Goal: Information Seeking & Learning: Learn about a topic

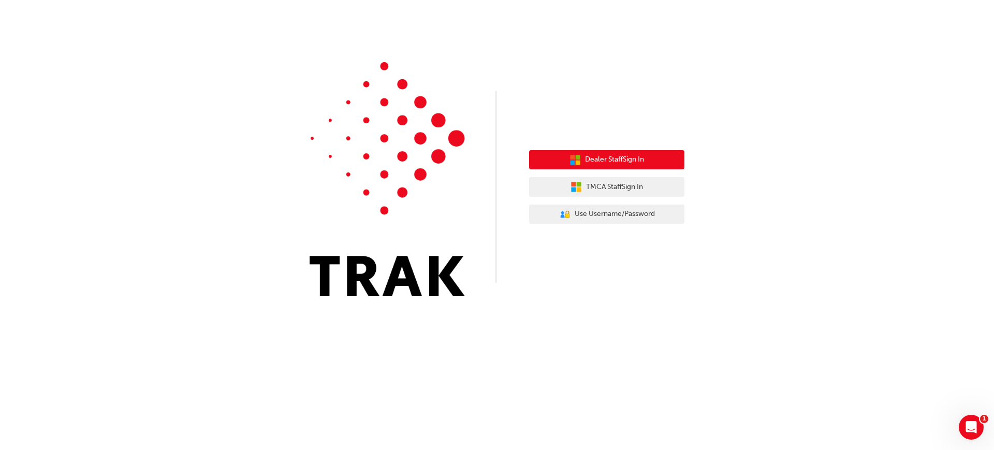
click at [598, 158] on span "Dealer Staff Sign In" at bounding box center [614, 160] width 59 height 12
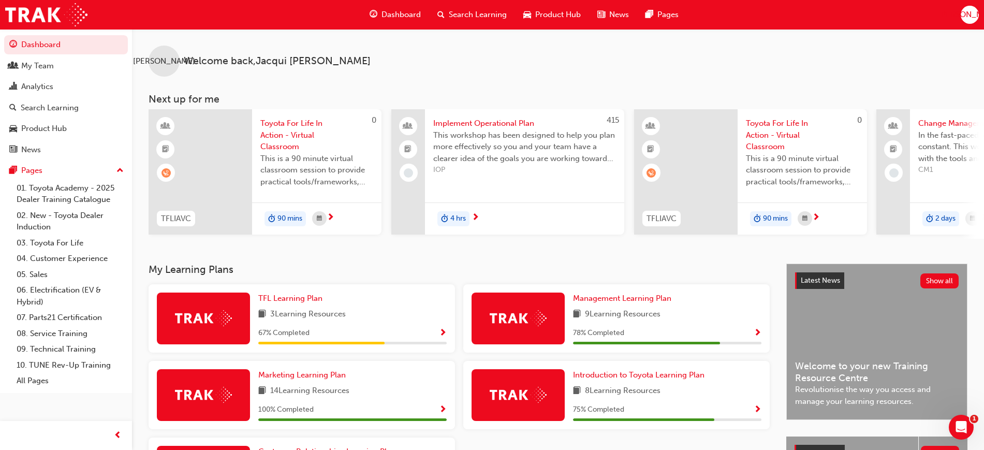
click at [484, 90] on div "JO Welcome back , [PERSON_NAME] Next up for me 0 TFLIAVC Toyota For Life In Act…" at bounding box center [558, 134] width 852 height 210
click at [441, 334] on span "Show Progress" at bounding box center [443, 333] width 8 height 9
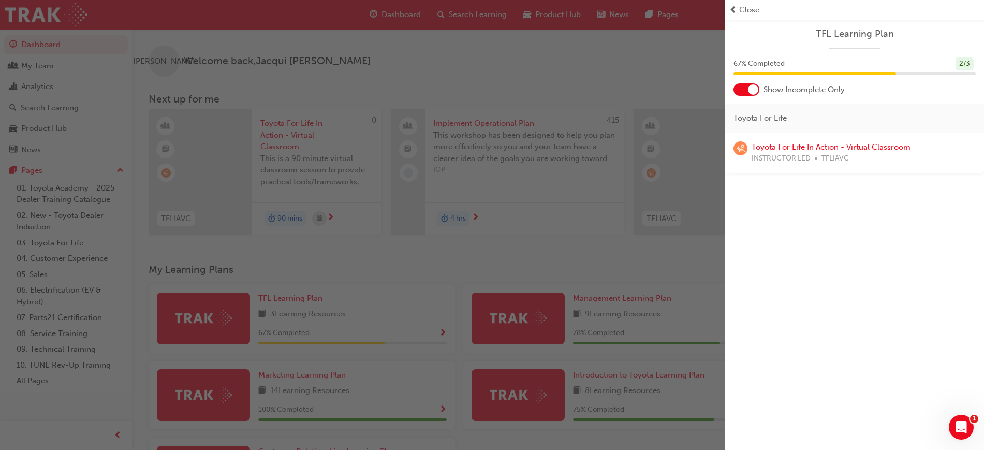
click at [812, 244] on div "TFL Learning Plan 67 % Completed 2 / 3 Show Incomplete Only Toyota For Life Toy…" at bounding box center [854, 225] width 259 height 450
click at [747, 9] on span "Close" at bounding box center [749, 10] width 20 height 12
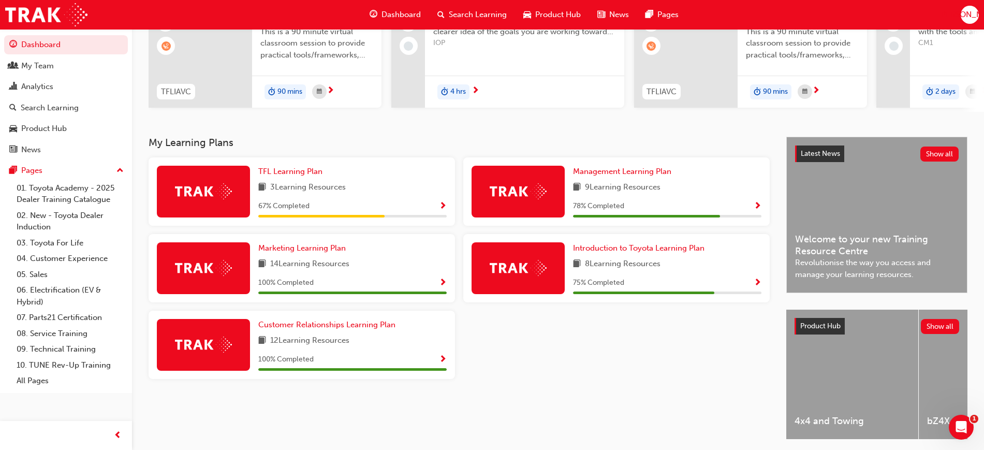
scroll to position [129, 0]
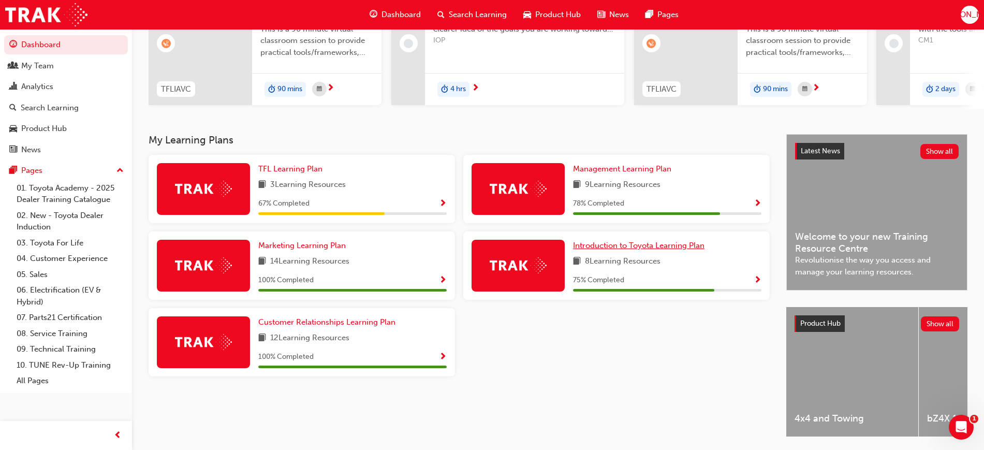
click at [627, 246] on span "Introduction to Toyota Learning Plan" at bounding box center [639, 245] width 132 height 9
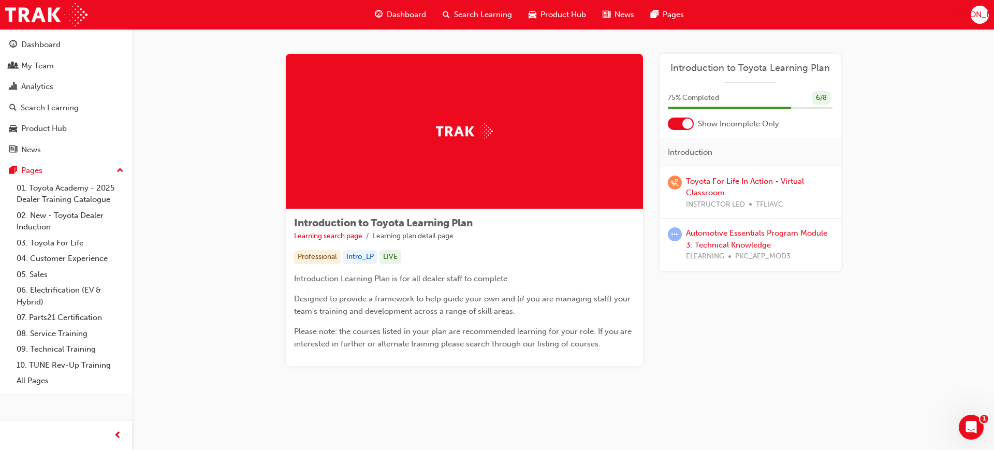
click at [899, 215] on div "Introduction to Toyota Learning Plan Learning search page Learning plan detail …" at bounding box center [563, 222] width 862 height 387
click at [342, 303] on p "Designed to provide a framework to help guide your own and (if you are managing…" at bounding box center [464, 305] width 341 height 25
click at [393, 256] on div "LIVE" at bounding box center [391, 257] width 22 height 14
click at [539, 256] on div "Professional Intro_LP LIVE" at bounding box center [464, 257] width 341 height 14
click at [579, 261] on div "Professional Intro_LP LIVE" at bounding box center [464, 257] width 341 height 14
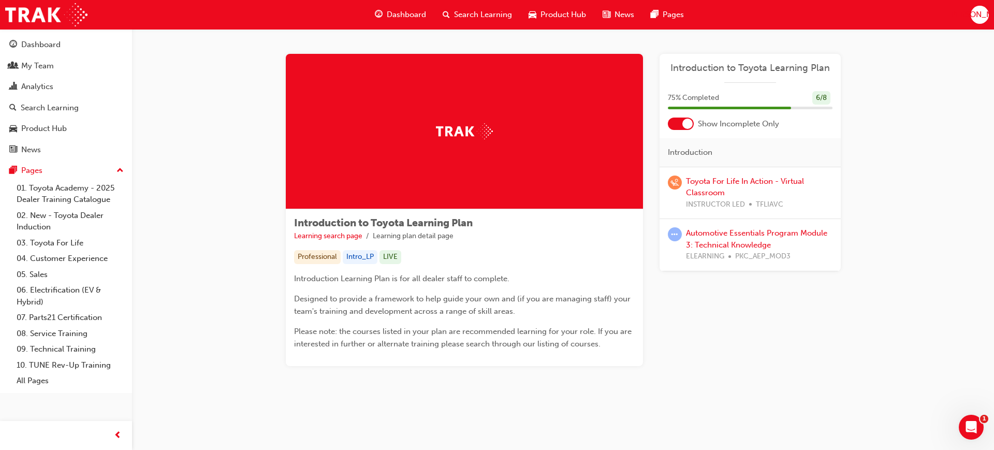
click at [202, 71] on div "Introduction to Toyota Learning Plan Learning search page Learning plan detail …" at bounding box center [563, 222] width 862 height 387
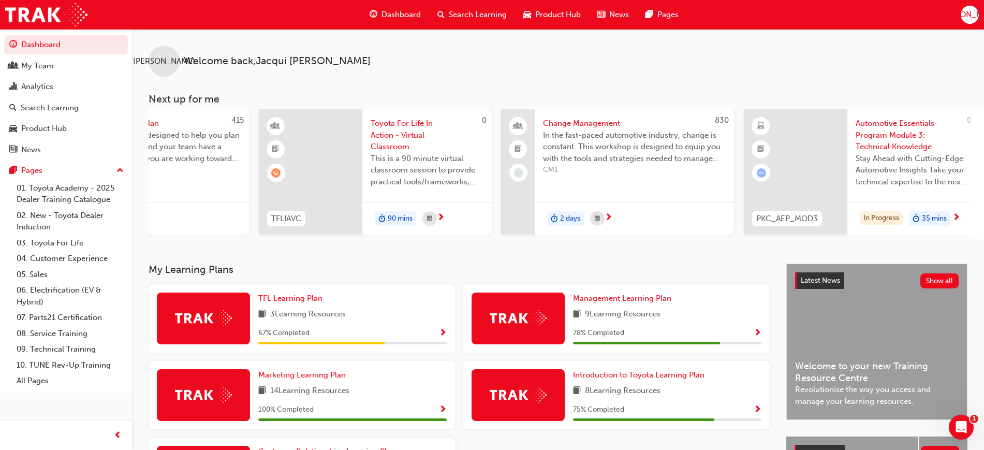
scroll to position [0, 376]
click at [58, 255] on link "04. Customer Experience" at bounding box center [69, 259] width 115 height 16
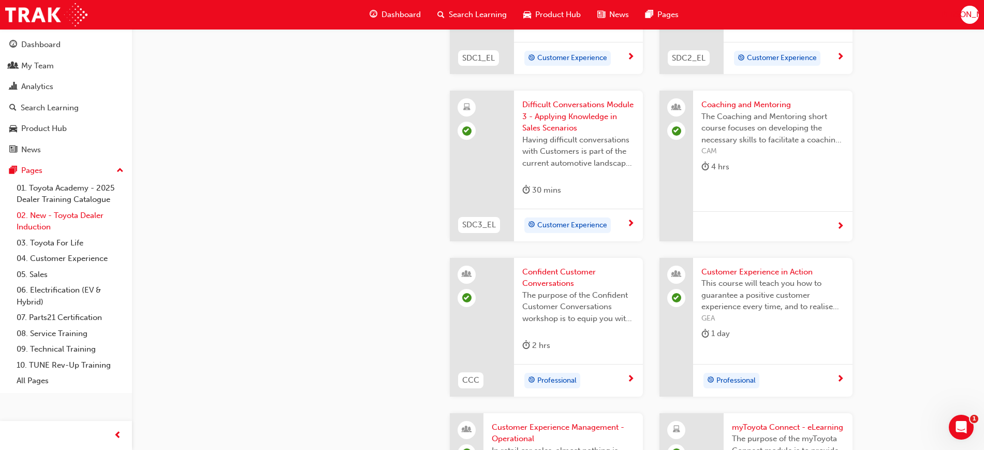
scroll to position [912, 0]
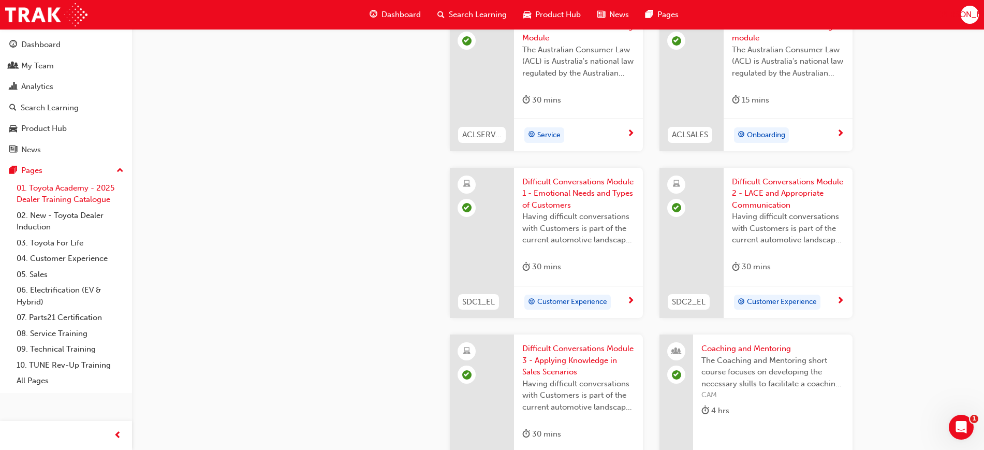
click at [75, 199] on link "01. Toyota Academy - 2025 Dealer Training Catalogue" at bounding box center [69, 193] width 115 height 27
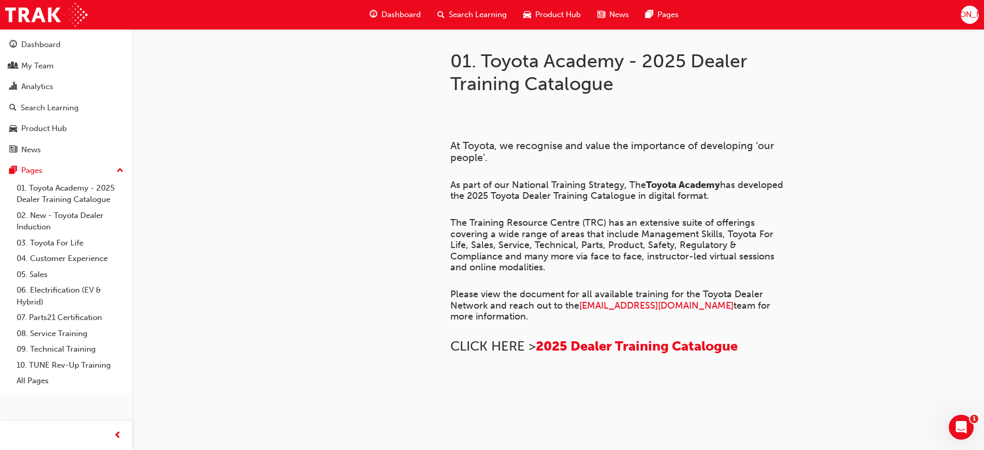
drag, startPoint x: 25, startPoint y: 214, endPoint x: 404, endPoint y: 221, distance: 379.6
click at [24, 214] on link "02. New - Toyota Dealer Induction" at bounding box center [69, 221] width 115 height 27
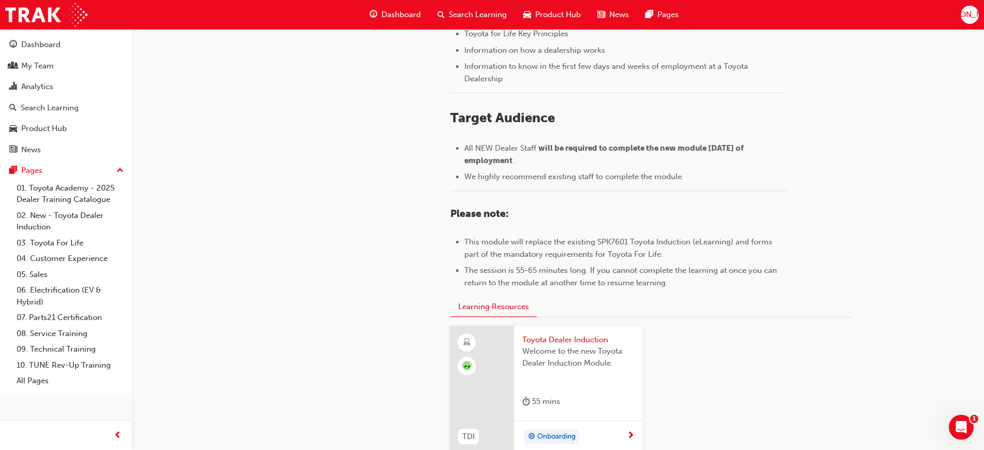
scroll to position [453, 0]
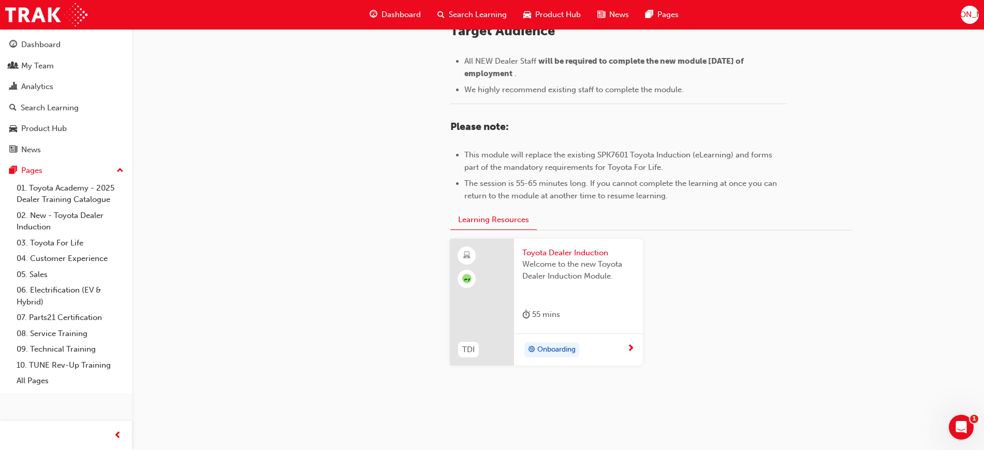
click at [566, 255] on span "Toyota Dealer Induction" at bounding box center [578, 253] width 112 height 12
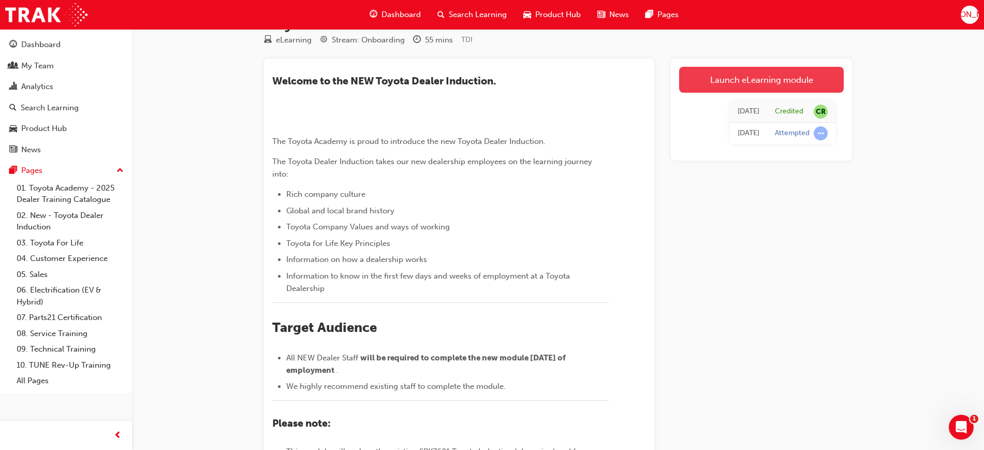
click at [737, 111] on div "Launch eLearning module Tue 25 Mar 2025 Credited CR Tue 25 Mar 2025 Attempted" at bounding box center [761, 110] width 181 height 102
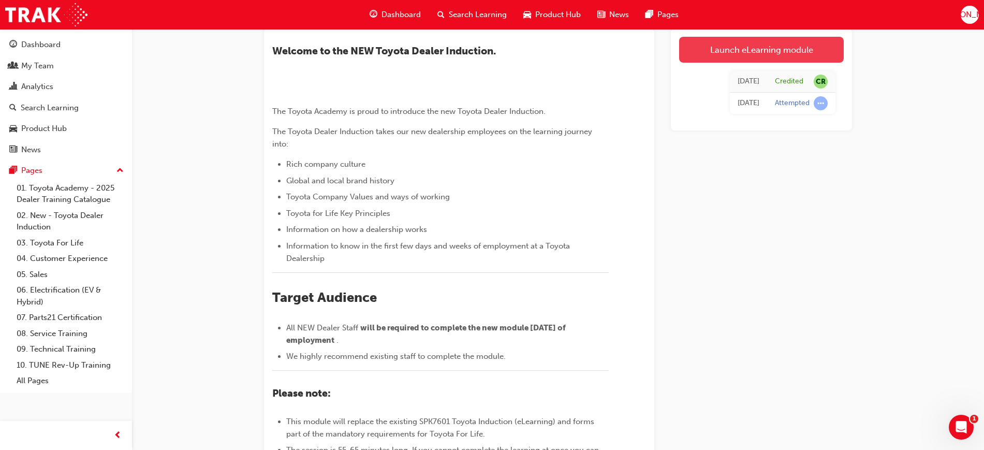
click at [759, 50] on link "Launch eLearning module" at bounding box center [761, 50] width 165 height 26
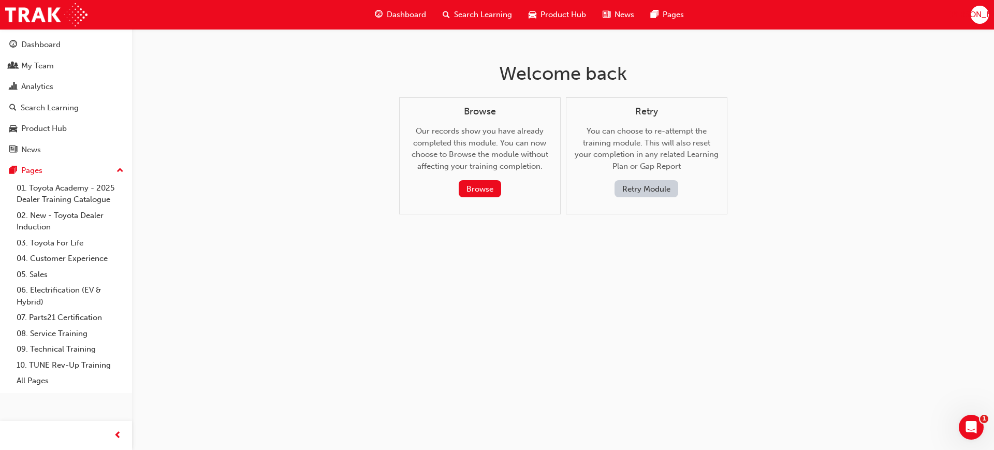
click at [658, 189] on button "Retry Module" at bounding box center [647, 188] width 64 height 17
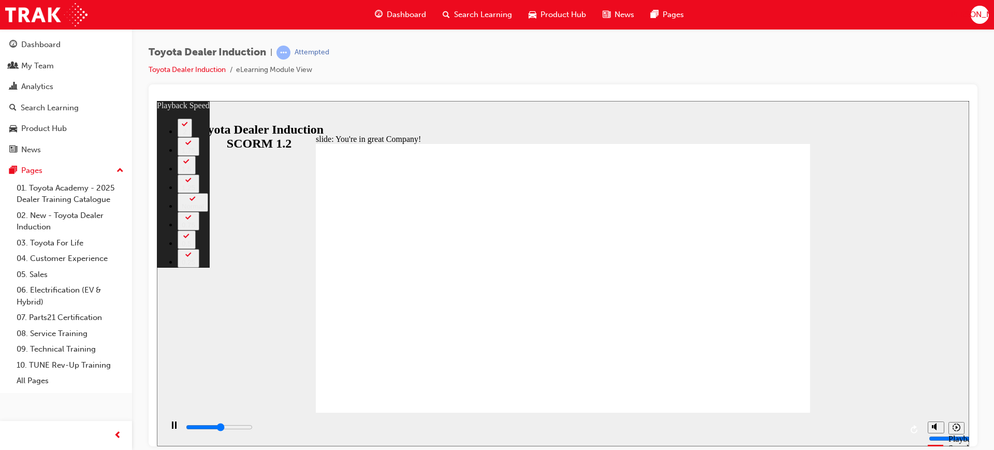
type input "3900"
type input "0"
type input "4200"
type input "0"
type input "4400"
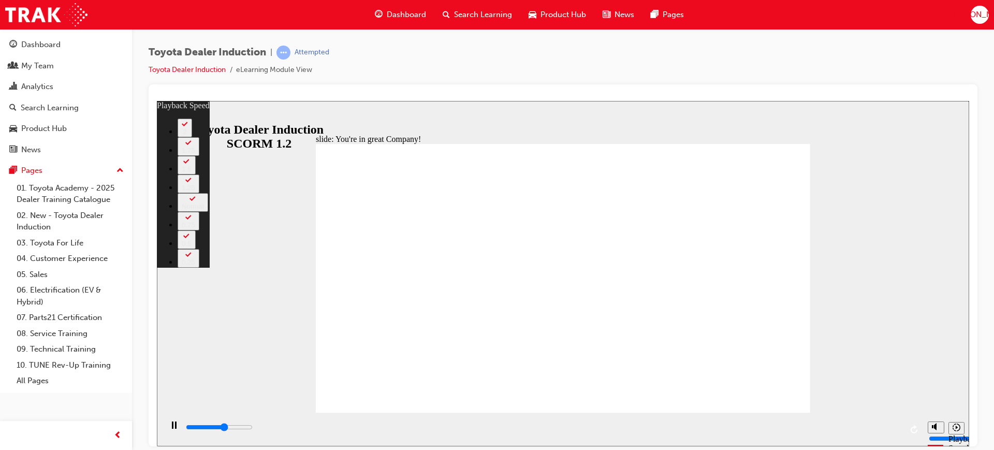
type input "1"
type input "4700"
type input "1"
type input "5000"
type input "1"
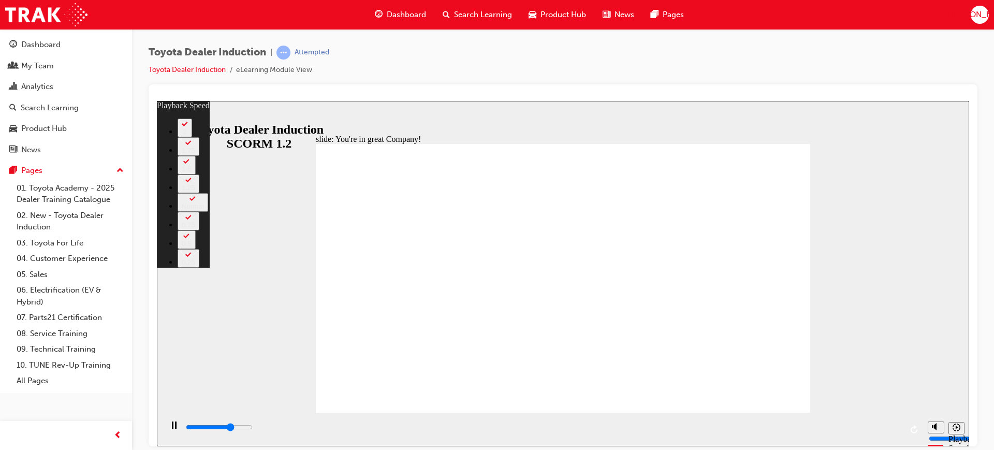
type input "5200"
type input "1"
type input "5500"
type input "2"
type input "5800"
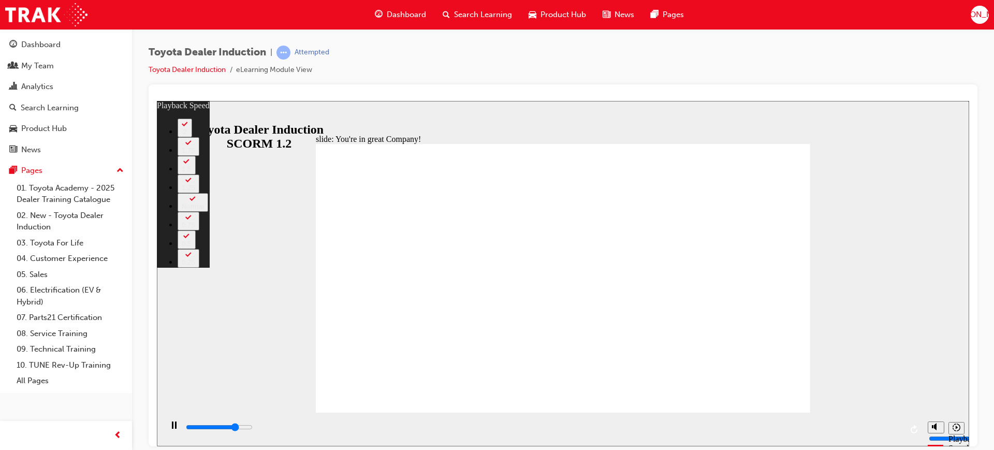
type input "2"
type input "6000"
type input "2"
type input "6300"
type input "2"
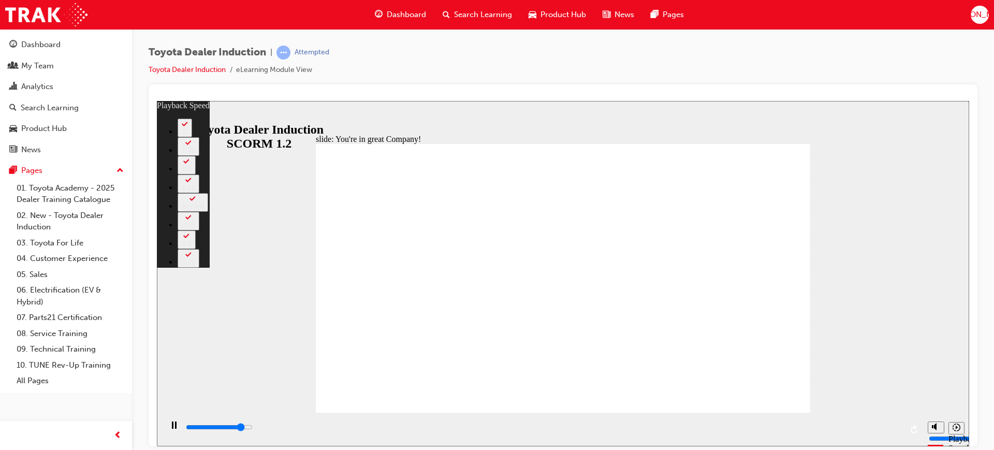
type input "6600"
type input "3"
type input "6800"
type input "3"
type input "7100"
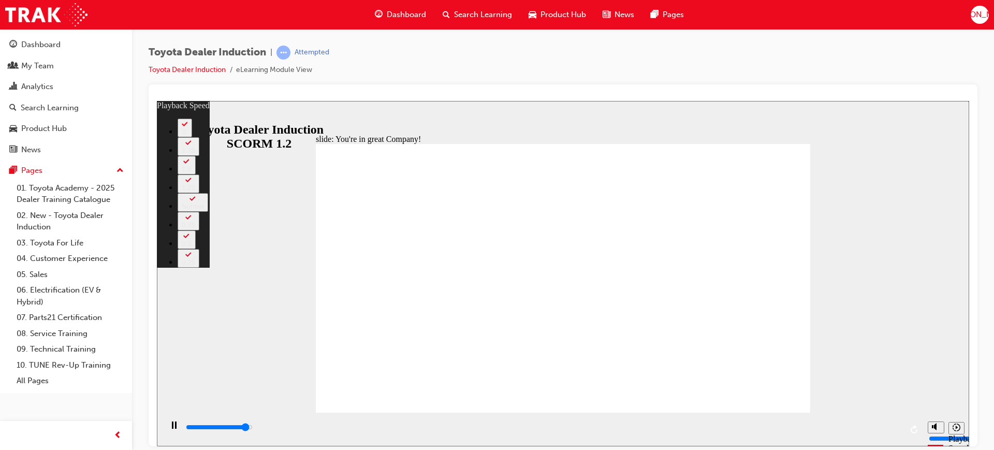
type input "3"
type input "7400"
type input "3"
type input "7500"
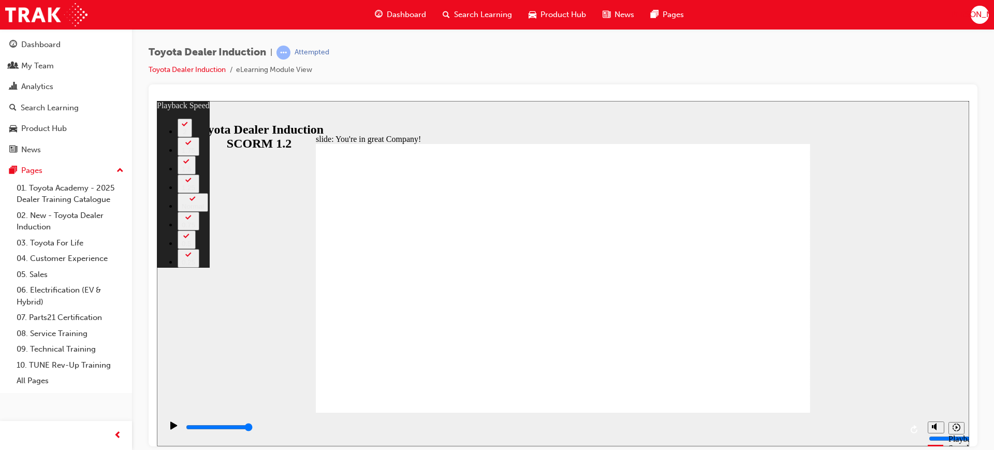
type input "156"
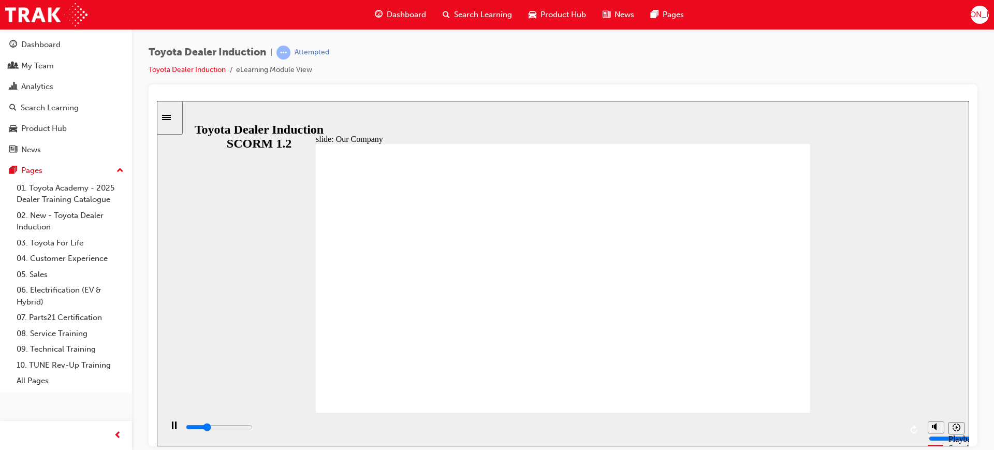
drag, startPoint x: 422, startPoint y: 360, endPoint x: 449, endPoint y: 362, distance: 27.0
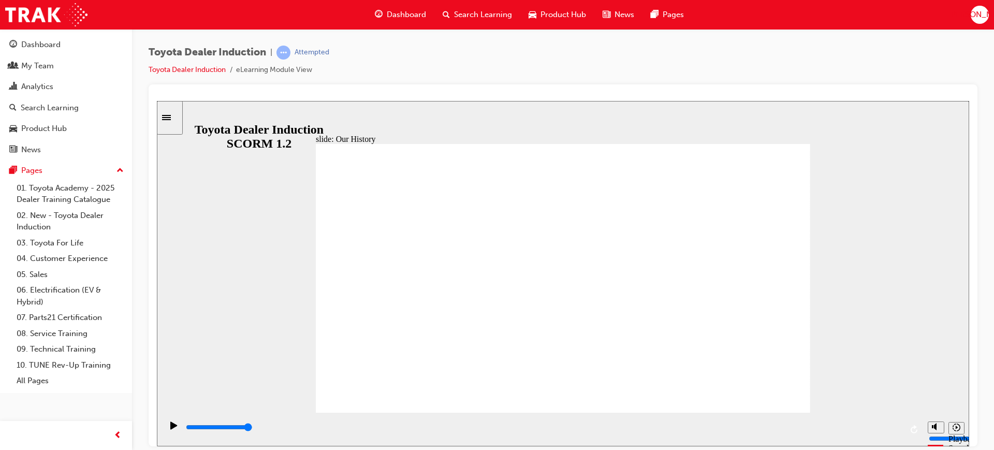
drag, startPoint x: 449, startPoint y: 362, endPoint x: 559, endPoint y: 367, distance: 109.3
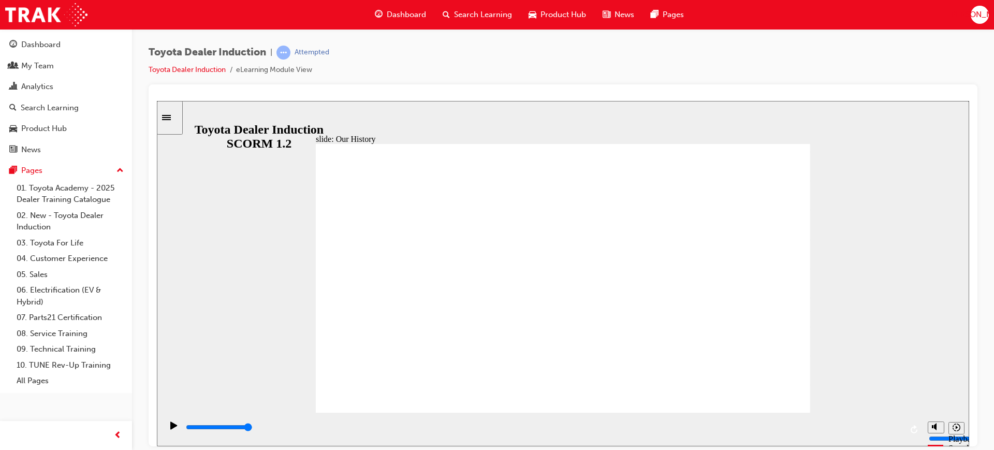
drag, startPoint x: 430, startPoint y: 353, endPoint x: 440, endPoint y: 359, distance: 11.5
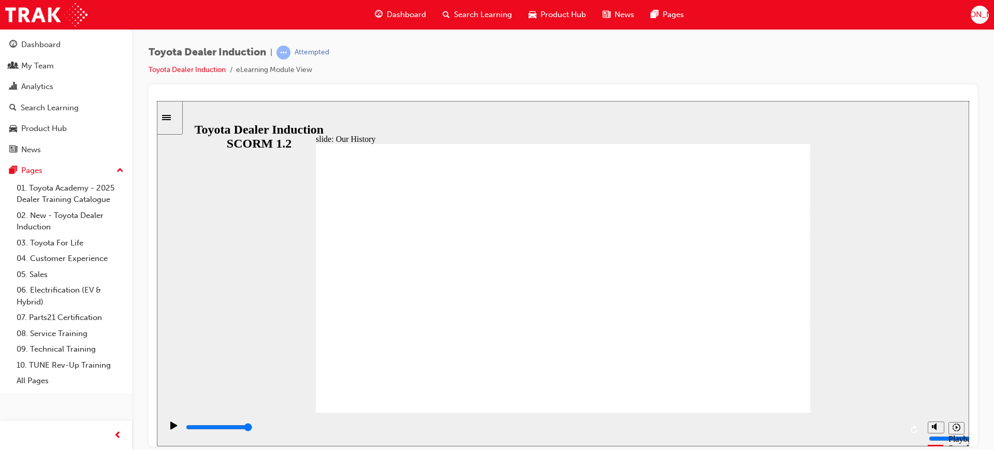
drag, startPoint x: 413, startPoint y: 302, endPoint x: 505, endPoint y: 309, distance: 92.5
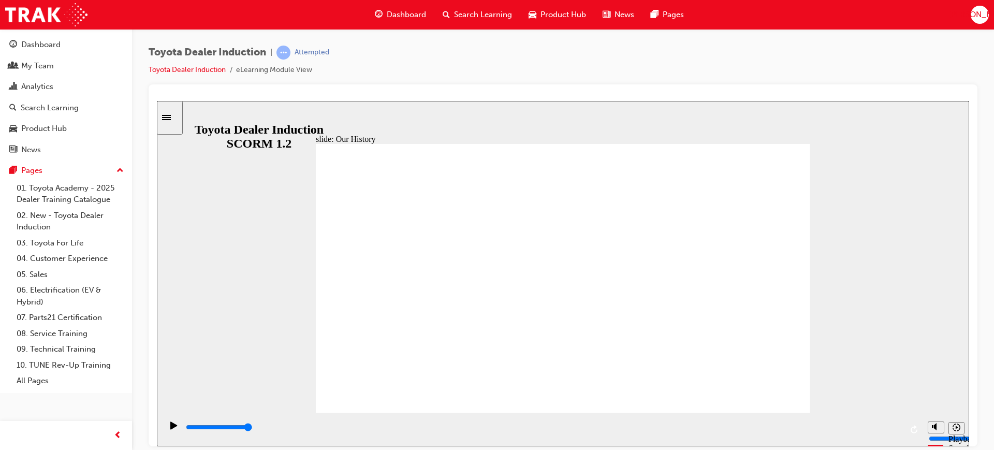
drag, startPoint x: 487, startPoint y: 298, endPoint x: 560, endPoint y: 303, distance: 72.7
drag, startPoint x: 541, startPoint y: 384, endPoint x: 646, endPoint y: 386, distance: 105.1
drag, startPoint x: 531, startPoint y: 361, endPoint x: 561, endPoint y: 360, distance: 30.0
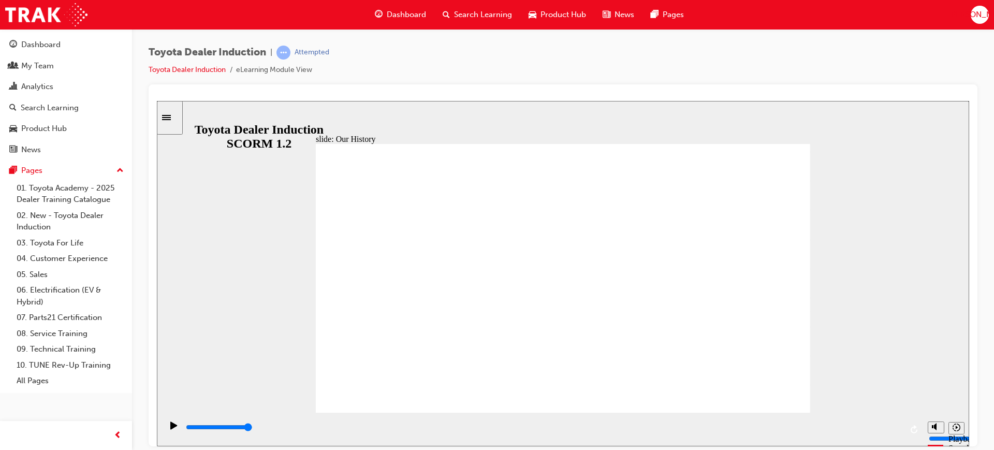
drag, startPoint x: 561, startPoint y: 369, endPoint x: 569, endPoint y: 369, distance: 7.8
drag, startPoint x: 569, startPoint y: 369, endPoint x: 649, endPoint y: 359, distance: 80.3
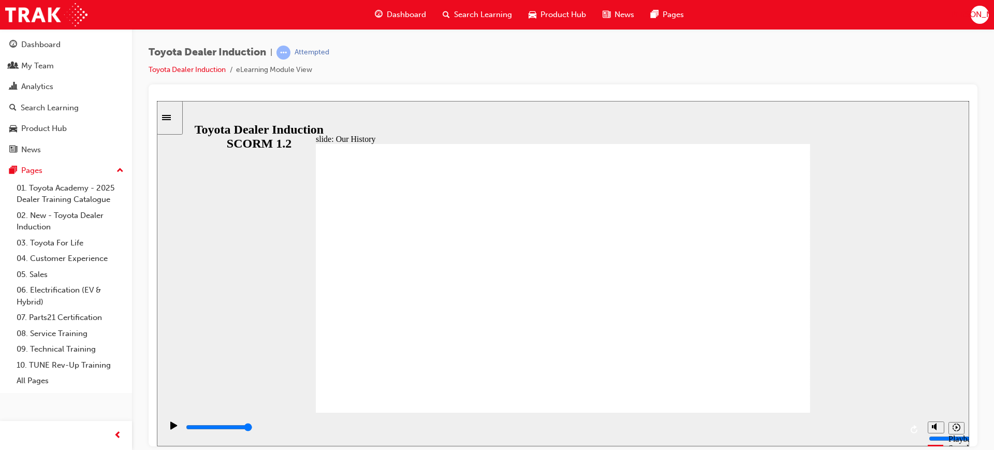
click at [171, 428] on icon "Play (Ctrl+Alt+P)" at bounding box center [173, 425] width 7 height 8
click at [170, 427] on icon "Play (Ctrl+Alt+P)" at bounding box center [173, 425] width 7 height 8
type input "8300"
type input "3"
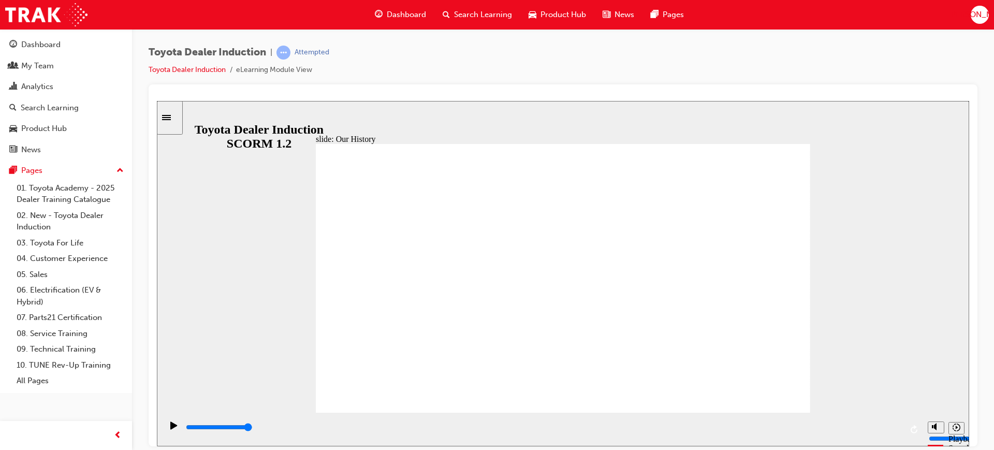
drag, startPoint x: 428, startPoint y: 356, endPoint x: 683, endPoint y: 370, distance: 255.7
drag, startPoint x: 392, startPoint y: 175, endPoint x: 654, endPoint y: 183, distance: 262.1
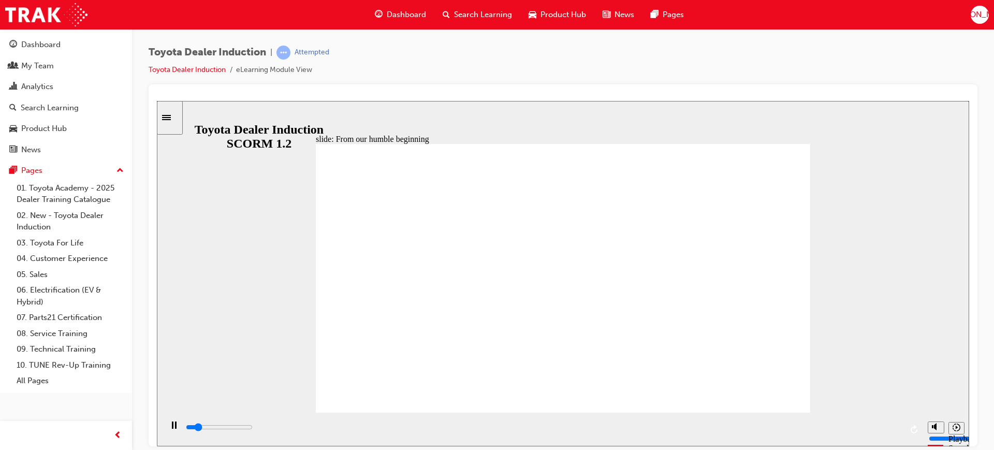
drag, startPoint x: 588, startPoint y: 177, endPoint x: 387, endPoint y: 177, distance: 201.4
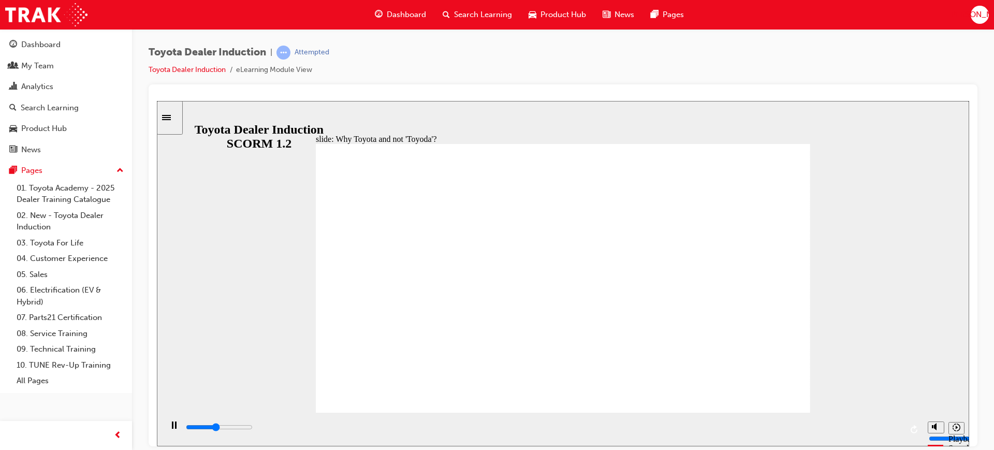
drag, startPoint x: 479, startPoint y: 302, endPoint x: 468, endPoint y: 305, distance: 11.8
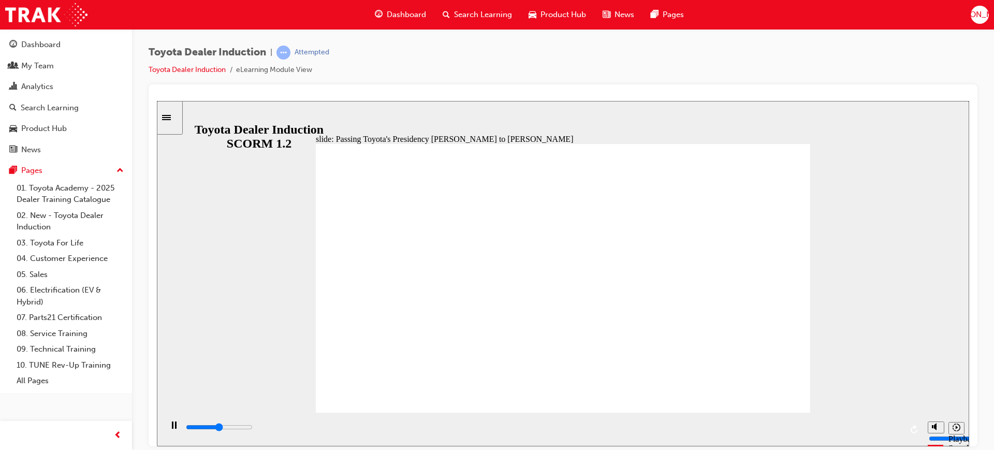
drag, startPoint x: 508, startPoint y: 226, endPoint x: 629, endPoint y: 236, distance: 120.5
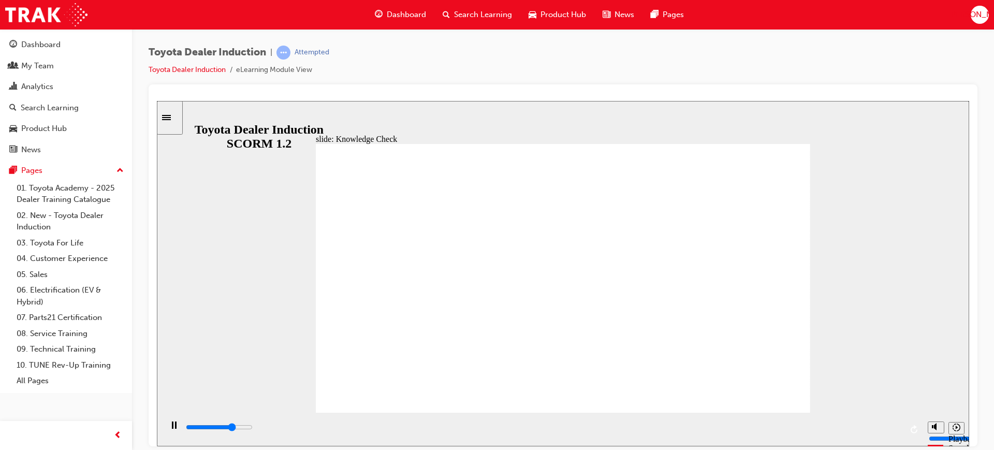
type input "5000"
radio input "true"
type input "5000"
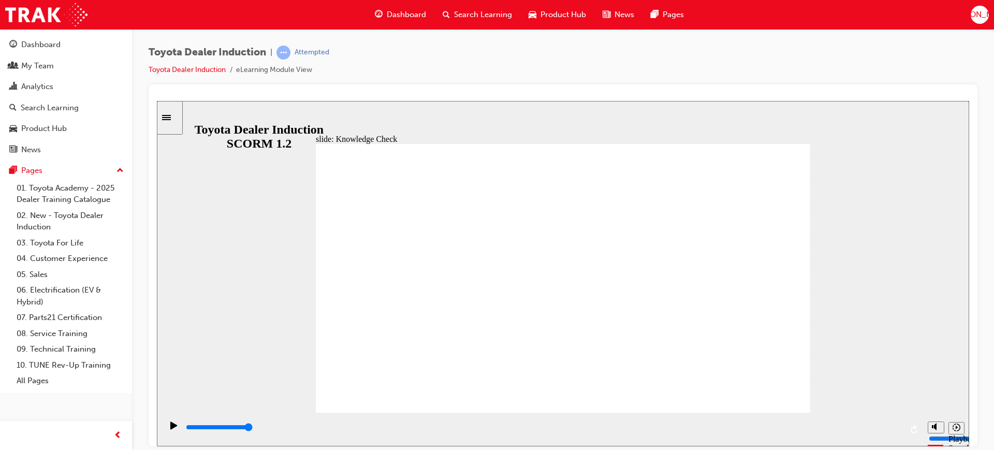
drag, startPoint x: 512, startPoint y: 260, endPoint x: 668, endPoint y: 275, distance: 157.1
radio input "true"
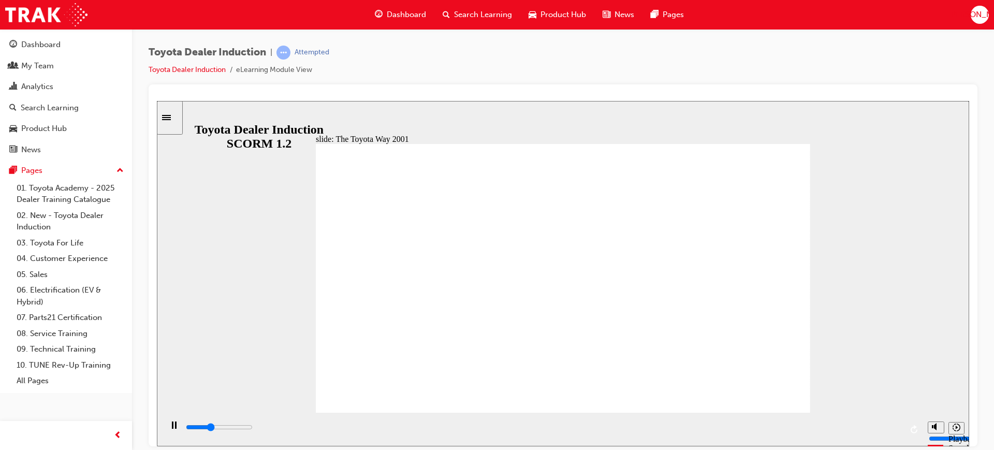
drag, startPoint x: 614, startPoint y: 284, endPoint x: 577, endPoint y: 298, distance: 39.2
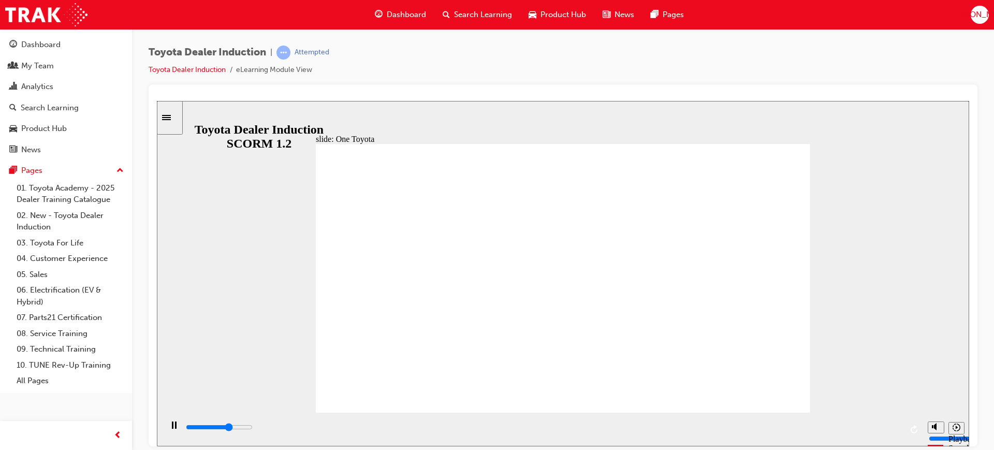
drag, startPoint x: 712, startPoint y: 290, endPoint x: 752, endPoint y: 368, distance: 87.8
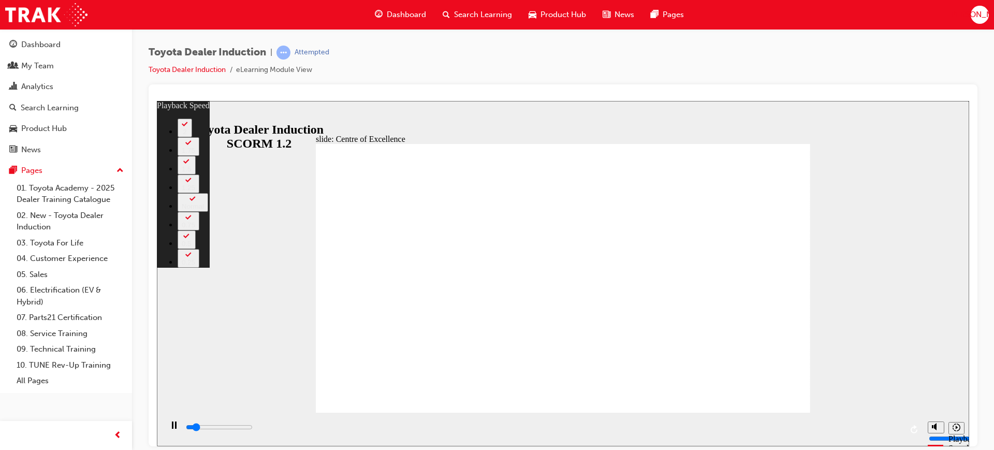
type input "1600"
type input "0"
type input "1600"
type input "0"
type input "1800"
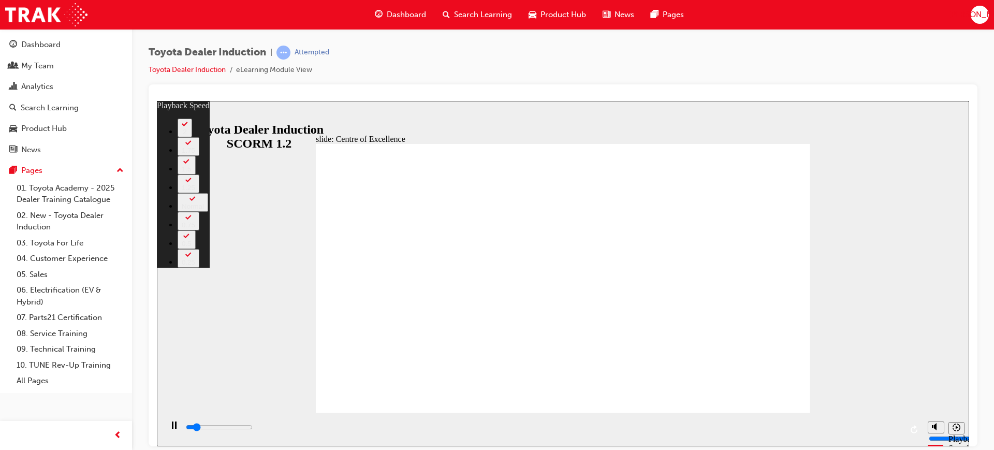
type input "0"
type input "2100"
type input "1"
type input "2300"
type input "1"
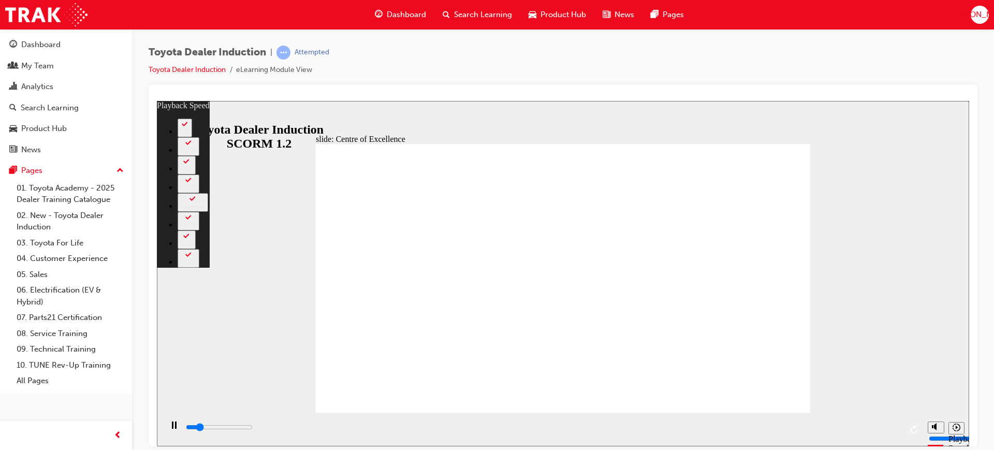
type input "2600"
type input "1"
type input "2900"
type input "1"
type input "3200"
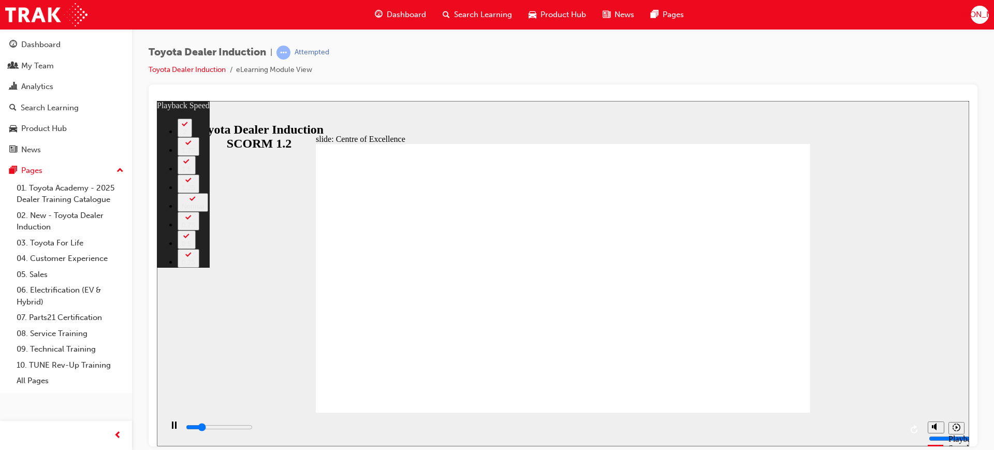
type input "2"
type input "3400"
type input "2"
type input "3700"
type input "2"
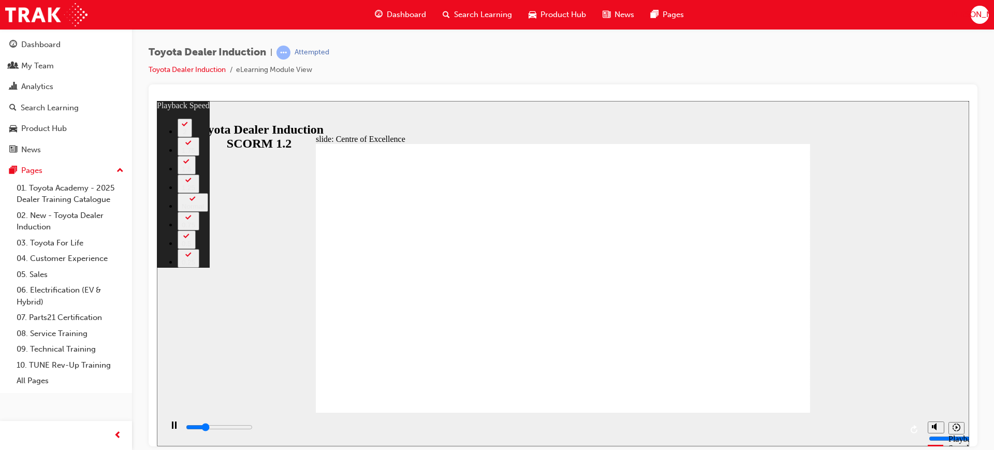
type input "4000"
type input "2"
type input "4200"
type input "3"
type input "4500"
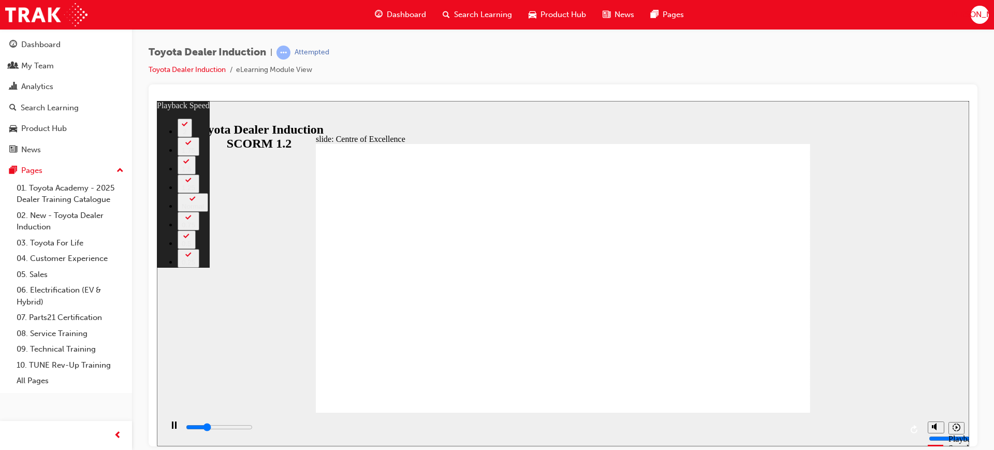
type input "3"
type input "4800"
type input "3"
type input "5000"
type input "3"
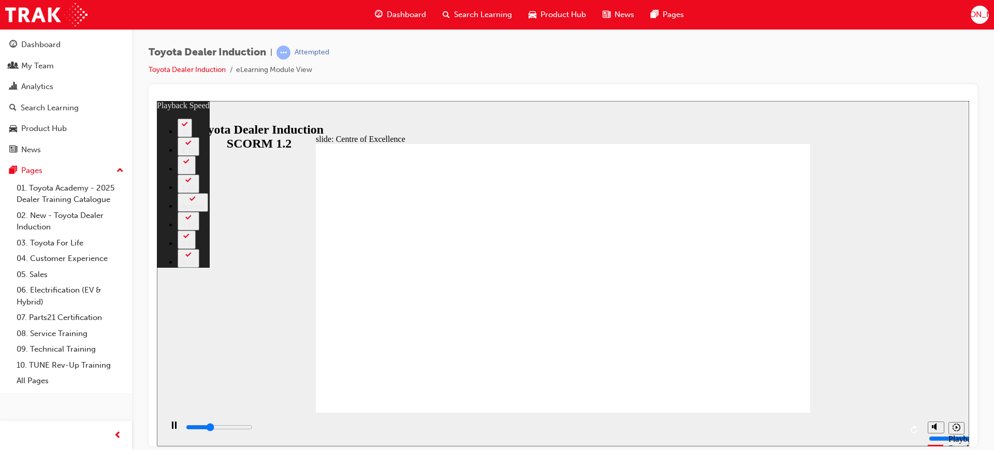
type input "5300"
type input "4"
type input "5600"
type input "4"
type input "5800"
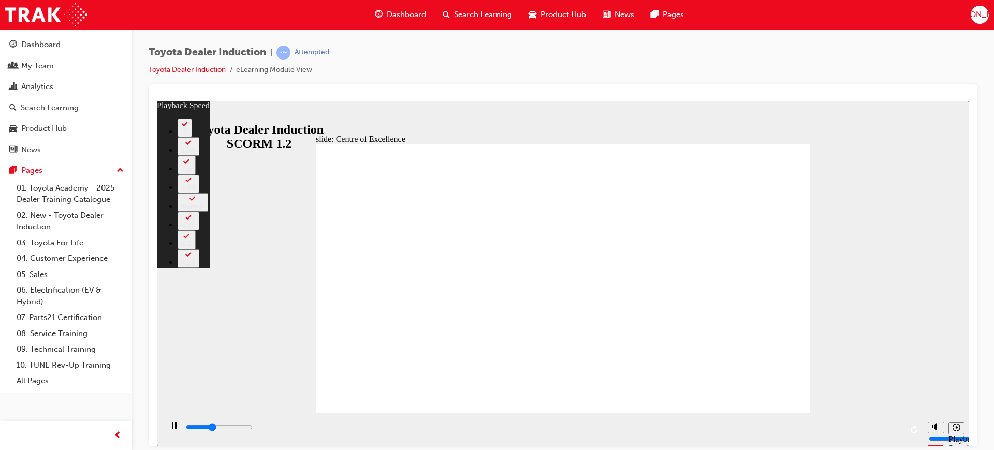
type input "4"
type input "6100"
type input "5"
type input "6300"
type input "5"
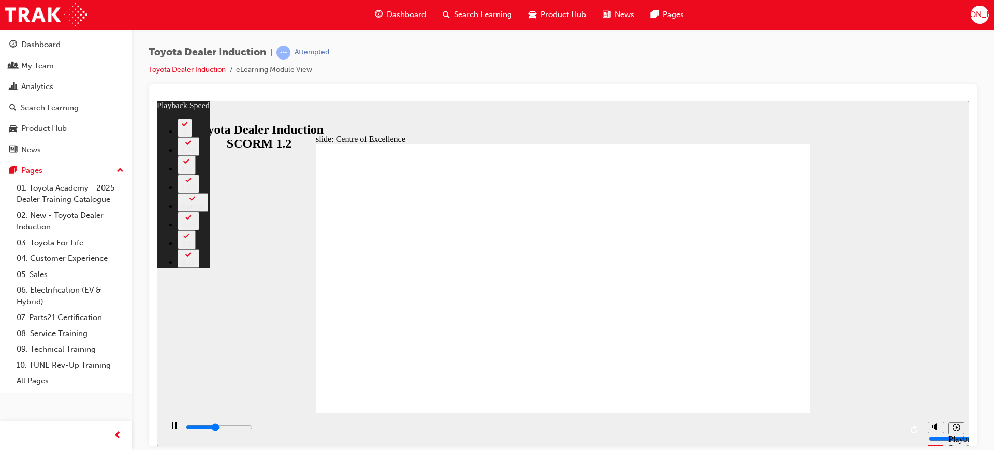
type input "6600"
type input "5"
type input "6900"
type input "5"
type input "7200"
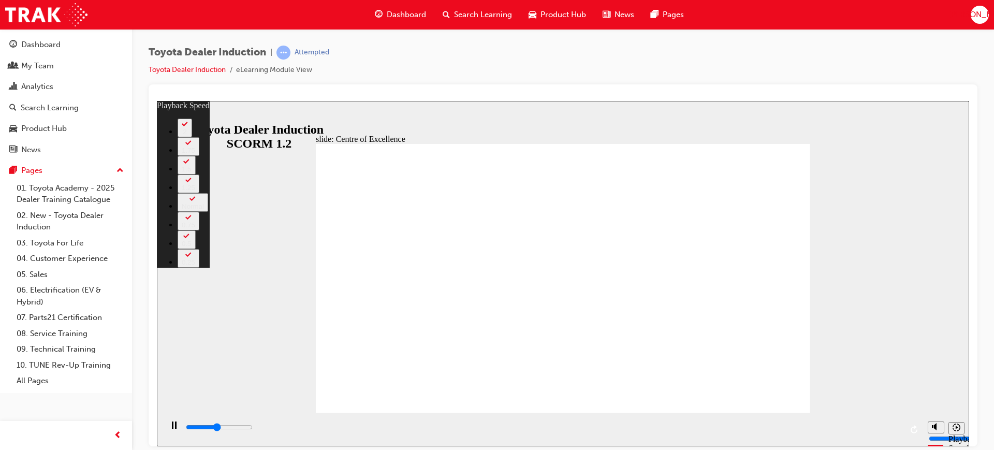
type input "6"
type input "7400"
type input "6"
type input "7700"
type input "6"
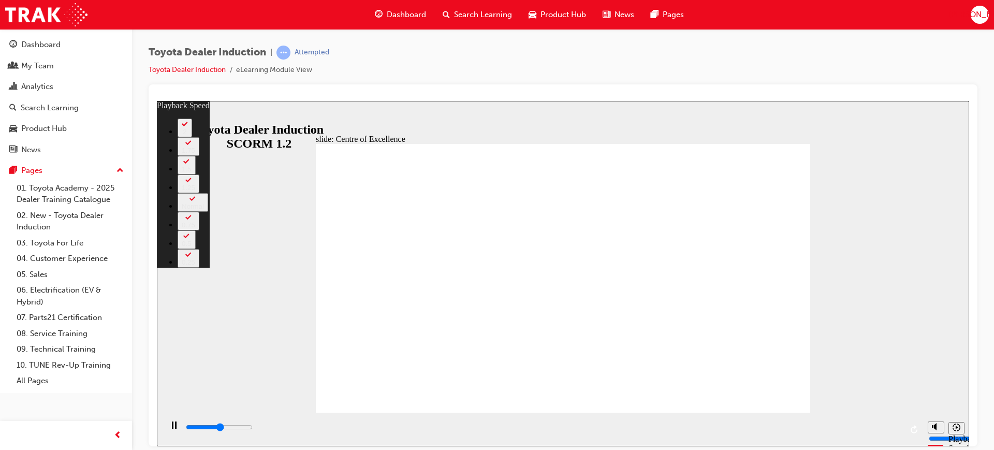
type input "7900"
type input "6"
type input "8200"
type input "7"
type input "8500"
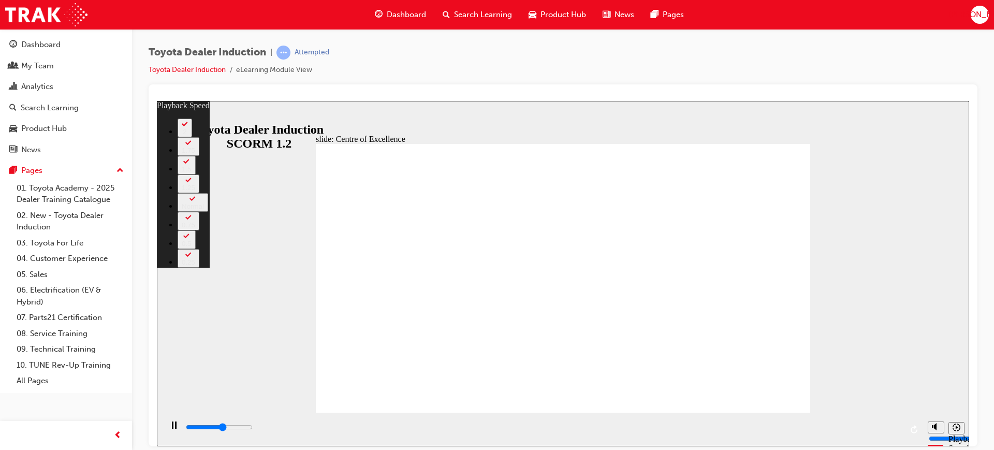
type input "7"
type input "8700"
type input "7"
type input "9000"
type input "7"
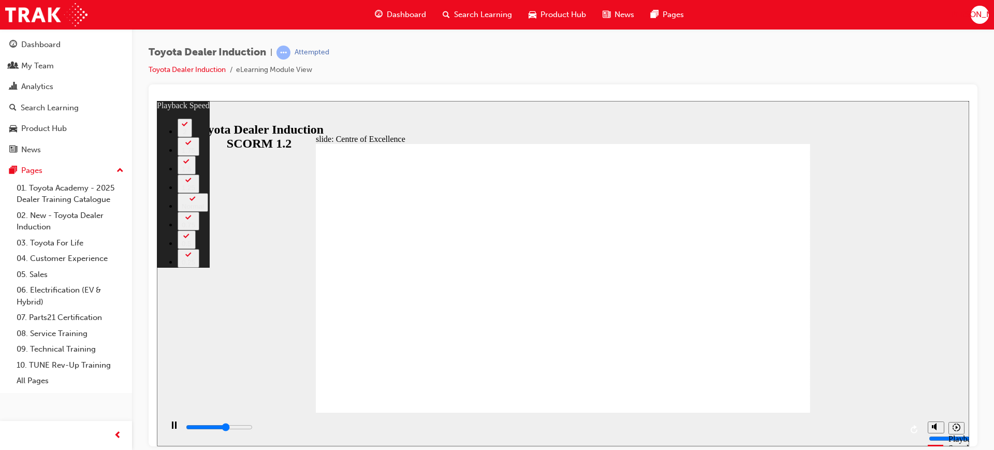
type input "9300"
type input "8"
type input "9500"
type input "8"
type input "9800"
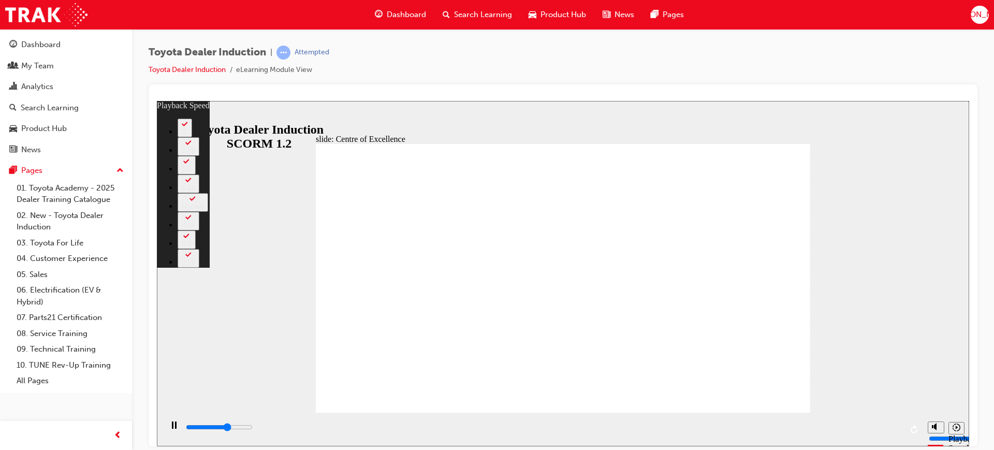
type input "8"
type input "10100"
type input "9"
type input "10300"
type input "9"
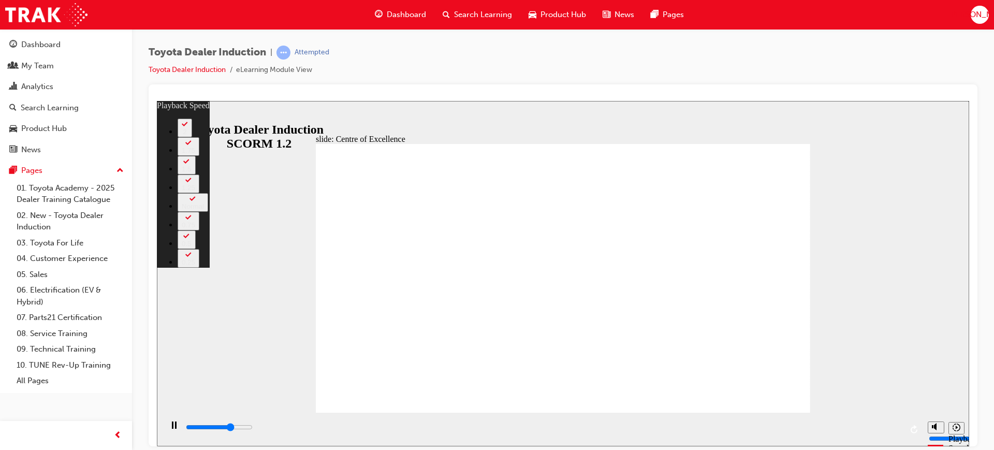
type input "10600"
type input "9"
type input "10700"
type input "9"
type input "10900"
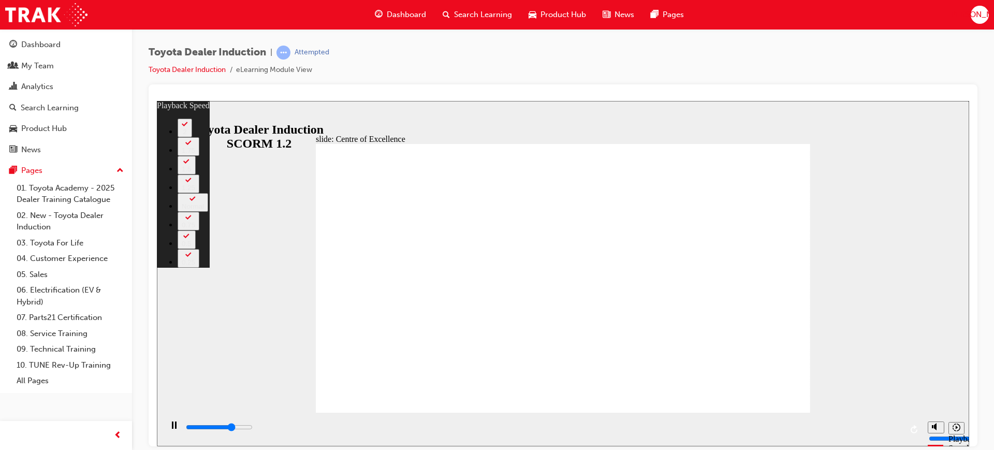
type input "9"
type input "11100"
type input "10"
type input "11400"
type input "10"
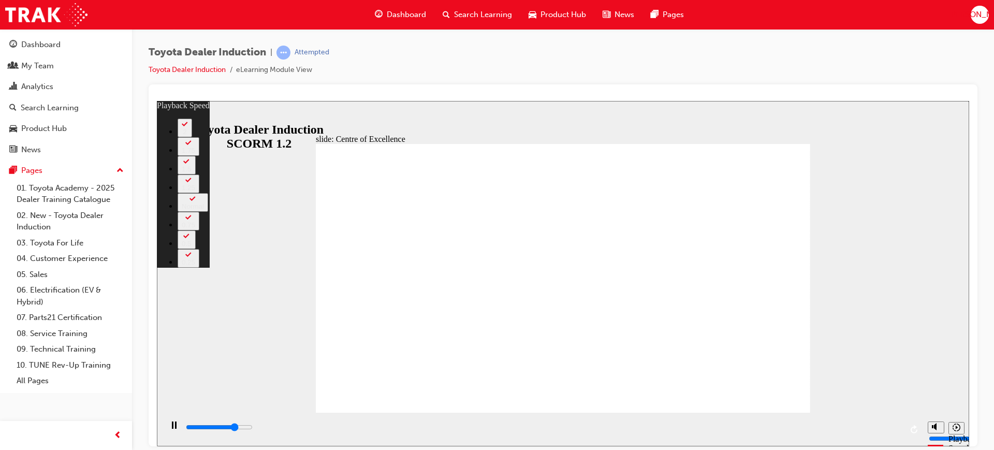
type input "11700"
type input "10"
type input "11900"
type input "10"
type input "12200"
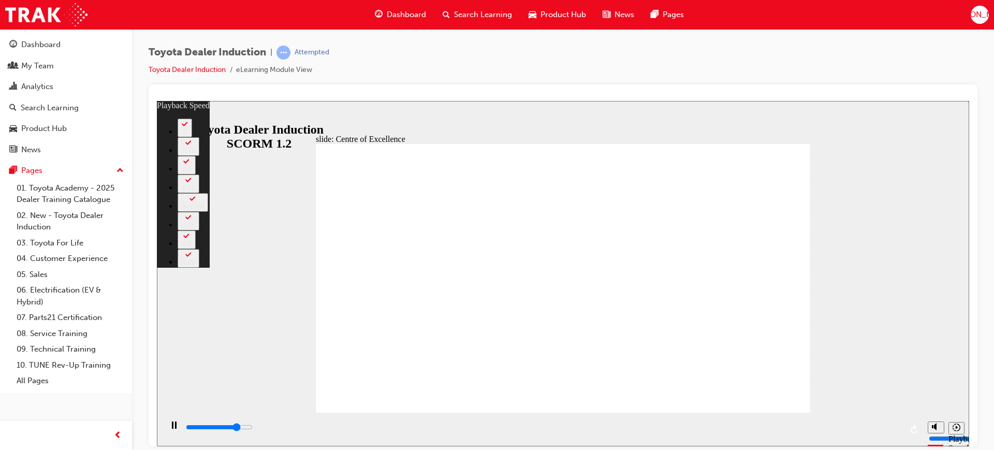
type input "11"
type input "12500"
type input "11"
type input "12700"
type input "11"
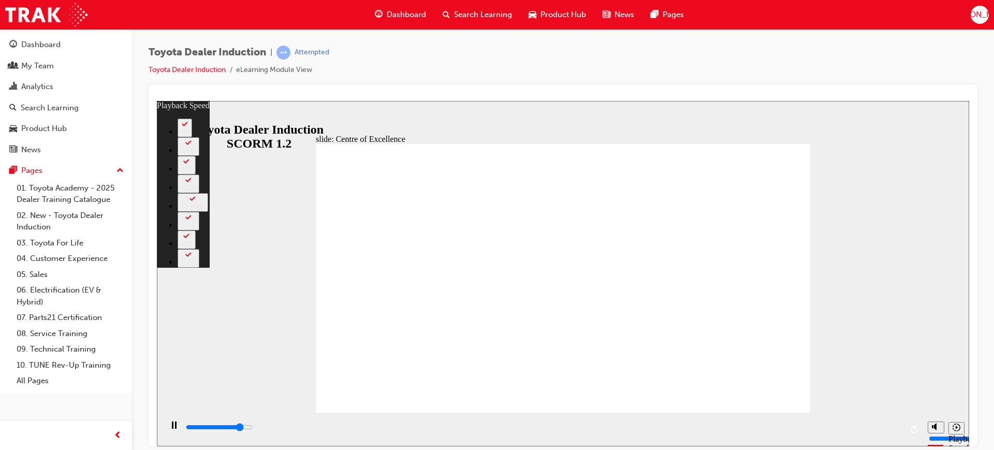
type input "13000"
type input "11"
type input "13300"
type input "12"
type input "13500"
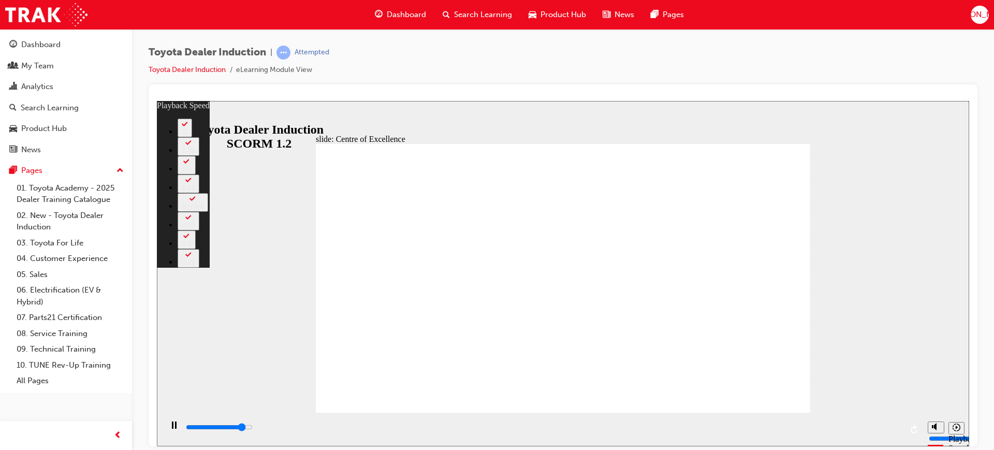
type input "12"
type input "13800"
type input "12"
type input "14100"
type input "12"
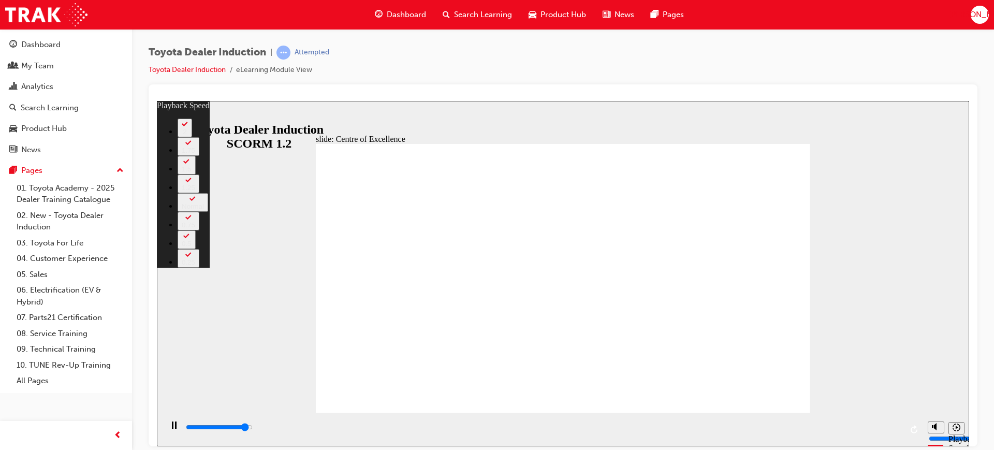
type input "14300"
type input "13"
type input "14600"
type input "13"
type input "14900"
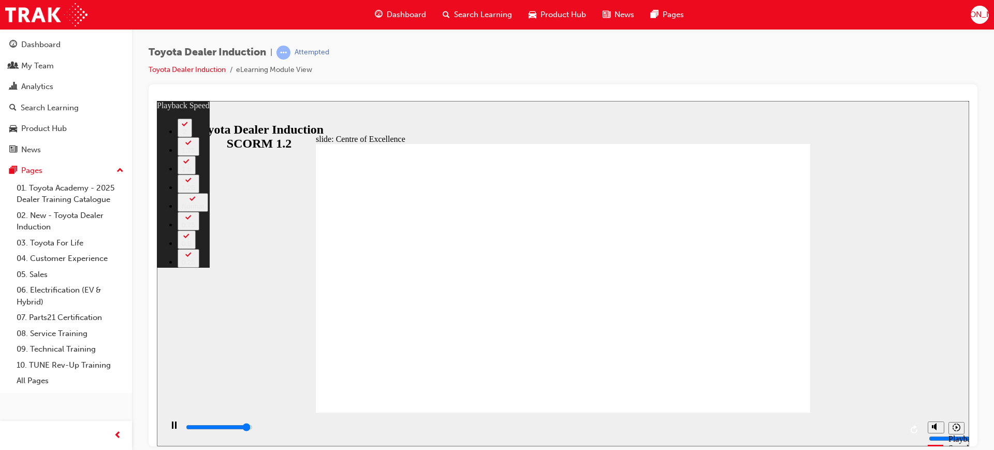
type input "13"
type input "15100"
type input "14"
type input "15300"
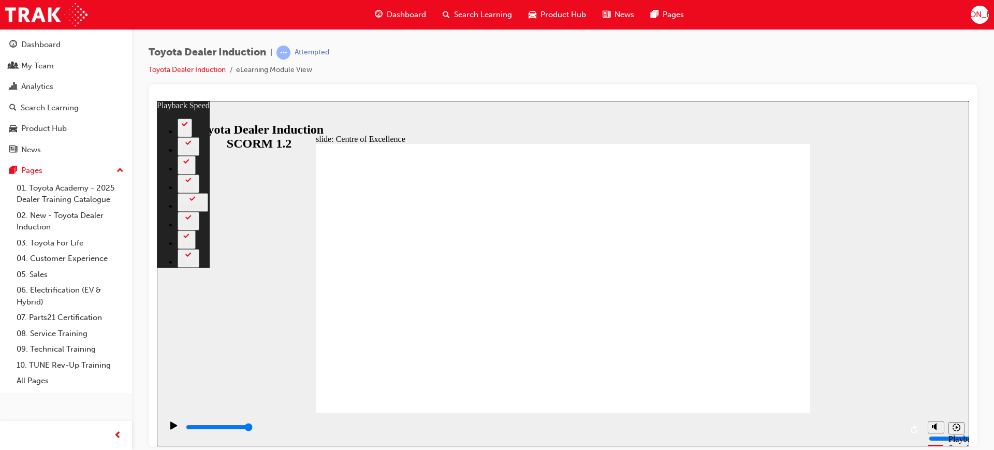
type input "248"
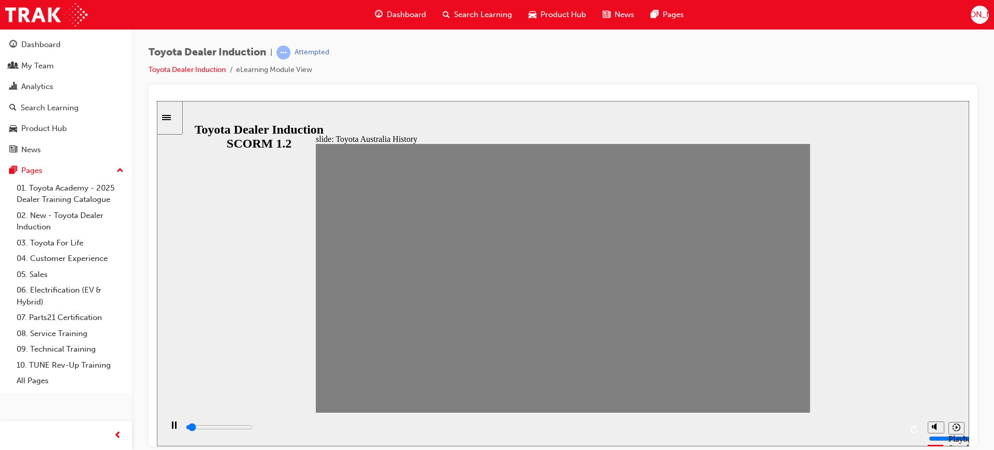
drag, startPoint x: 334, startPoint y: 281, endPoint x: 357, endPoint y: 281, distance: 22.8
drag, startPoint x: 357, startPoint y: 281, endPoint x: 384, endPoint y: 281, distance: 26.9
drag, startPoint x: 378, startPoint y: 281, endPoint x: 787, endPoint y: 280, distance: 408.5
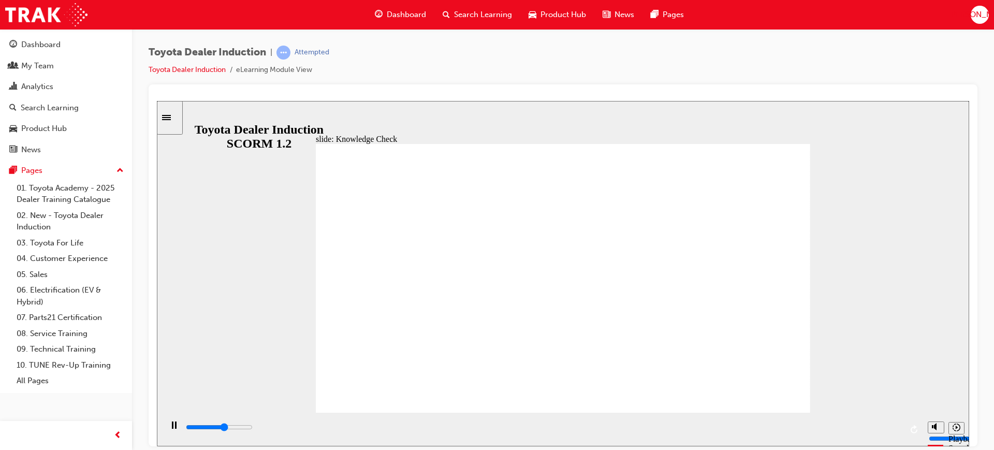
drag, startPoint x: 463, startPoint y: 216, endPoint x: 650, endPoint y: 230, distance: 187.4
type input "3300"
radio input "true"
type input "5000"
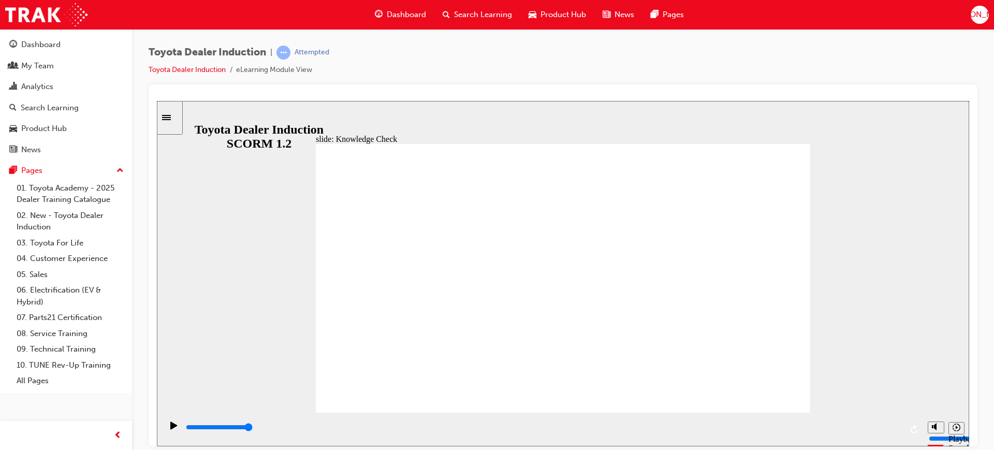
radio input "false"
radio input "true"
type input "3500"
radio input "true"
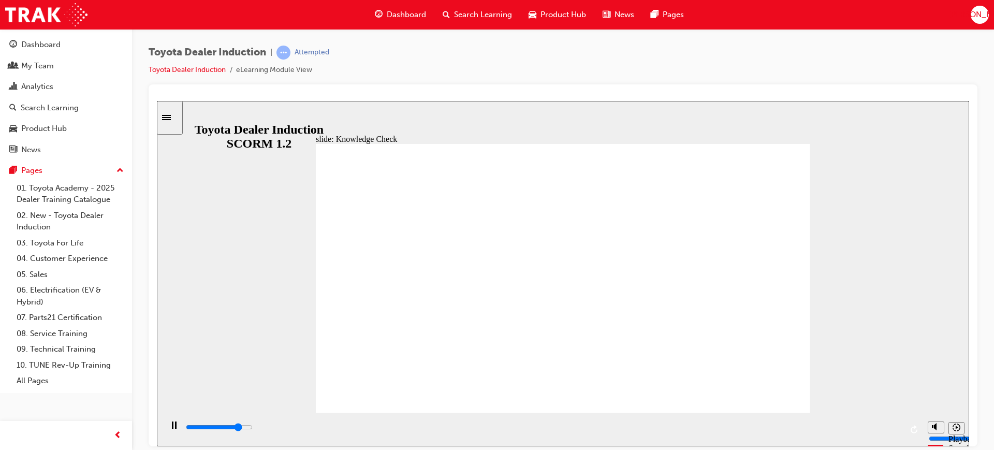
type input "5000"
radio input "true"
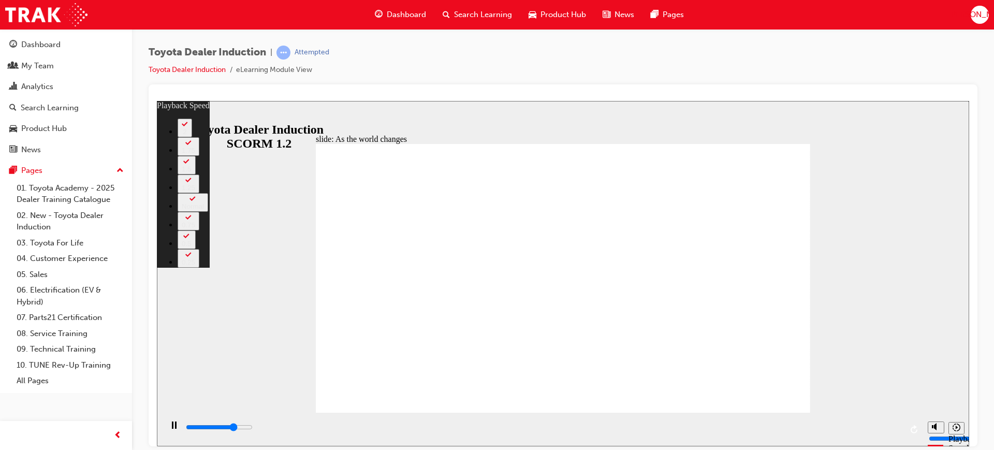
type input "6900"
type input "0"
type input "7200"
type input "1"
type input "7500"
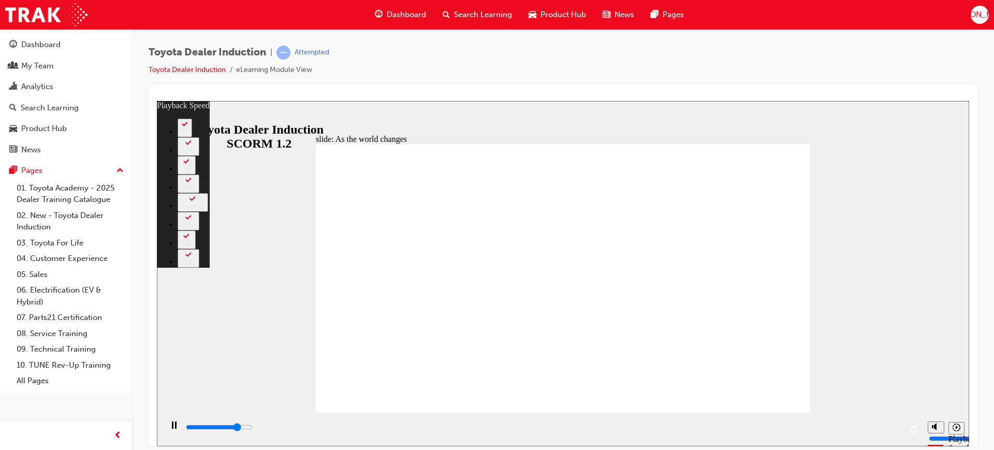
type input "1"
type input "7700"
type input "1"
type input "8000"
type input "1"
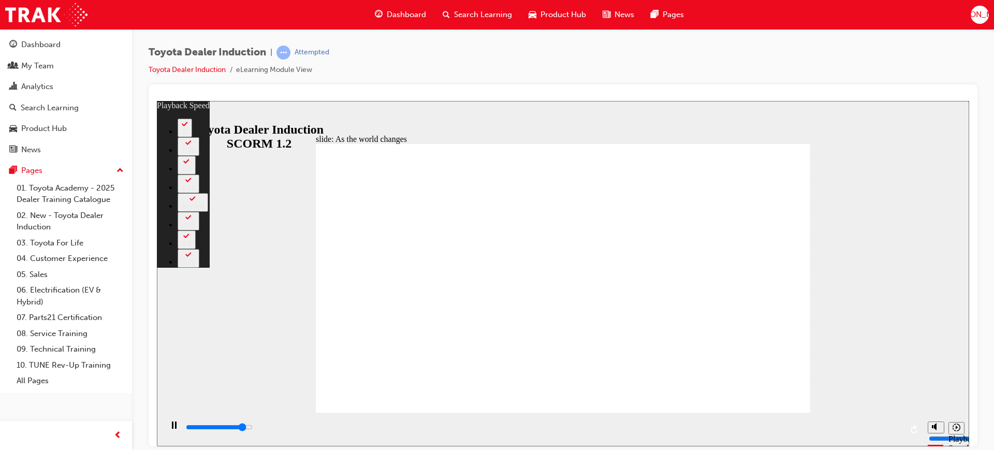
type input "8300"
type input "2"
type input "8500"
type input "2"
type input "8800"
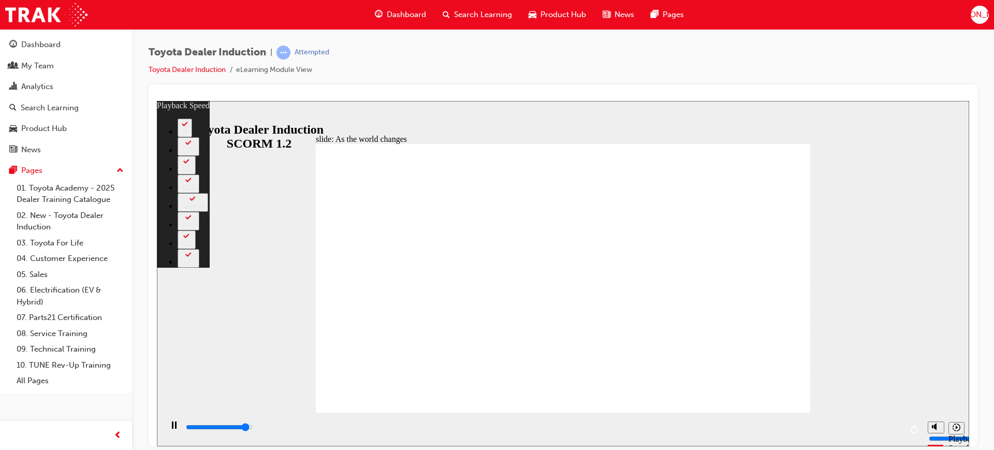
type input "2"
type input "9100"
type input "2"
type input "9200"
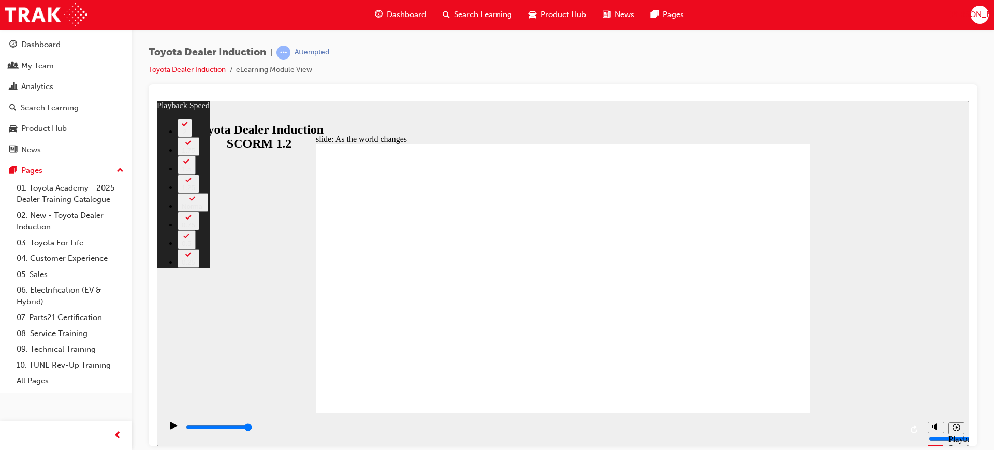
type input "128"
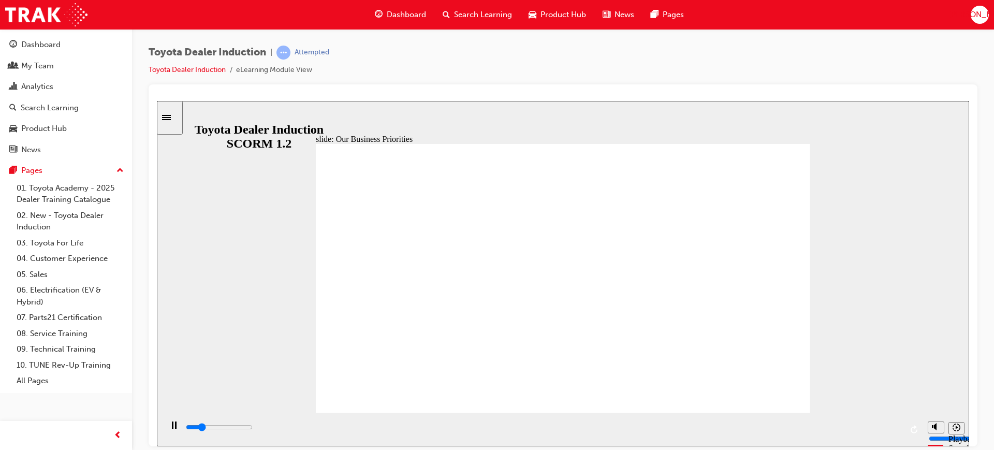
drag, startPoint x: 386, startPoint y: 199, endPoint x: 385, endPoint y: 193, distance: 6.3
drag, startPoint x: 764, startPoint y: 379, endPoint x: 766, endPoint y: 389, distance: 10.1
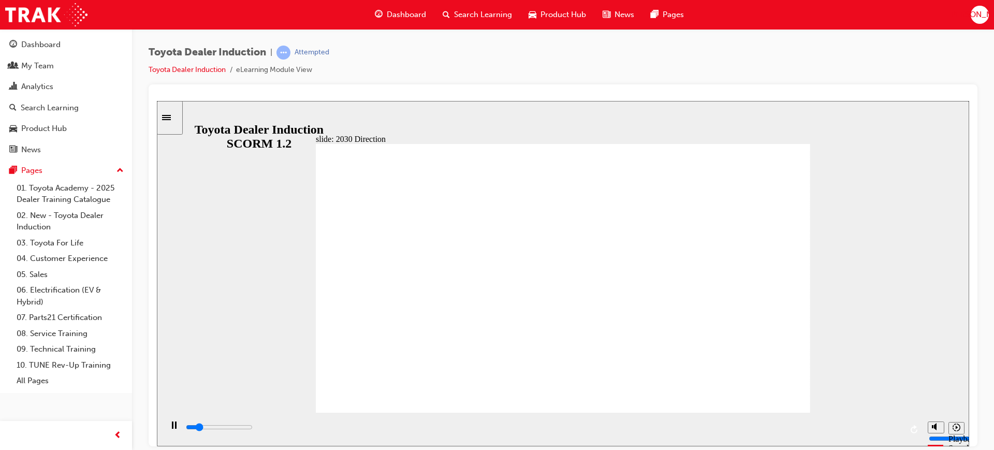
drag, startPoint x: 348, startPoint y: 323, endPoint x: 356, endPoint y: 314, distance: 12.1
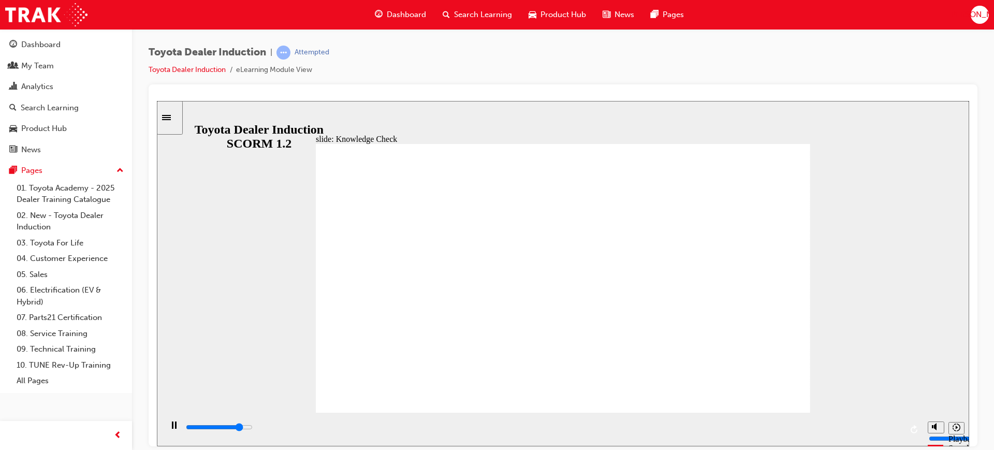
type input "5000"
type input "h"
type input "ha"
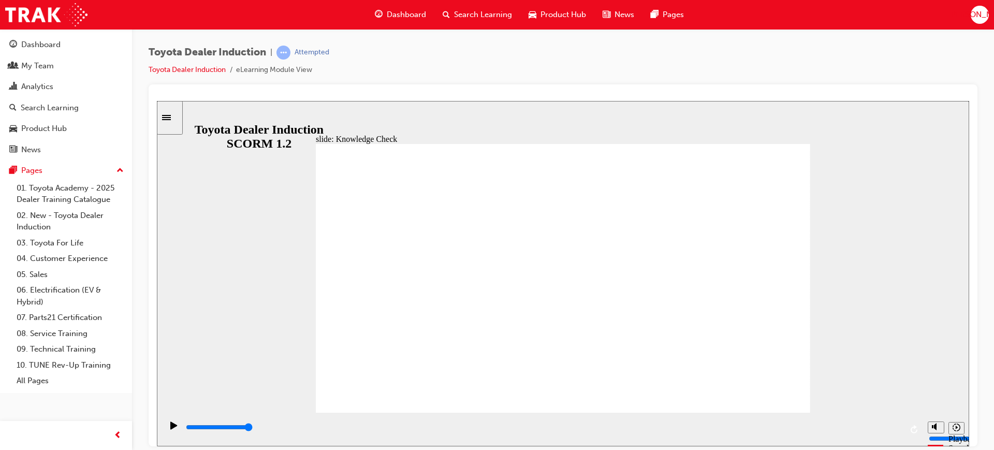
type input "ha"
type input "hap"
type input "happ"
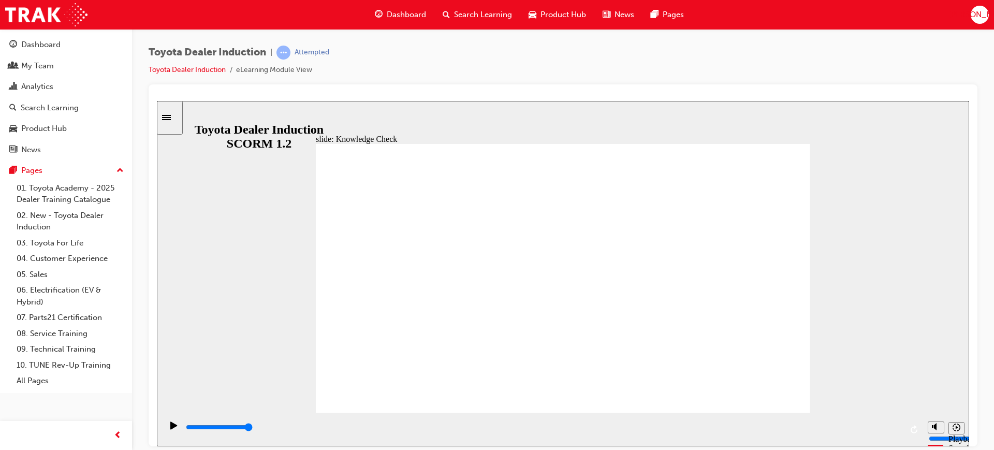
type input "happi"
type input "happin"
type input "happine"
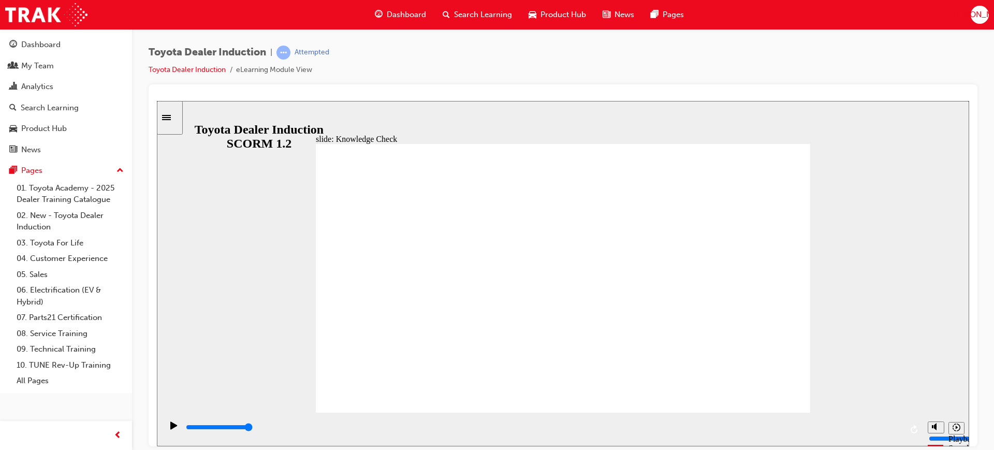
type input "happine"
type input "happines"
type input "happiness"
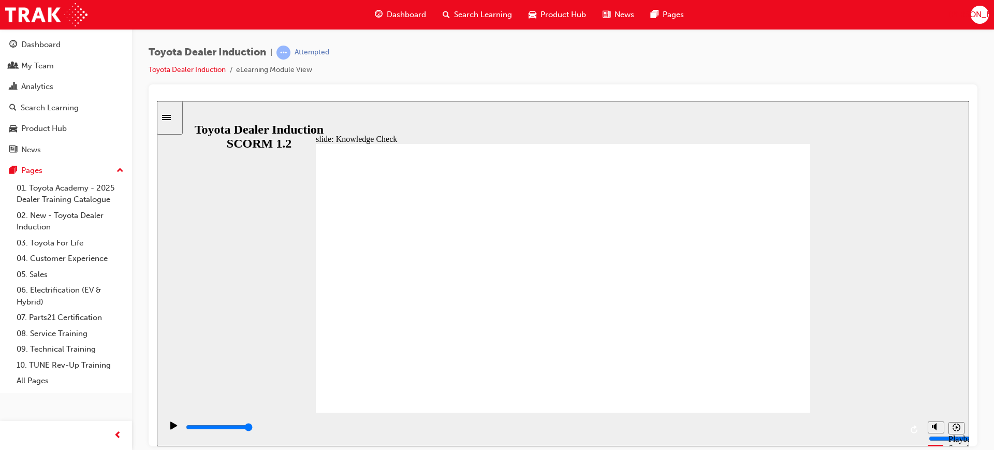
type input "happiness"
drag, startPoint x: 465, startPoint y: 251, endPoint x: 754, endPoint y: 255, distance: 288.4
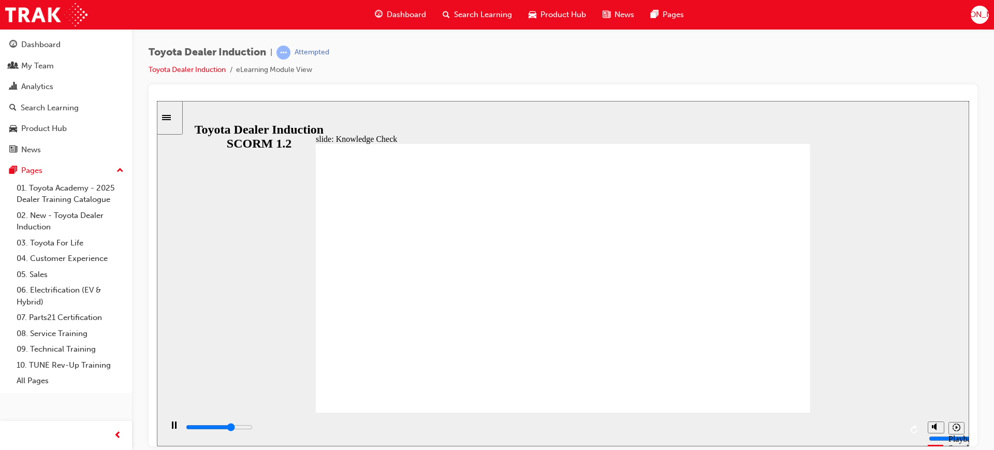
type input "5000"
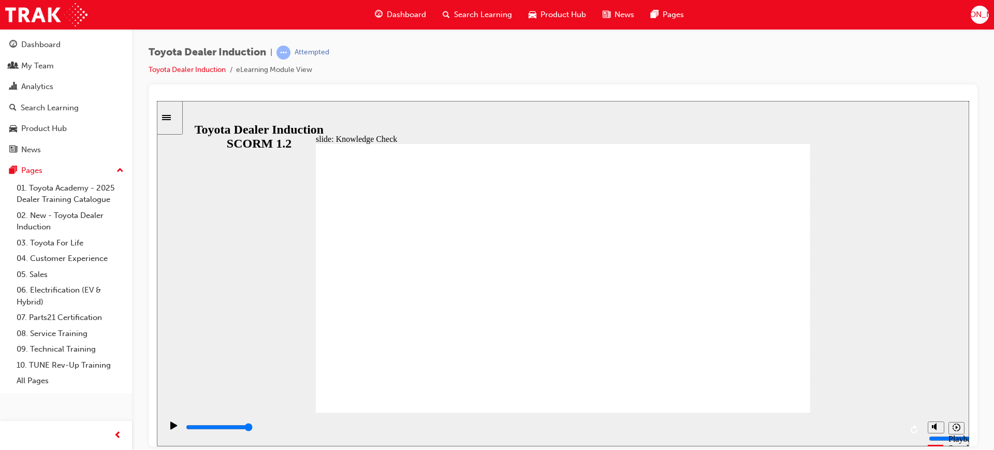
type input "m"
type input "mo"
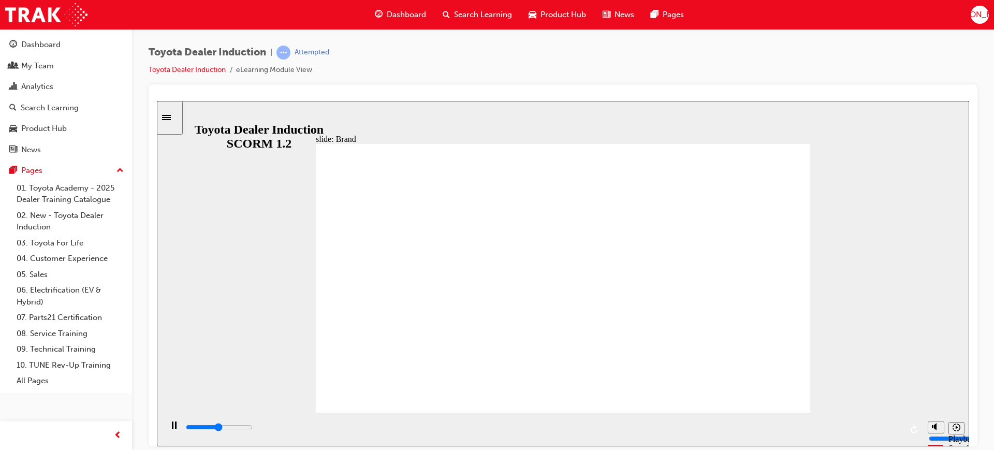
drag, startPoint x: 623, startPoint y: 283, endPoint x: 495, endPoint y: 283, distance: 127.9
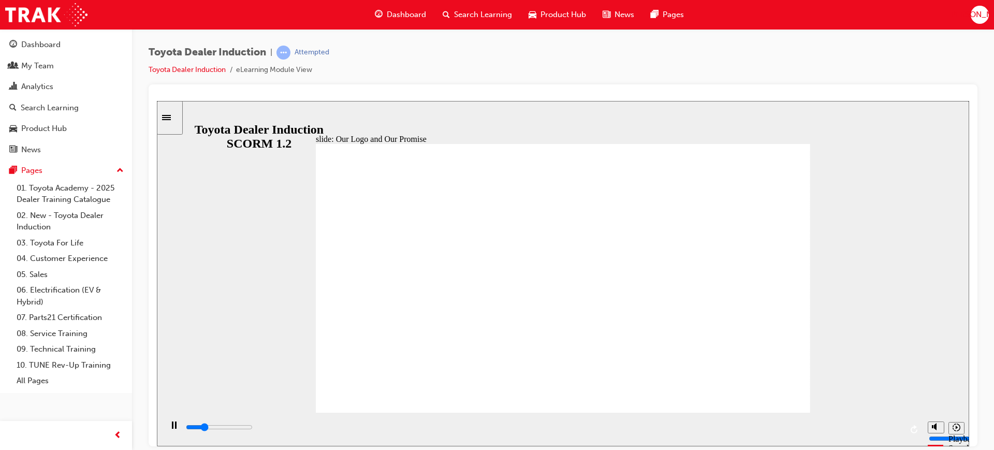
drag, startPoint x: 521, startPoint y: 164, endPoint x: 712, endPoint y: 172, distance: 191.8
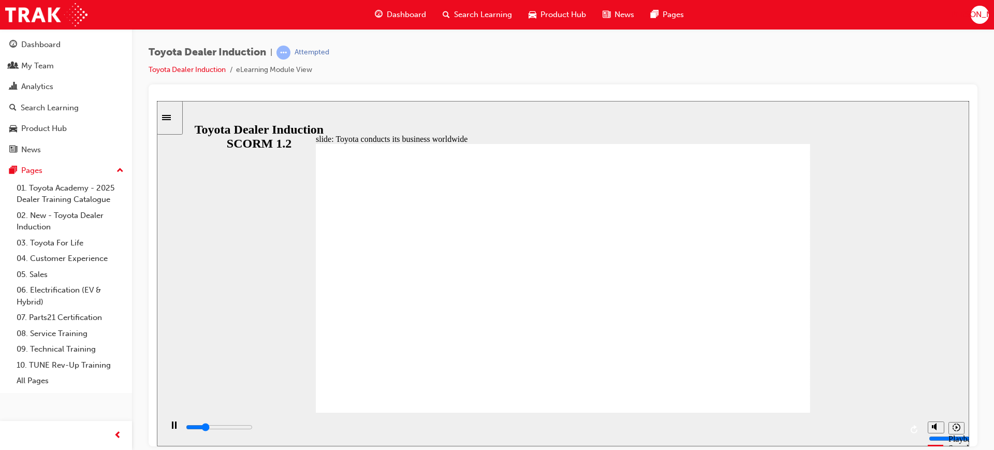
drag, startPoint x: 661, startPoint y: 348, endPoint x: 630, endPoint y: 310, distance: 48.9
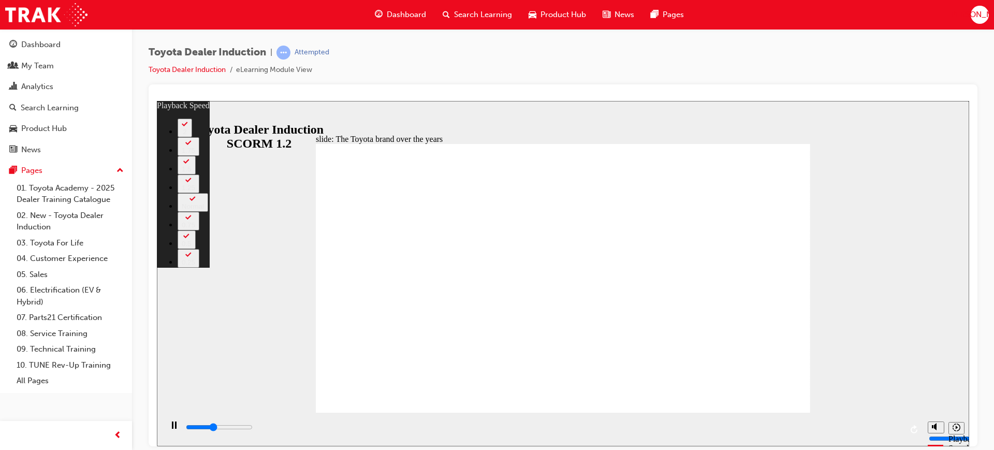
type input "3400"
type input "0"
type input "3600"
type input "1"
type input "3900"
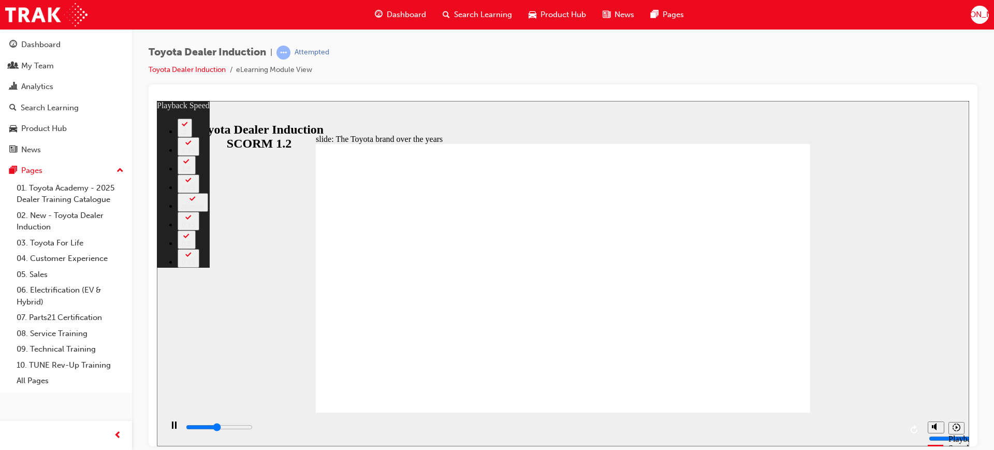
type input "1"
type input "4100"
type input "1"
type input "4400"
type input "1"
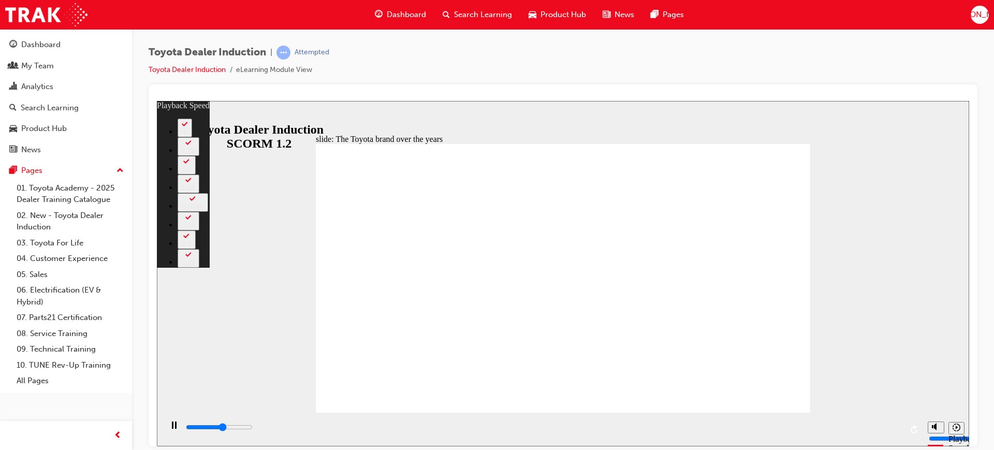
type input "4700"
type input "2"
type input "5000"
type input "2"
type input "5200"
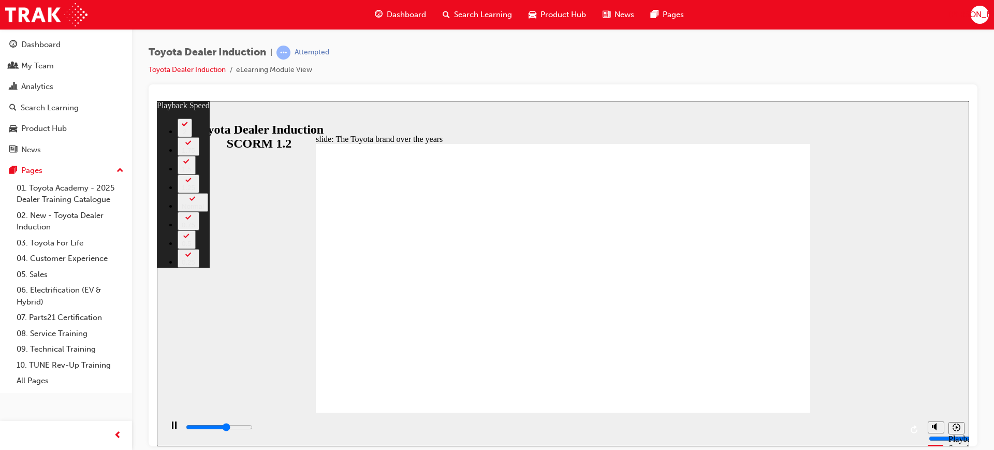
type input "2"
type input "5500"
type input "2"
type input "5700"
type input "3"
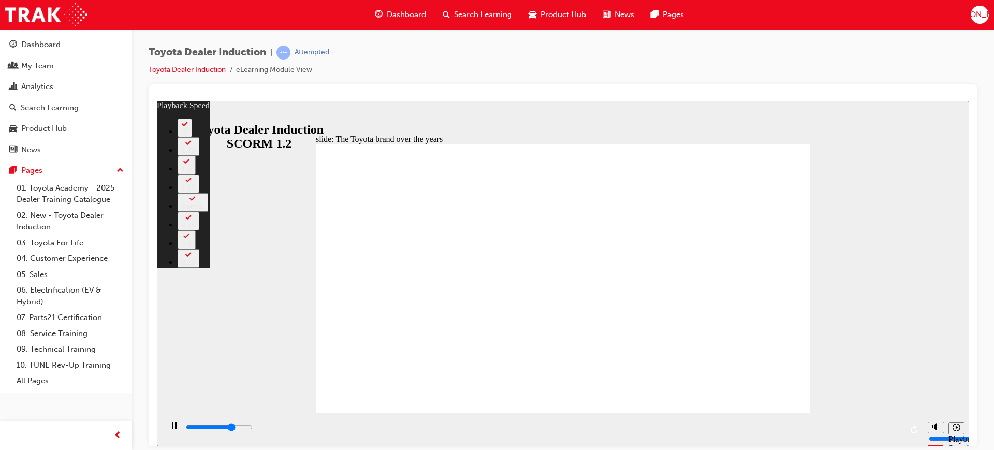
type input "6000"
type input "3"
type input "6300"
type input "3"
type input "6500"
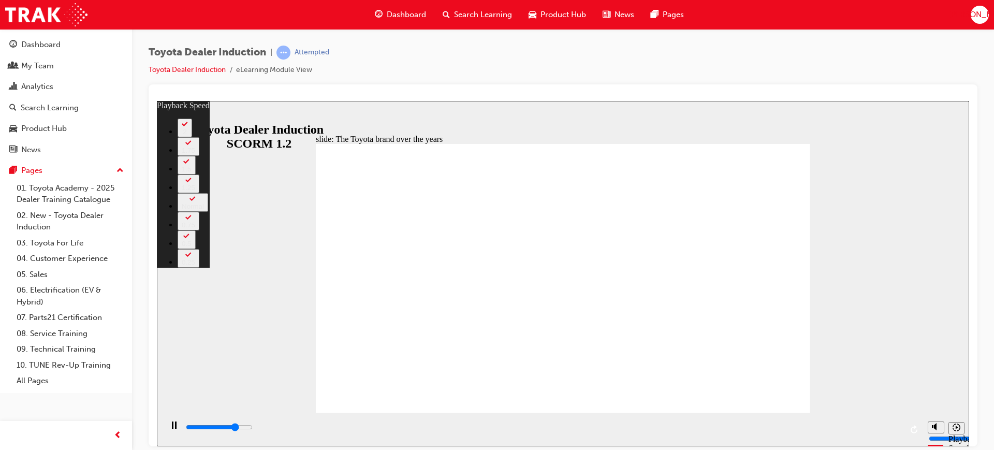
type input "3"
type input "6800"
type input "4"
type input "7100"
type input "4"
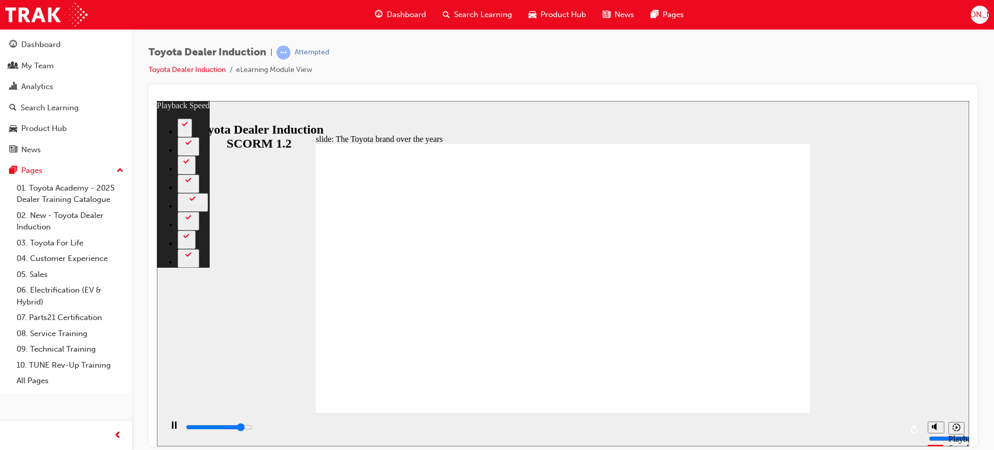
type input "7400"
type input "4"
type input "7600"
type input "5"
type input "7900"
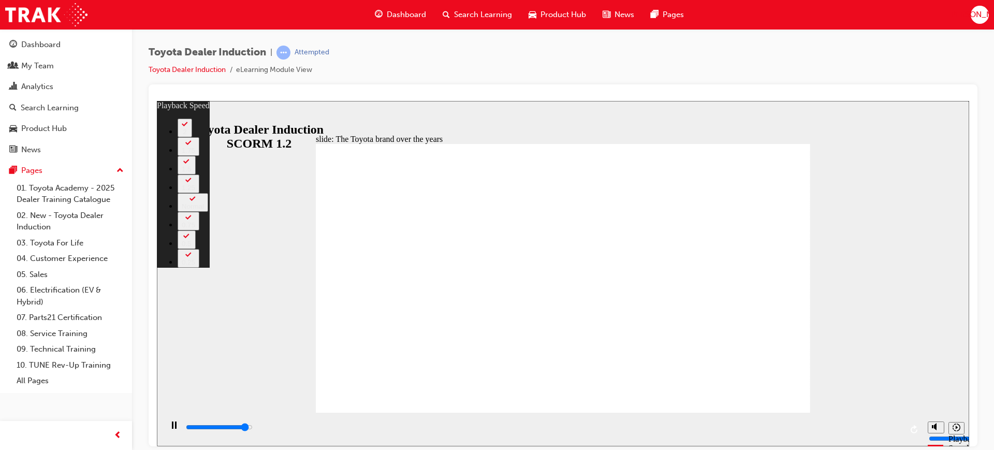
type input "5"
type input "8100"
type input "5"
type input "8400"
type input "5"
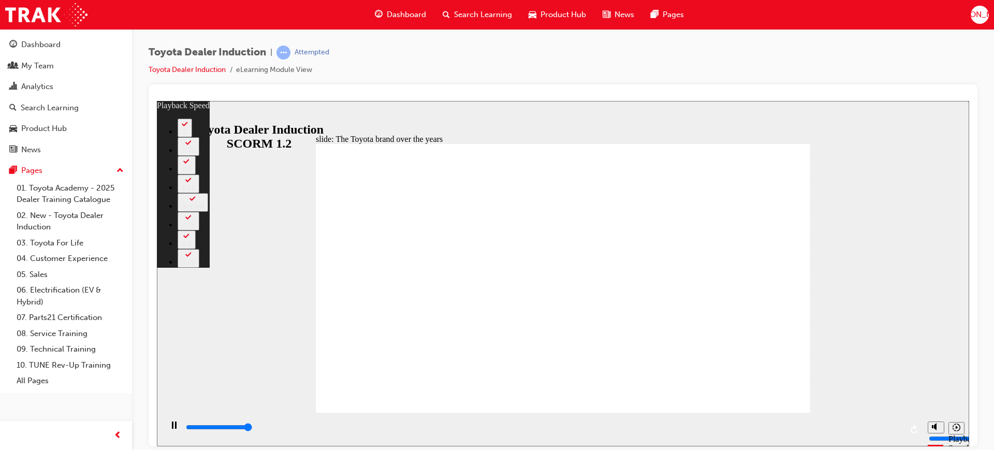
type input "8400"
type input "165"
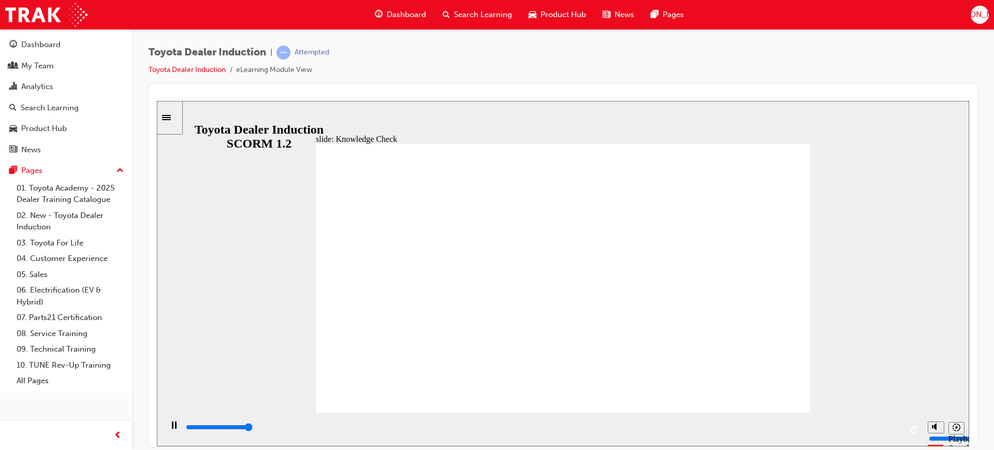
type input "5000"
radio input "true"
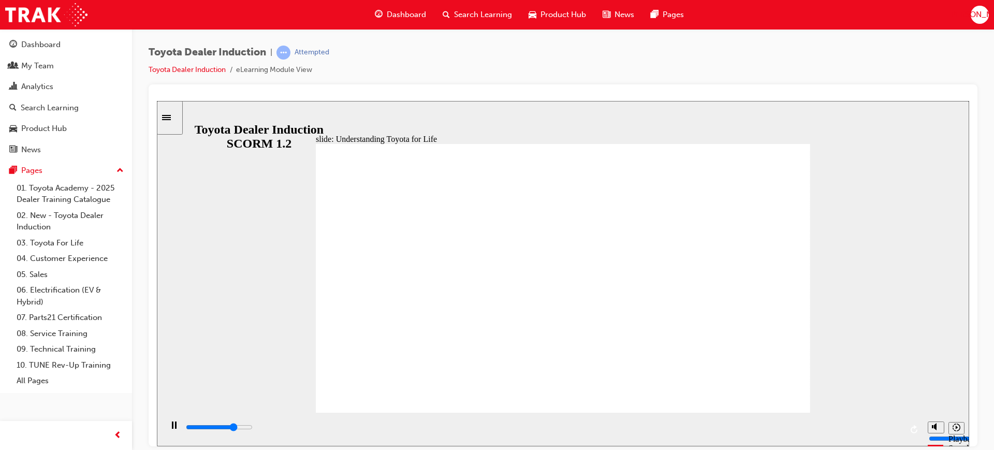
drag, startPoint x: 519, startPoint y: 213, endPoint x: 754, endPoint y: 217, distance: 235.1
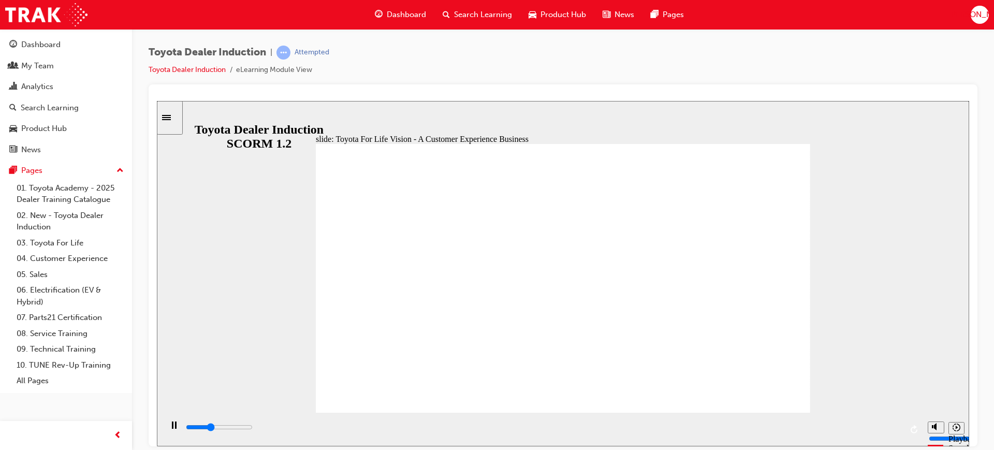
drag, startPoint x: 399, startPoint y: 260, endPoint x: 479, endPoint y: 272, distance: 80.5
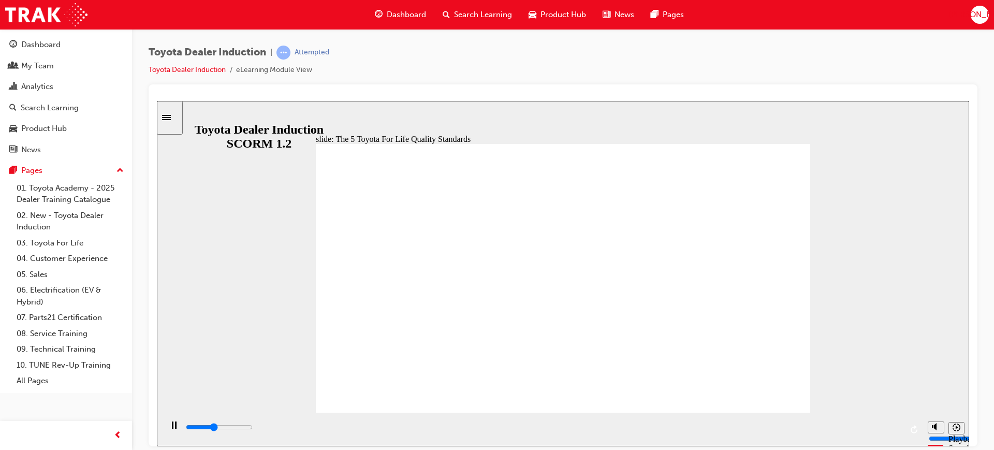
drag, startPoint x: 583, startPoint y: 246, endPoint x: 585, endPoint y: 236, distance: 11.0
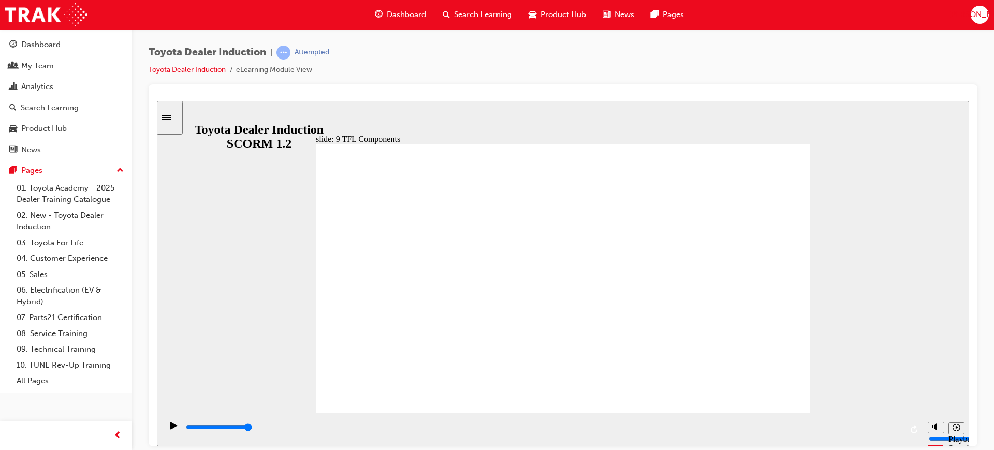
drag, startPoint x: 476, startPoint y: 350, endPoint x: 718, endPoint y: 339, distance: 242.0
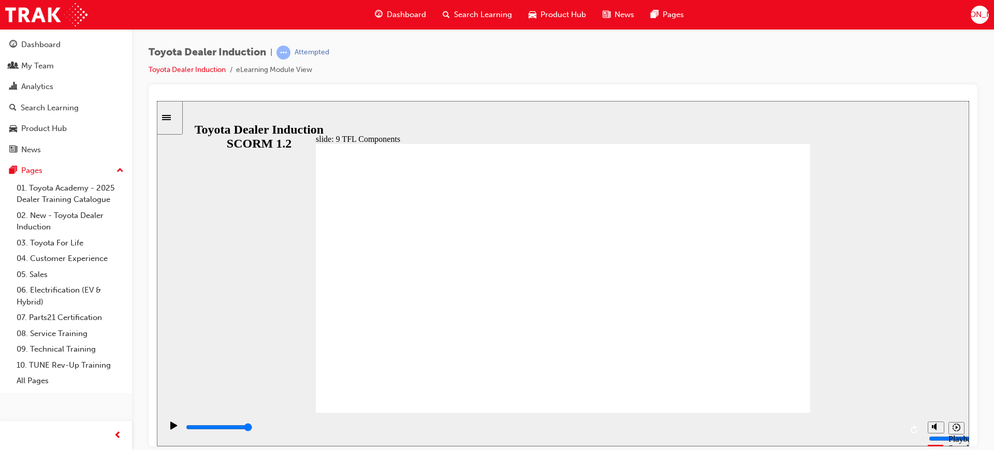
drag, startPoint x: 663, startPoint y: 207, endPoint x: 517, endPoint y: 208, distance: 145.5
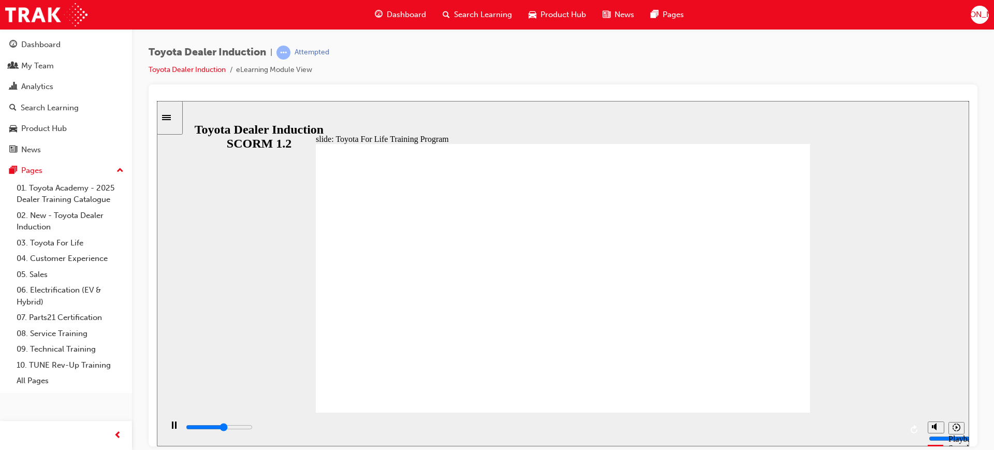
drag, startPoint x: 693, startPoint y: 370, endPoint x: 686, endPoint y: 372, distance: 7.4
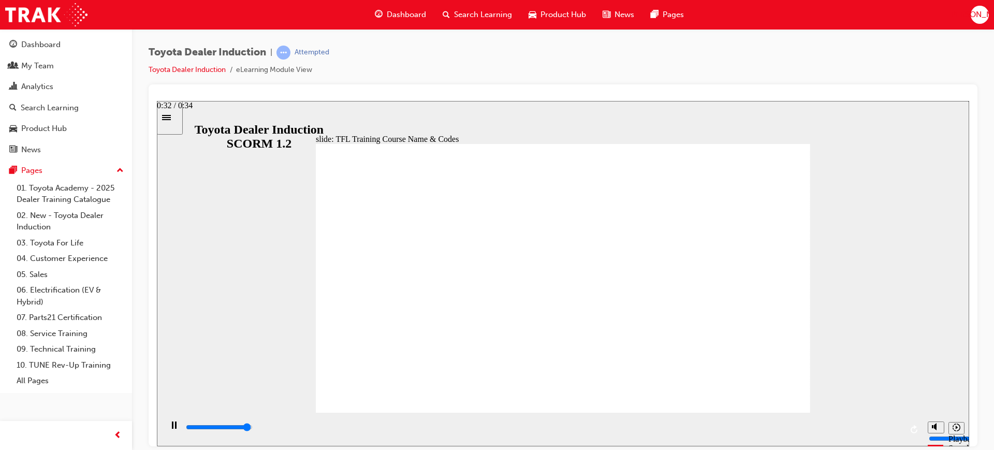
click at [253, 428] on input "slide progress" at bounding box center [219, 427] width 67 height 8
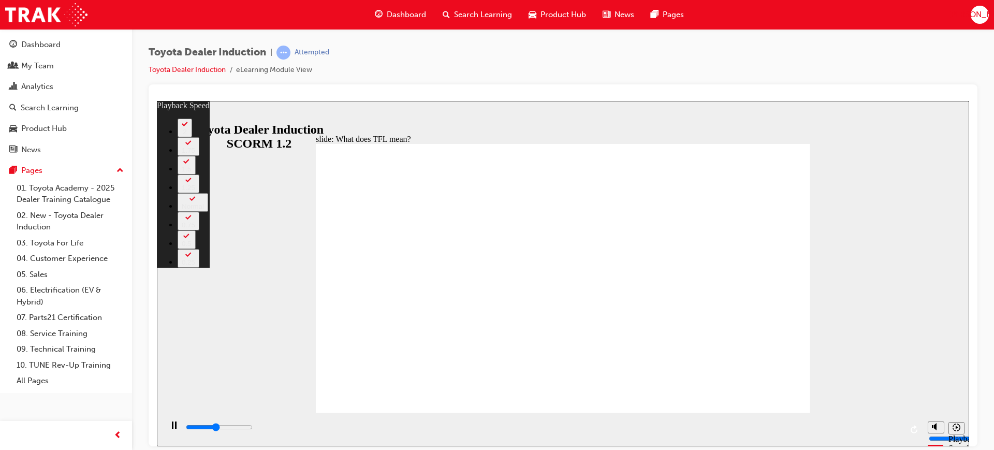
type input "4800"
type input "0"
type input "5100"
type input "0"
type input "5300"
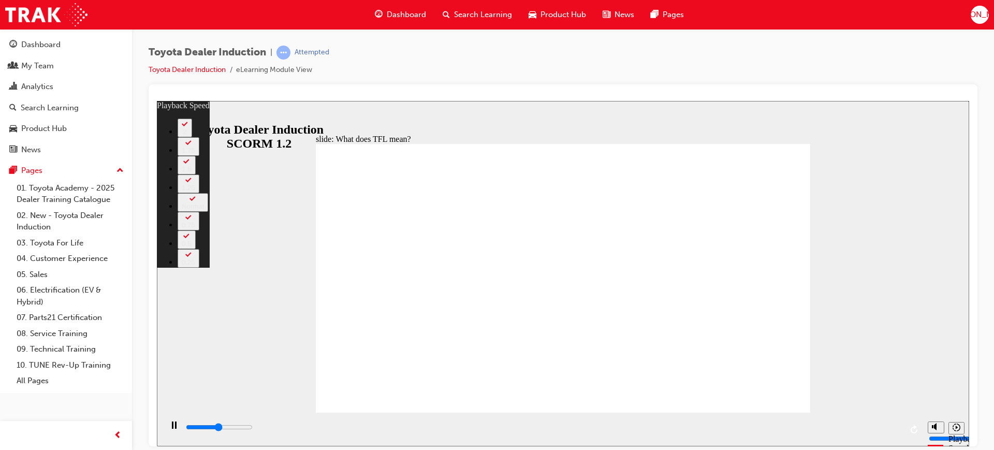
type input "1"
type input "5600"
type input "1"
type input "5800"
type input "1"
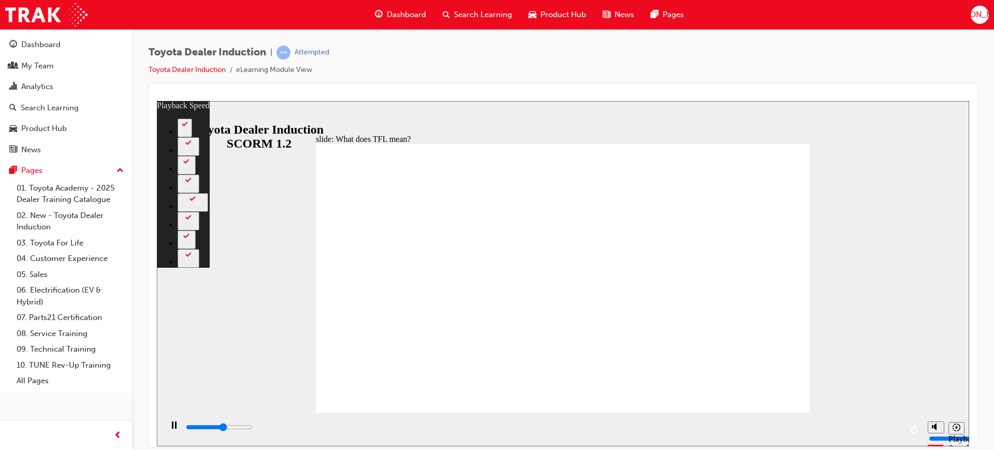
type input "6100"
type input "1"
type input "6400"
type input "2"
type input "6700"
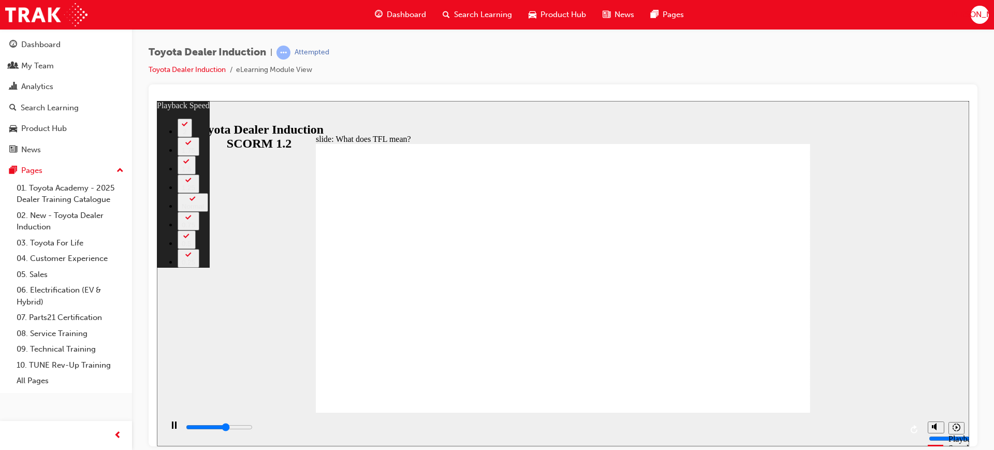
type input "2"
type input "6900"
type input "2"
type input "7400"
type input "3"
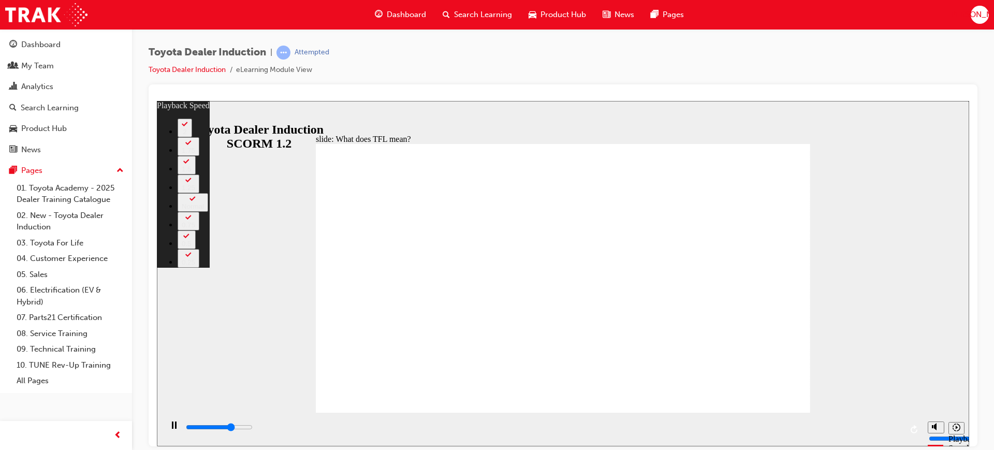
type input "7600"
type input "3"
type input "7900"
type input "3"
type input "8200"
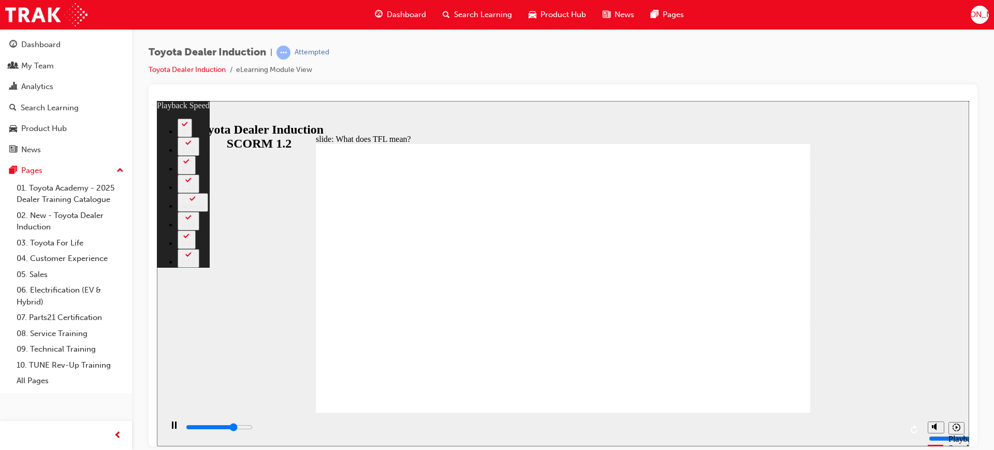
type input "3"
type input "8400"
type input "4"
type input "8700"
type input "4"
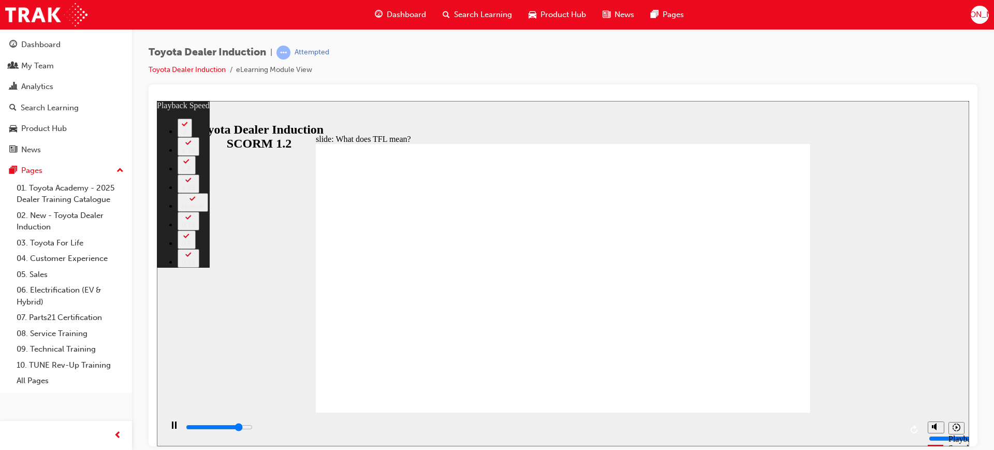
type input "9000"
type input "4"
type input "9200"
type input "4"
type input "9500"
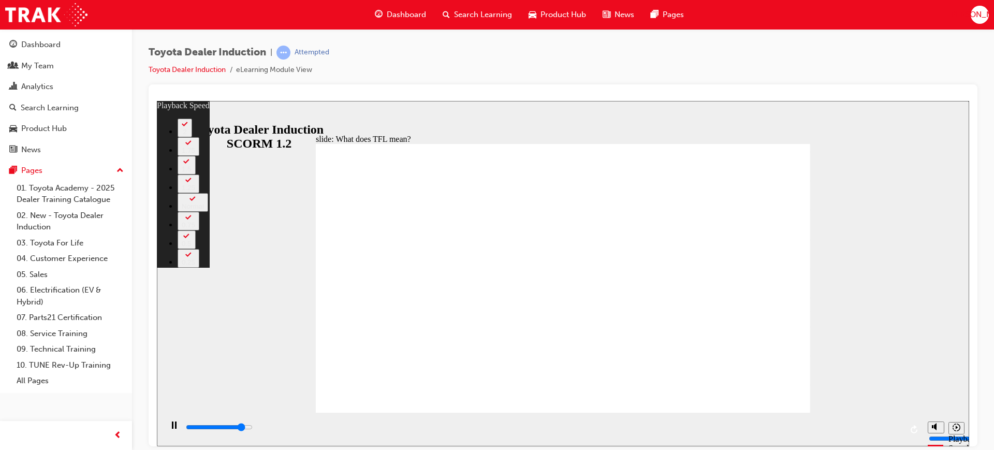
type input "5"
type input "9700"
type input "5"
type input "10000"
type input "5"
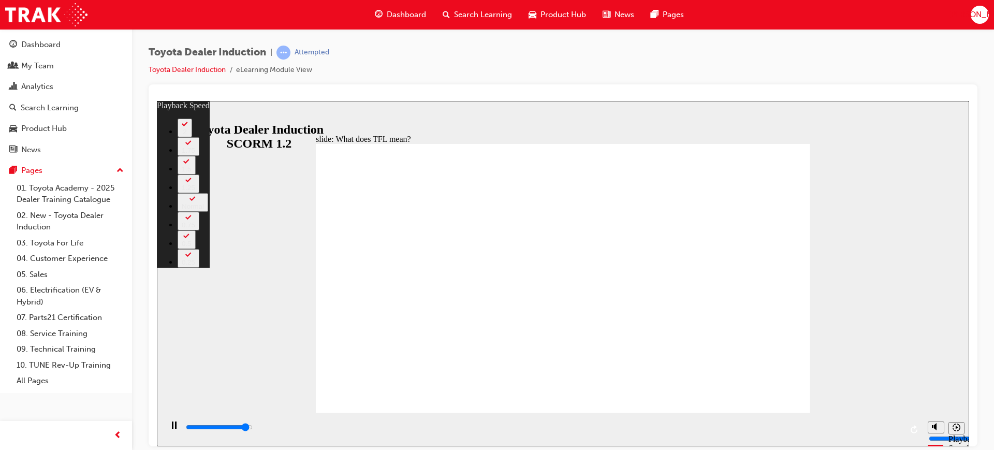
type input "10300"
type input "6"
type input "10600"
type input "6"
type input "10800"
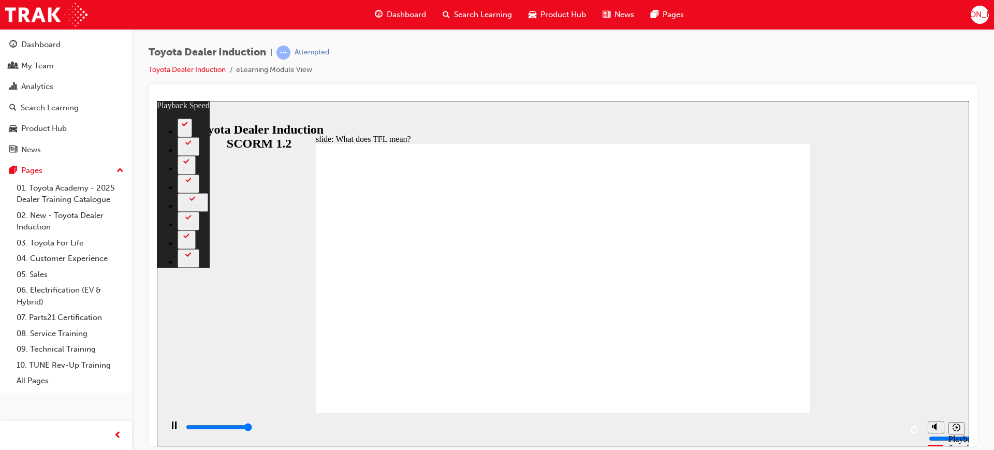
type input "6"
type input "10800"
type input "139"
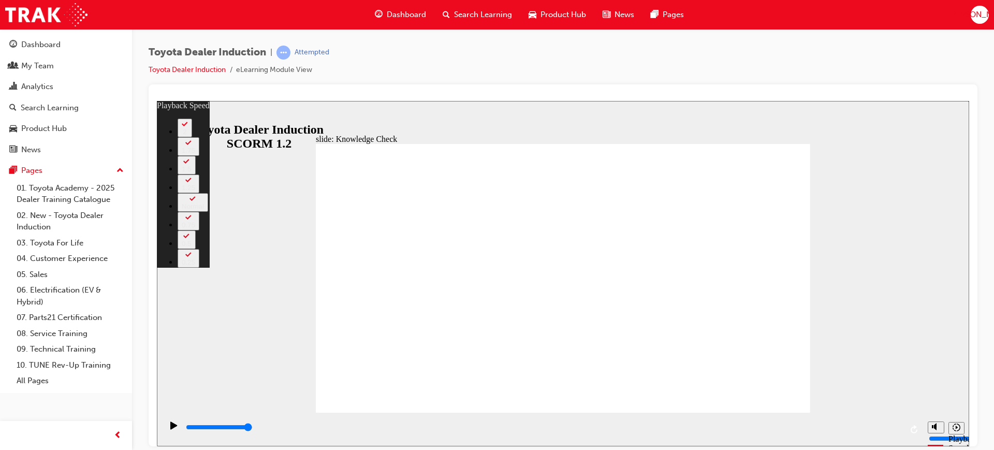
drag, startPoint x: 421, startPoint y: 249, endPoint x: 432, endPoint y: 252, distance: 12.0
drag, startPoint x: 620, startPoint y: 381, endPoint x: 625, endPoint y: 383, distance: 5.6
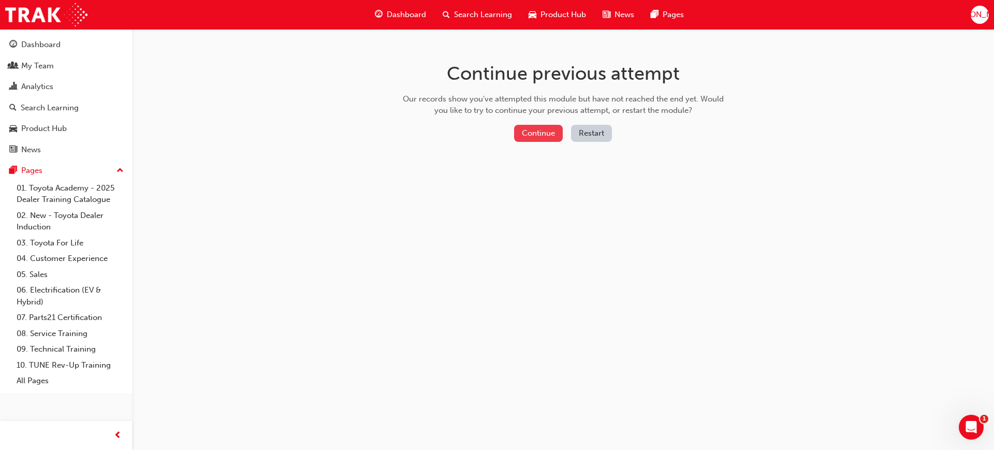
click at [537, 127] on button "Continue" at bounding box center [538, 133] width 49 height 17
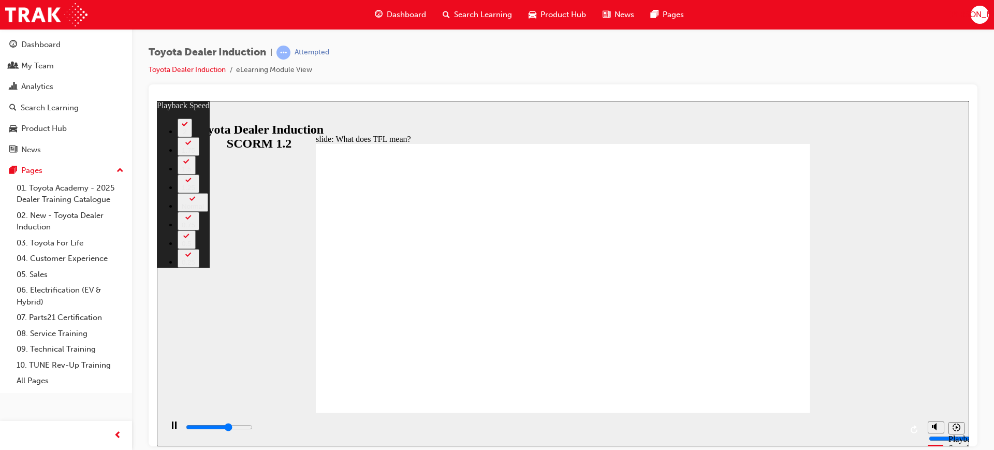
type input "7100"
type input "0"
type input "7400"
type input "0"
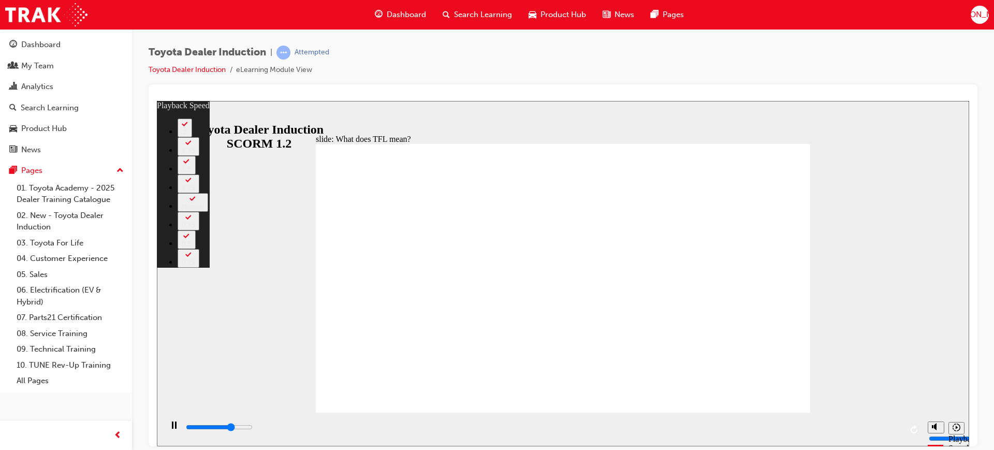
type input "7600"
type input "0"
type input "7900"
type input "1"
type input "8200"
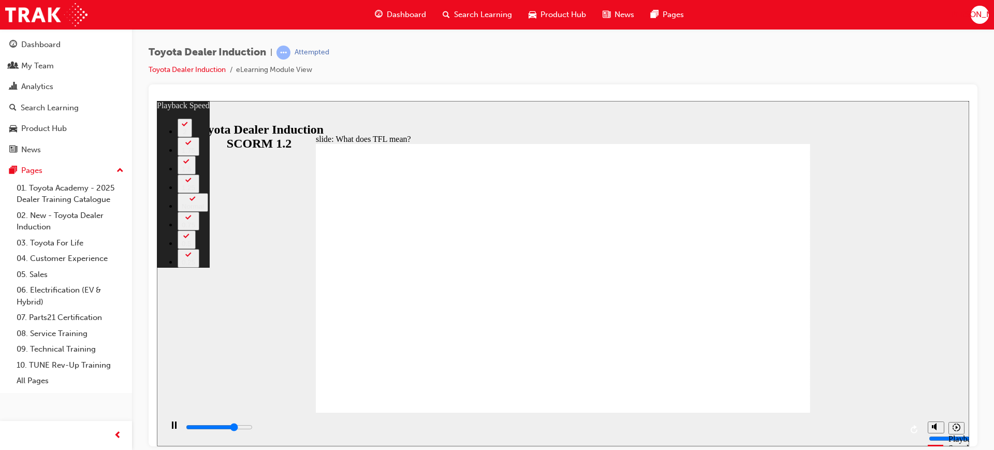
type input "1"
type input "8400"
type input "1"
type input "8700"
type input "2"
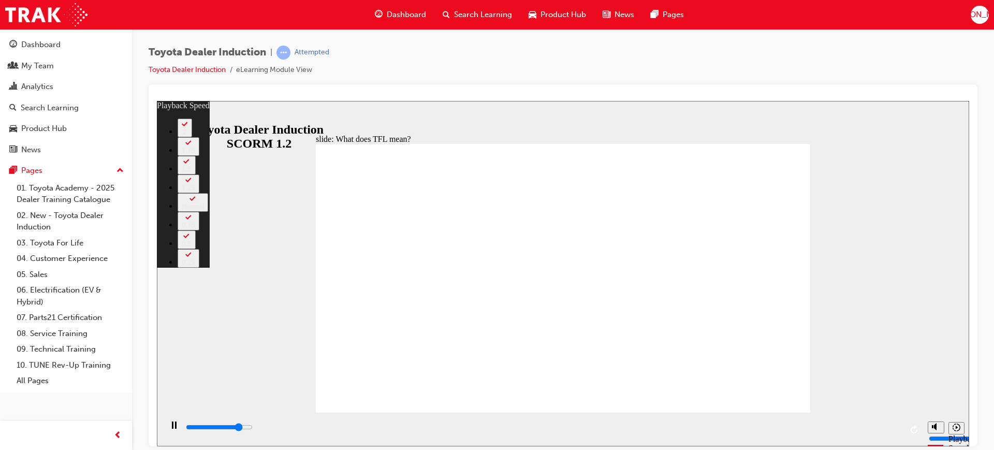
type input "9000"
type input "2"
type input "9200"
type input "2"
type input "9500"
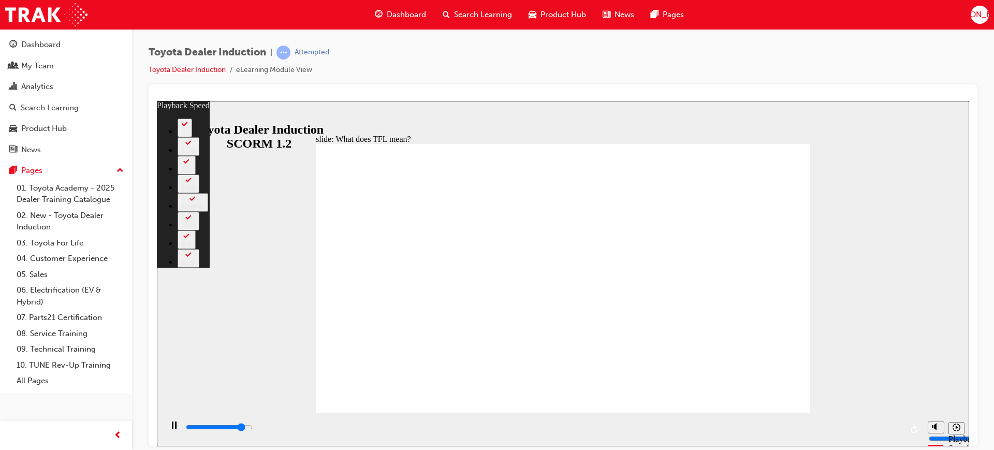
type input "2"
type input "9800"
type input "3"
type input "10000"
type input "3"
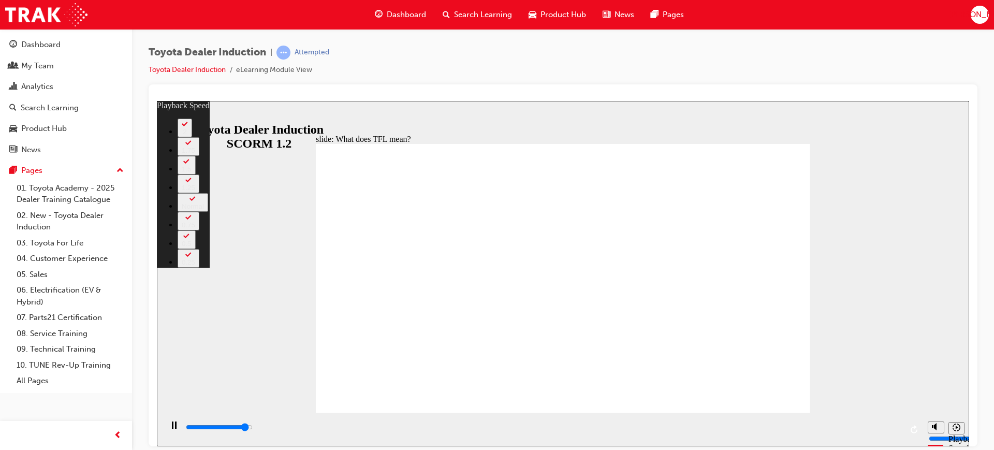
type input "10200"
type input "128"
type input "10200"
type input "128"
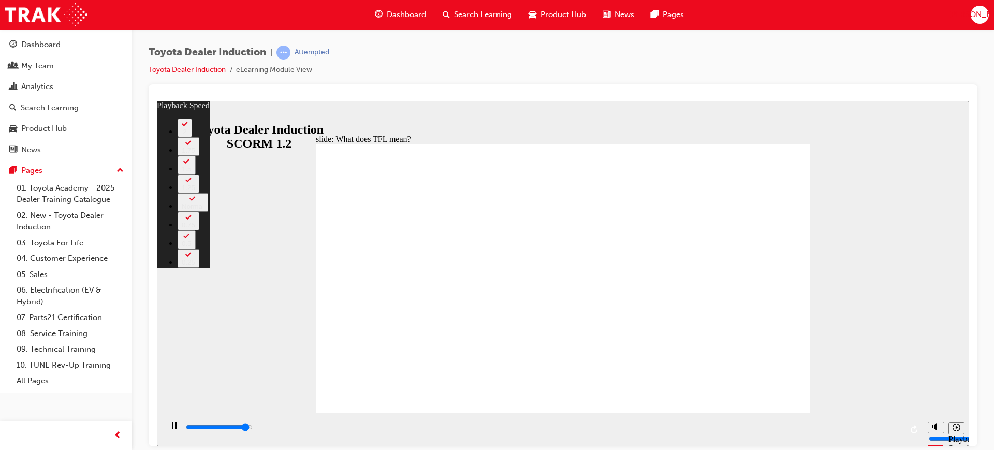
type input "10300"
type input "128"
type input "10600"
type input "128"
type input "10800"
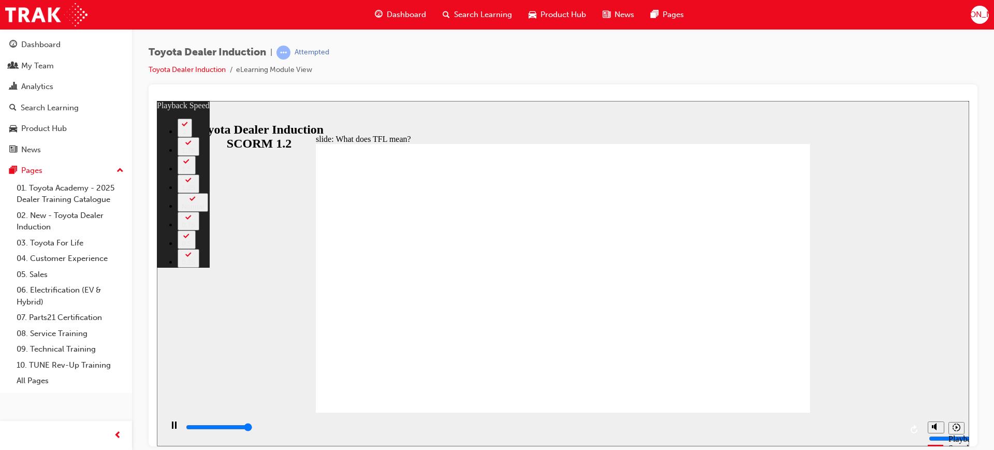
type input "128"
type input "10800"
type input "139"
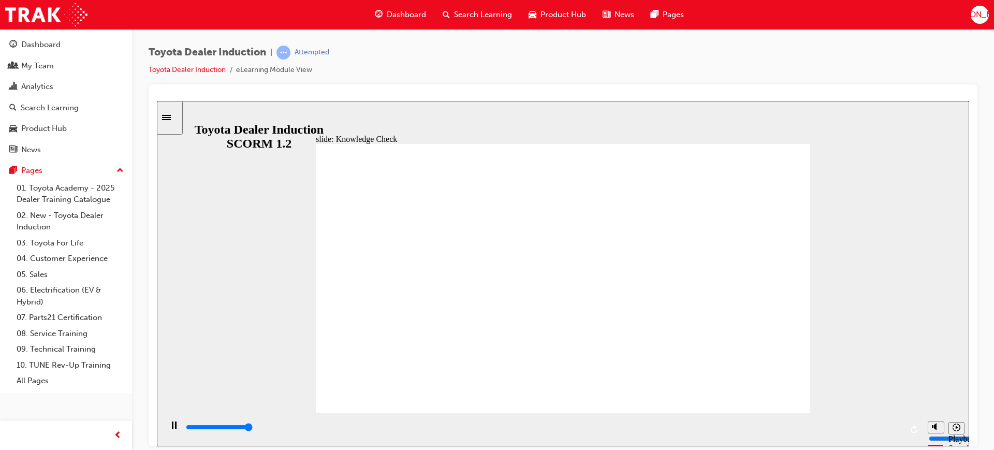
type input "5000"
radio input "true"
type input "3300"
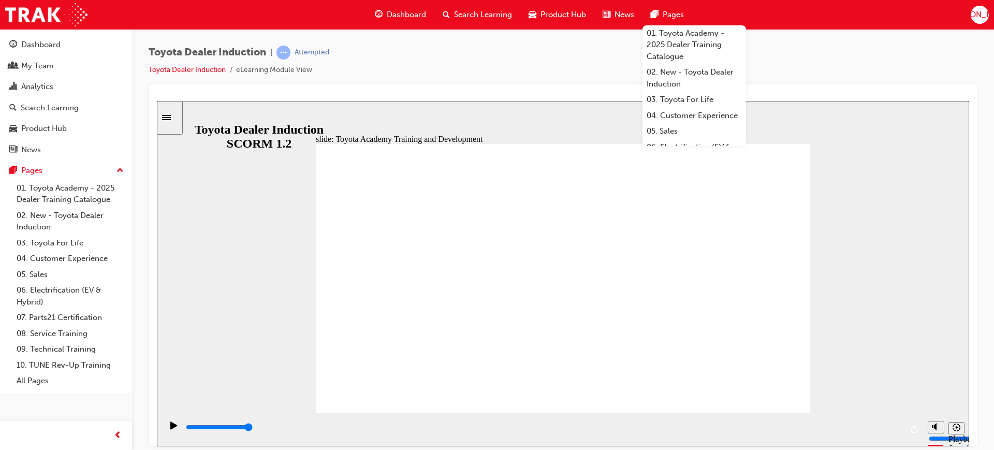
click at [792, 52] on div "Toyota Dealer Induction | Attempted Toyota Dealer Induction eLearning Module Vi…" at bounding box center [563, 65] width 829 height 39
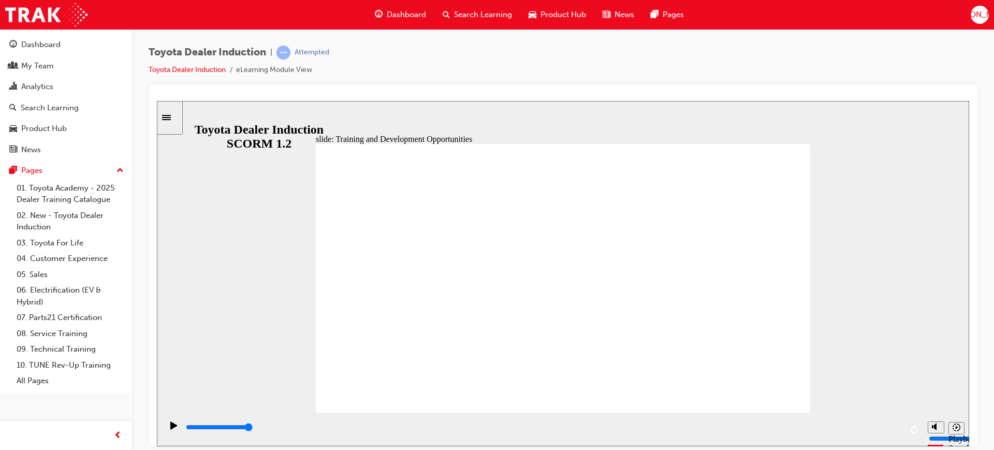
click at [905, 299] on div "slide: Training and Development Opportunities Toyota Academy Training and Devel…" at bounding box center [563, 272] width 812 height 345
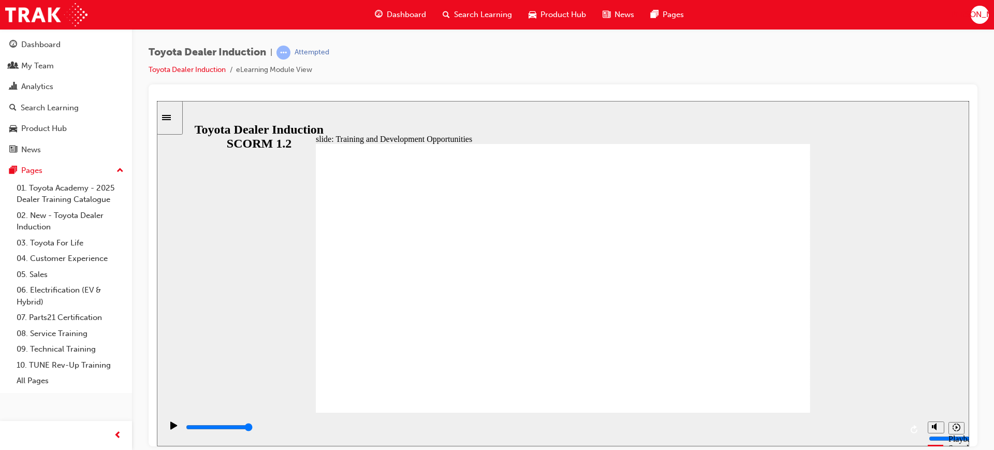
drag, startPoint x: 546, startPoint y: 266, endPoint x: 569, endPoint y: 266, distance: 22.8
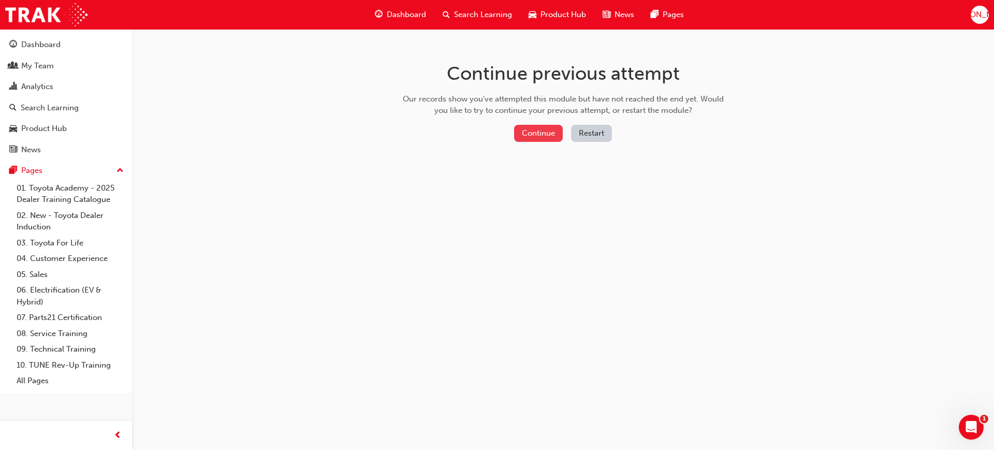
click at [539, 136] on button "Continue" at bounding box center [538, 133] width 49 height 17
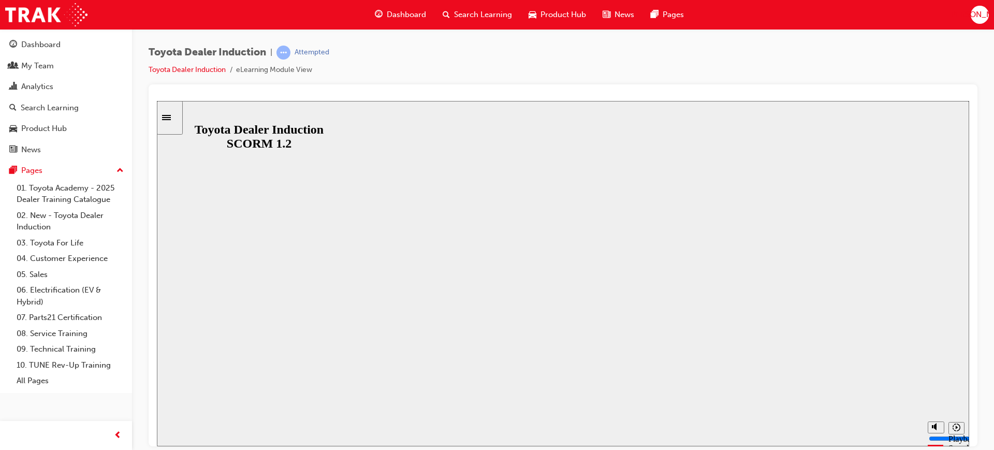
drag, startPoint x: 545, startPoint y: 293, endPoint x: 568, endPoint y: 292, distance: 22.8
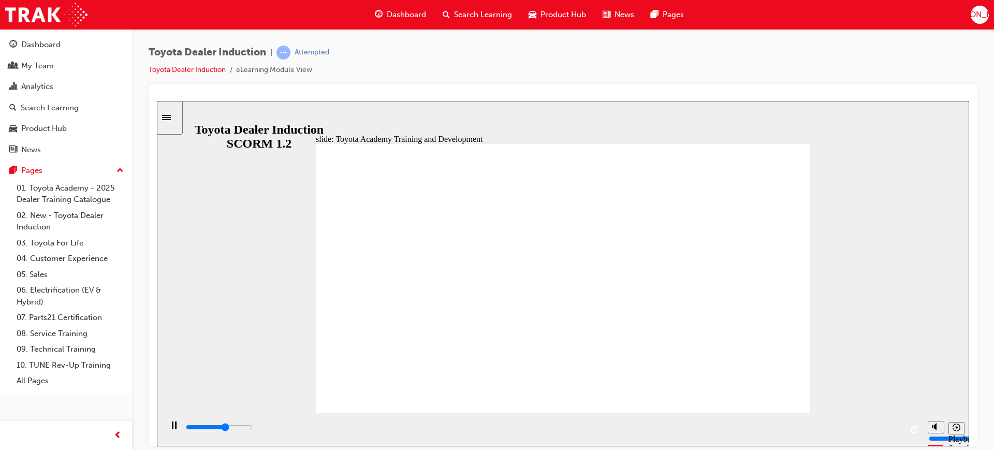
click at [863, 427] on div "playback controls" at bounding box center [543, 426] width 717 height 11
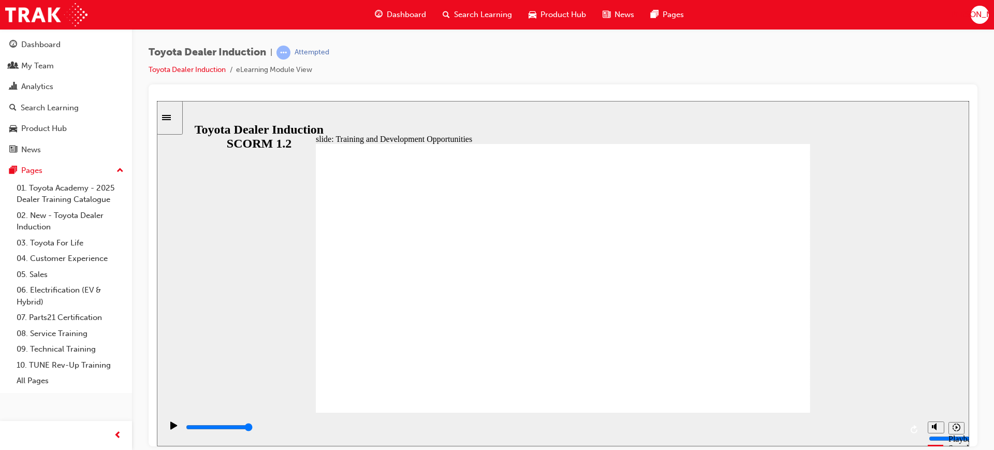
drag, startPoint x: 465, startPoint y: 369, endPoint x: 523, endPoint y: 369, distance: 58.0
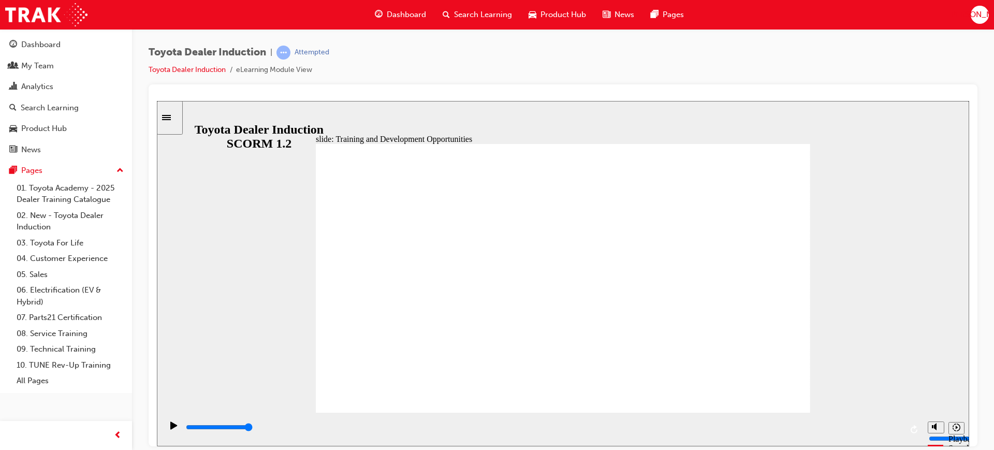
drag, startPoint x: 452, startPoint y: 328, endPoint x: 516, endPoint y: 322, distance: 64.6
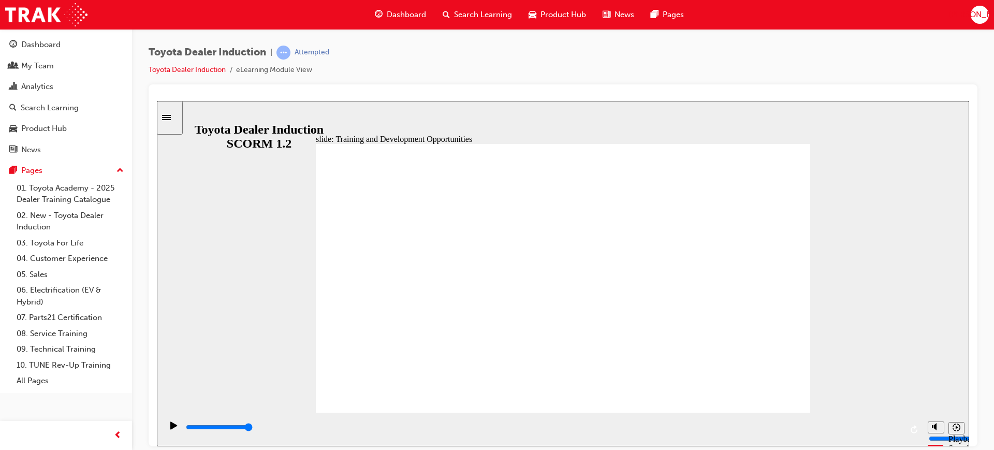
drag, startPoint x: 648, startPoint y: 256, endPoint x: 804, endPoint y: 226, distance: 159.3
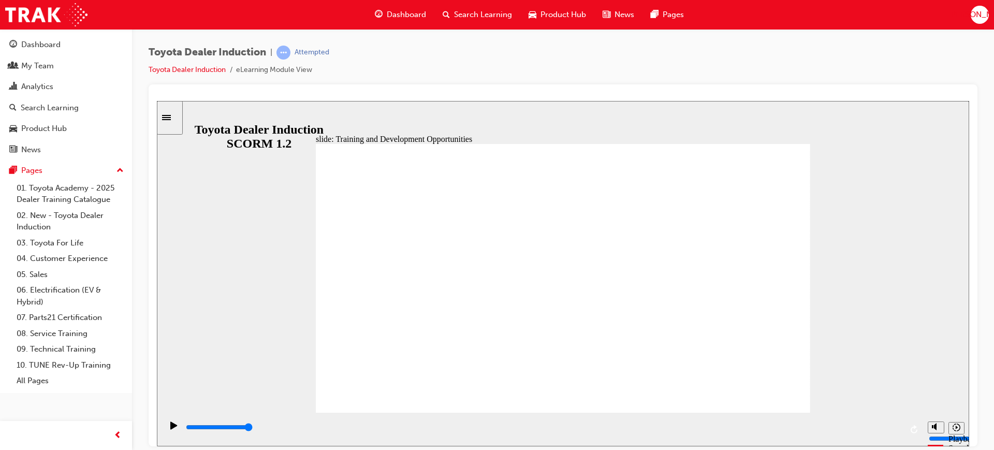
drag, startPoint x: 477, startPoint y: 318, endPoint x: 811, endPoint y: 318, distance: 334.0
click at [816, 320] on div "slide: Training and Development Opportunities Group 1 Round Single Corner Recta…" at bounding box center [563, 272] width 812 height 345
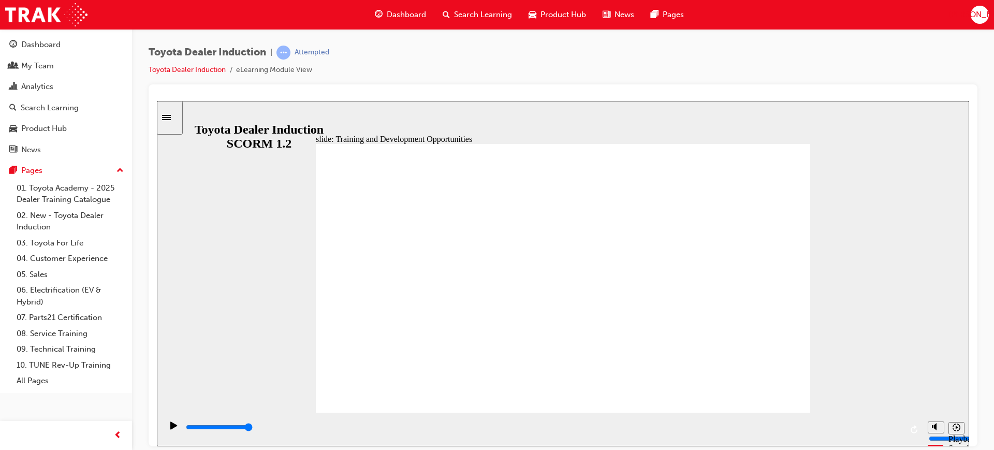
drag, startPoint x: 678, startPoint y: 347, endPoint x: 679, endPoint y: 340, distance: 7.3
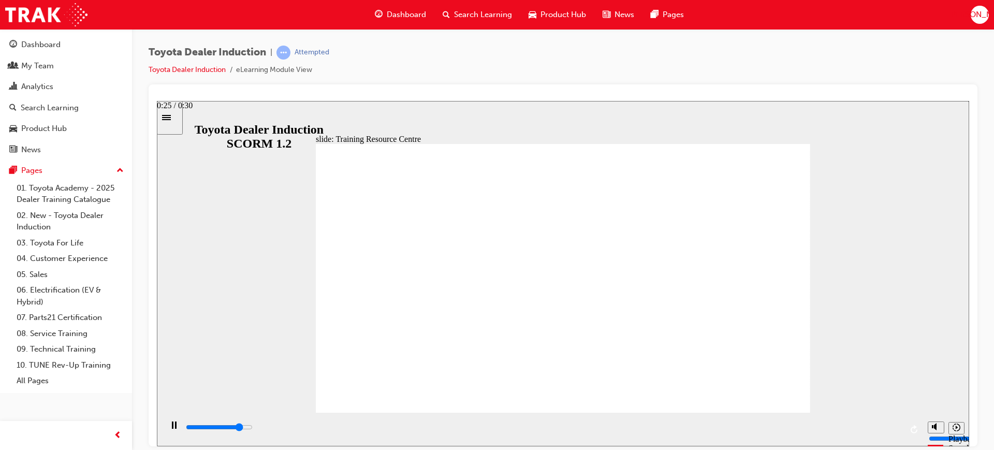
drag, startPoint x: 784, startPoint y: 426, endPoint x: 798, endPoint y: 427, distance: 14.0
click at [786, 426] on div "playback controls" at bounding box center [543, 426] width 717 height 11
click at [866, 427] on div "playback controls" at bounding box center [543, 426] width 717 height 11
type input "3900"
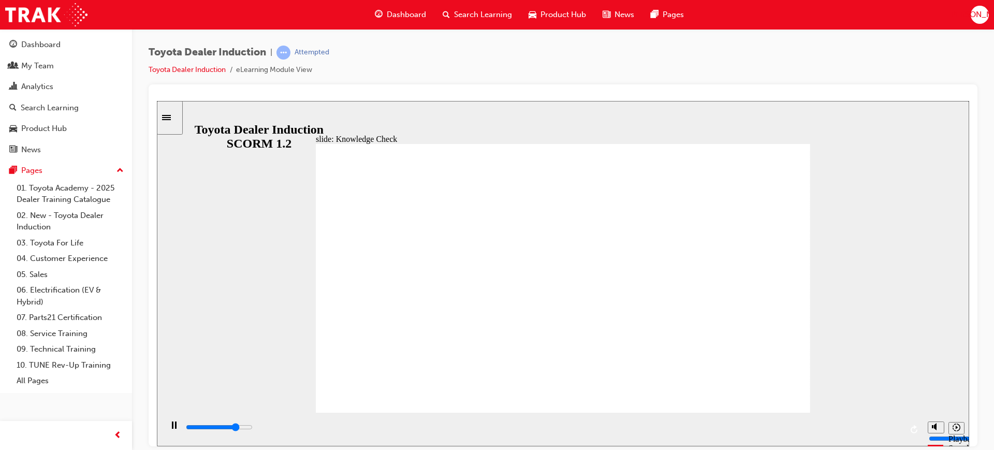
radio input "true"
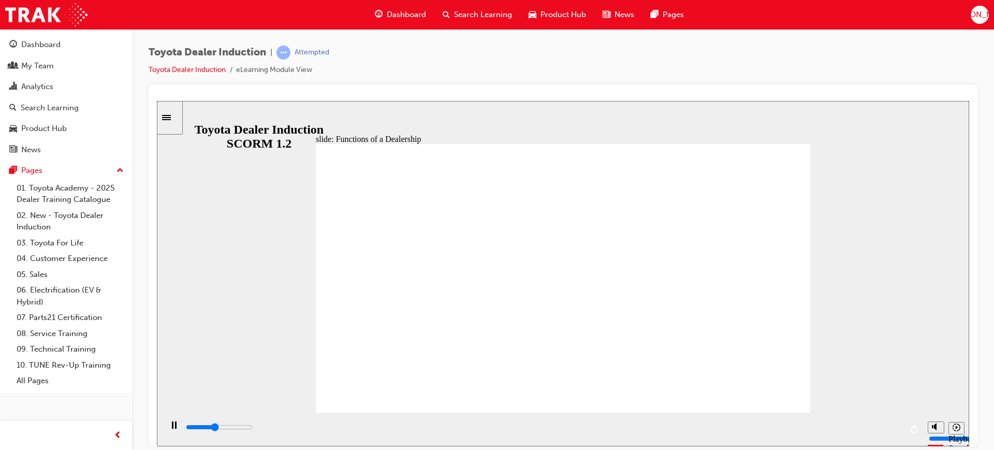
drag, startPoint x: 606, startPoint y: 386, endPoint x: 599, endPoint y: 383, distance: 7.7
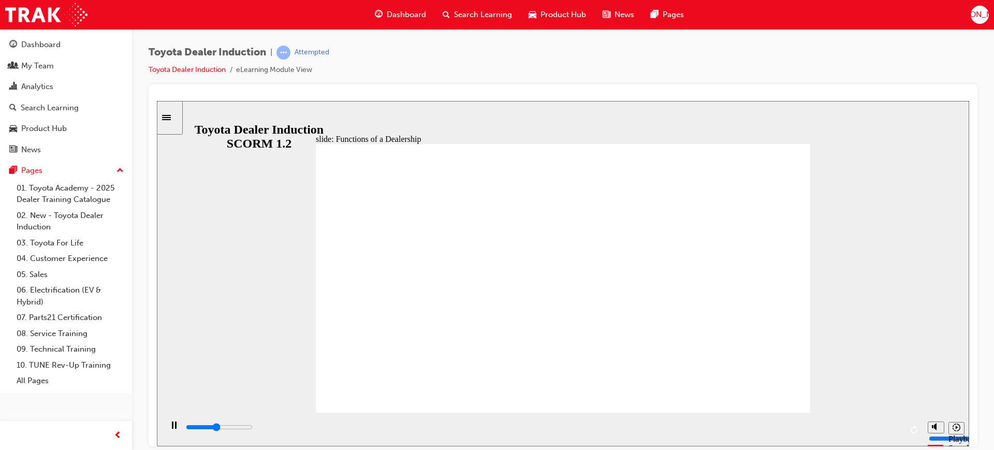
click at [867, 424] on div "playback controls" at bounding box center [543, 429] width 717 height 16
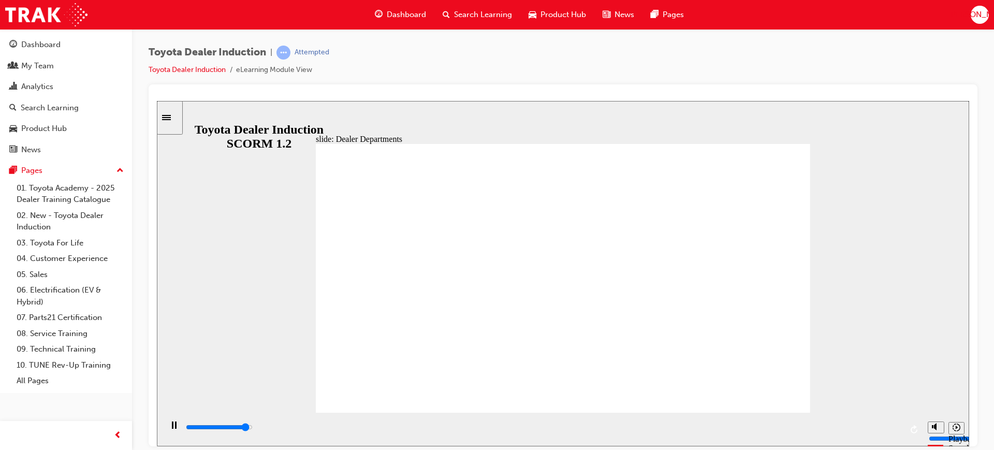
drag, startPoint x: 556, startPoint y: 298, endPoint x: 717, endPoint y: 327, distance: 163.7
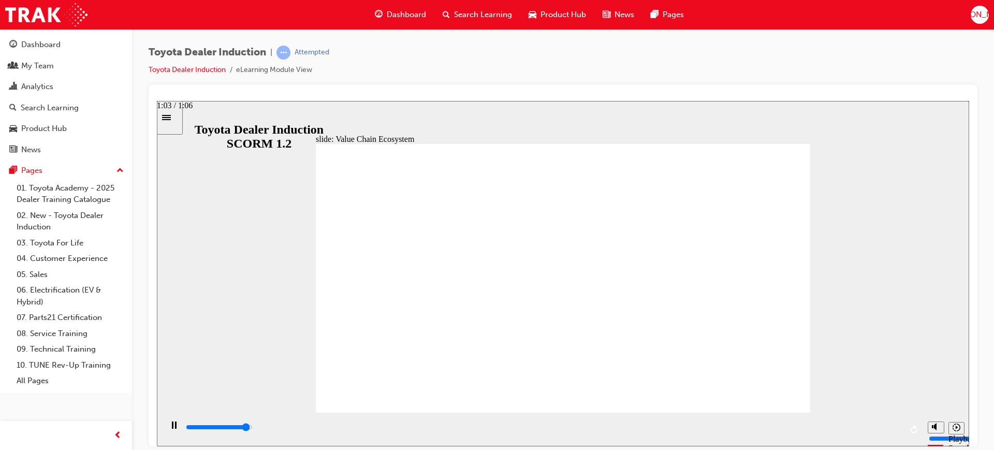
click at [253, 428] on input "slide progress" at bounding box center [219, 427] width 67 height 8
drag, startPoint x: 705, startPoint y: 368, endPoint x: 853, endPoint y: 384, distance: 148.4
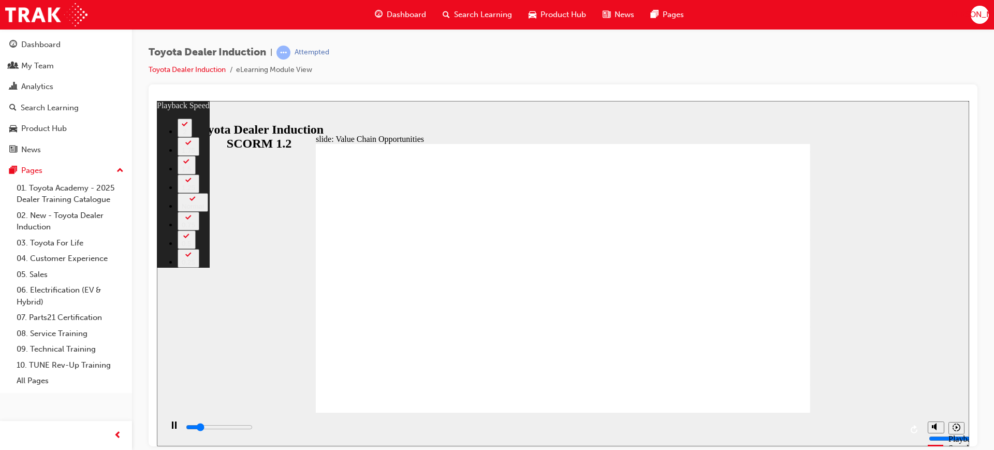
type input "2000"
type input "0"
type input "2100"
type input "0"
type input "2300"
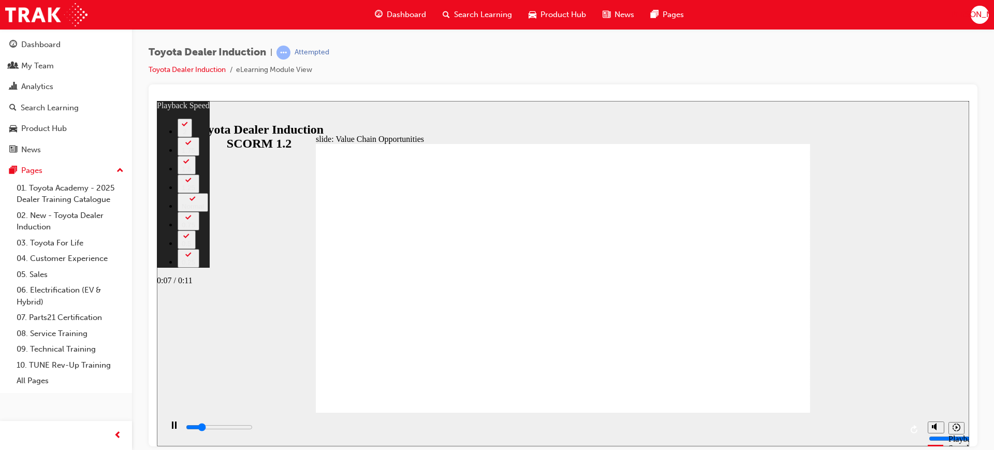
type input "0"
type input "2600"
type input "1"
type input "2800"
type input "1"
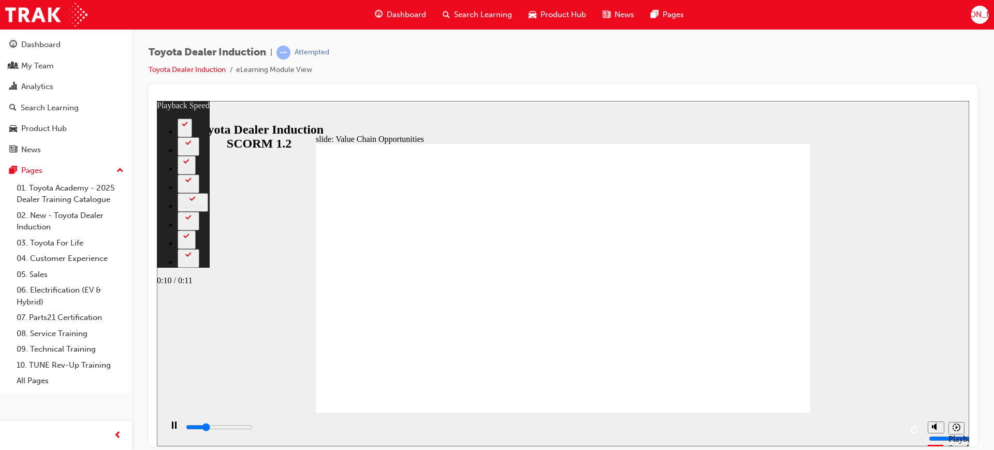
type input "3100"
type input "1"
type input "3300"
type input "1"
type input "3600"
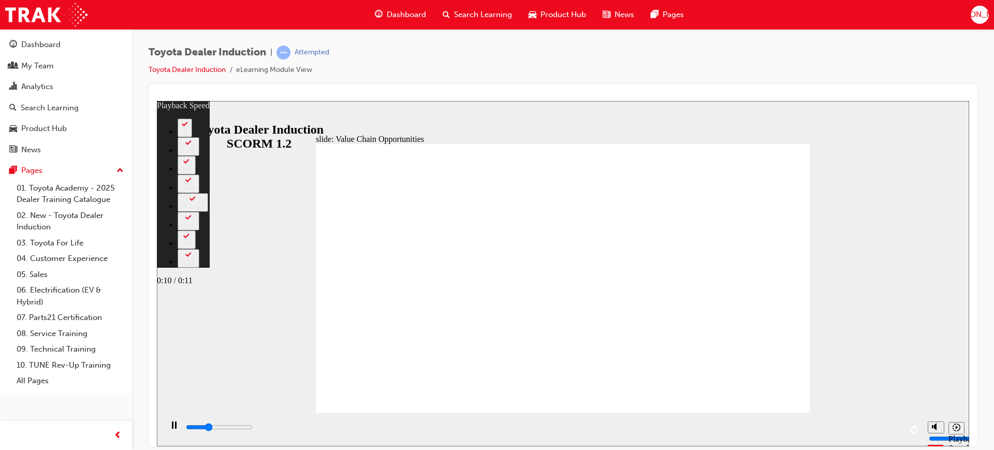
type input "1"
type input "3600"
type input "2"
type input "3900"
type input "2"
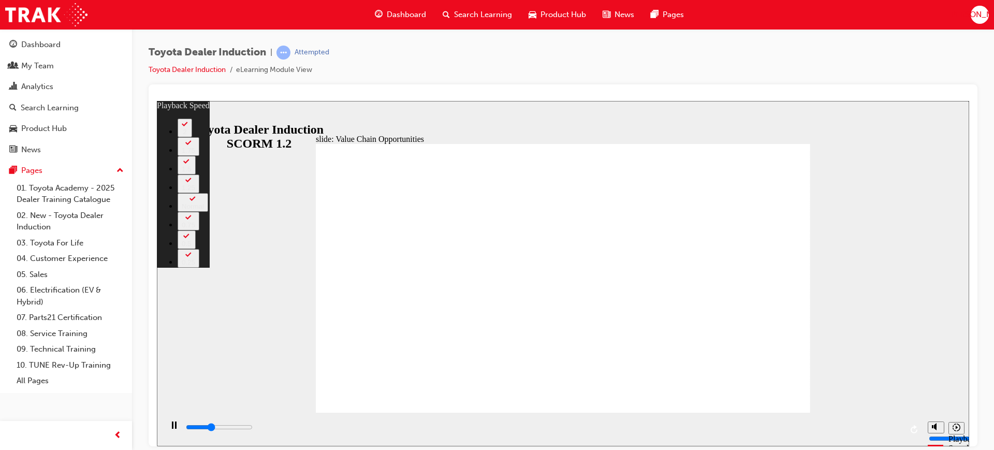
type input "4200"
type input "2"
type input "4400"
type input "2"
type input "4600"
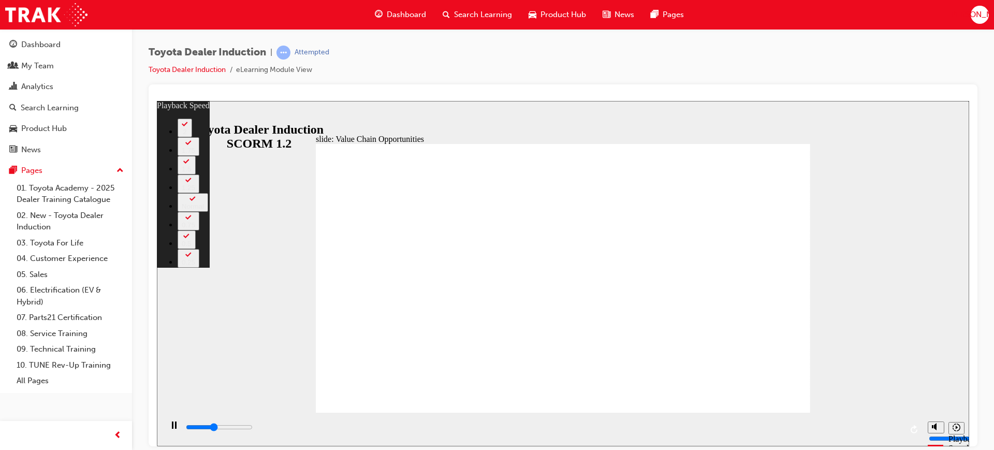
type input "2"
type input "4700"
type input "3"
type input "4900"
type input "3"
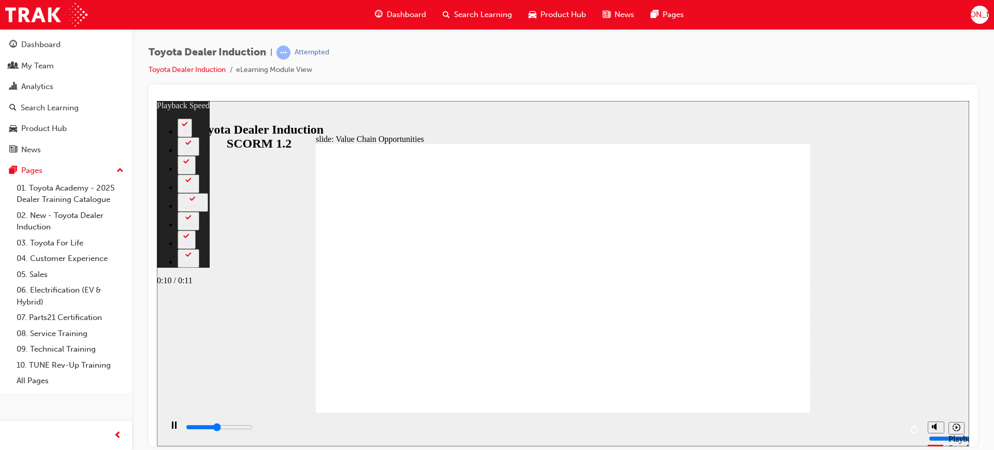
type input "5200"
type input "3"
click at [856, 427] on div "playback controls" at bounding box center [543, 426] width 717 height 11
type input "10600"
type input "3"
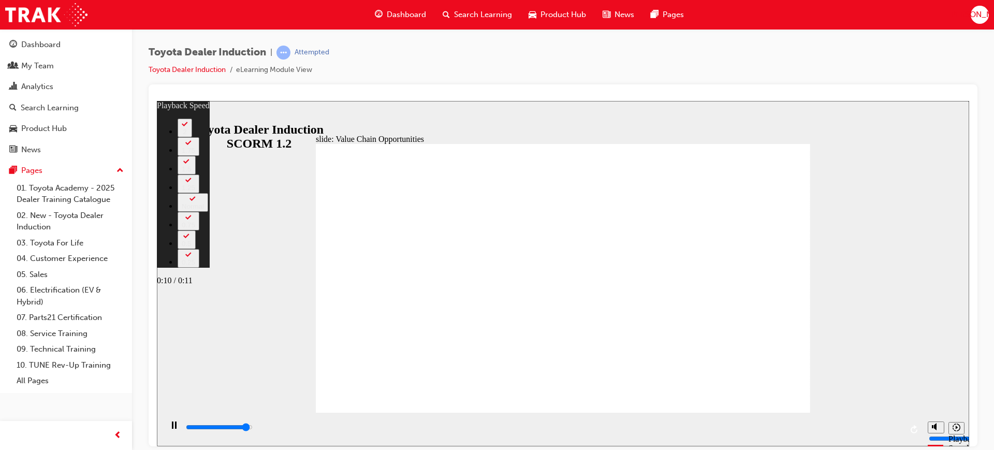
type input "10800"
type input "3"
type input "10900"
type input "4"
type input "11100"
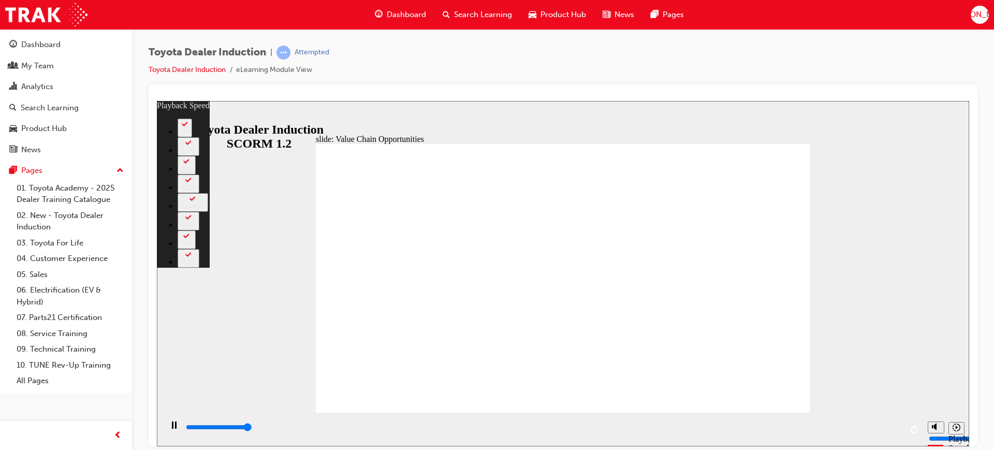
type input "4"
type input "11300"
type input "64"
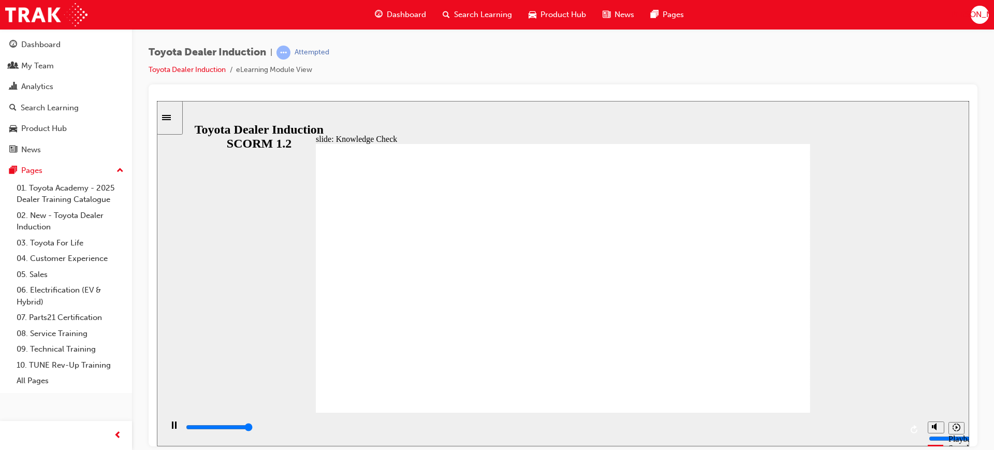
type input "5000"
drag, startPoint x: 520, startPoint y: 256, endPoint x: 659, endPoint y: 256, distance: 139.3
radio input "true"
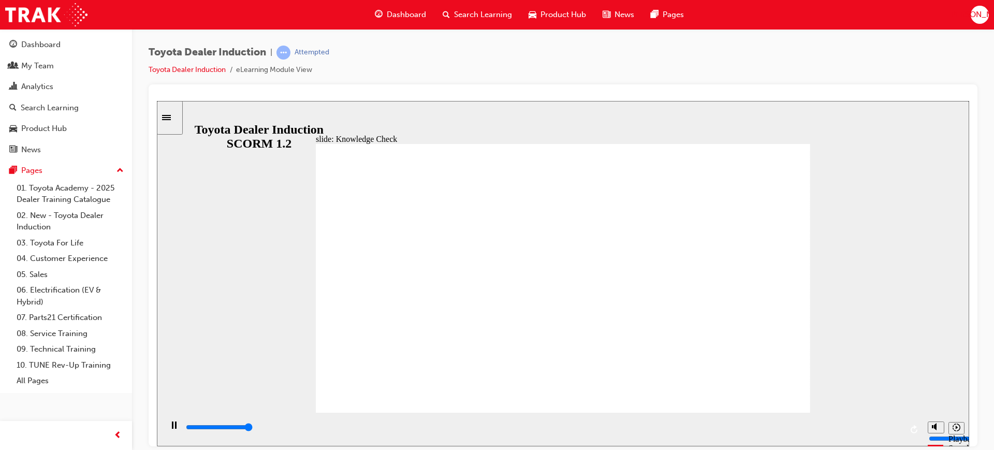
type input "5000"
radio input "true"
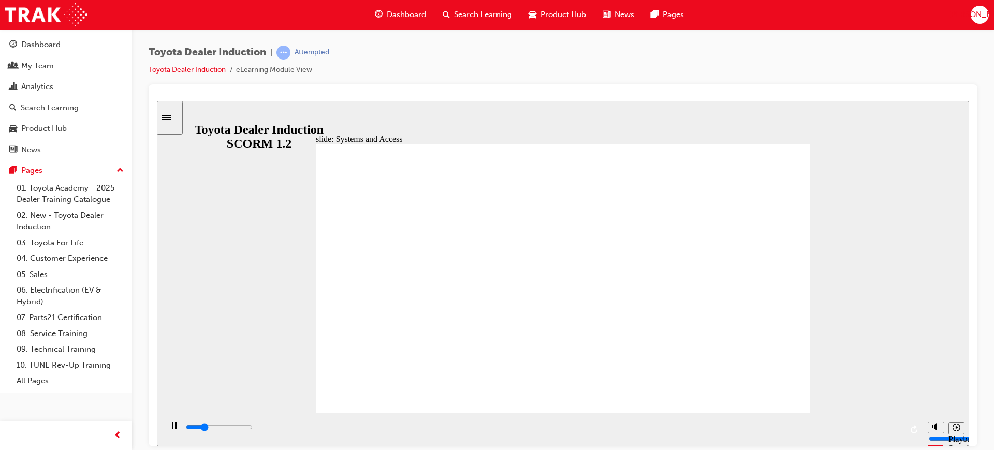
click at [864, 431] on div "playback controls" at bounding box center [543, 426] width 717 height 11
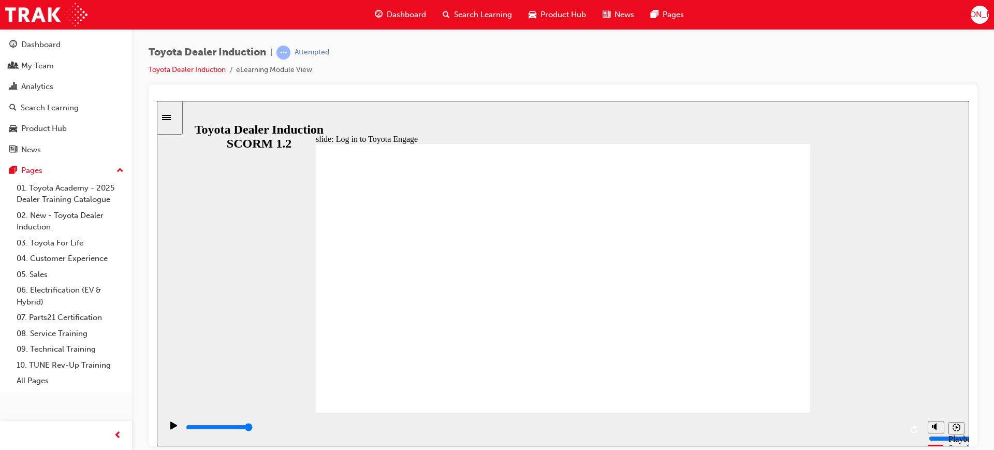
drag, startPoint x: 560, startPoint y: 191, endPoint x: 636, endPoint y: 192, distance: 76.1
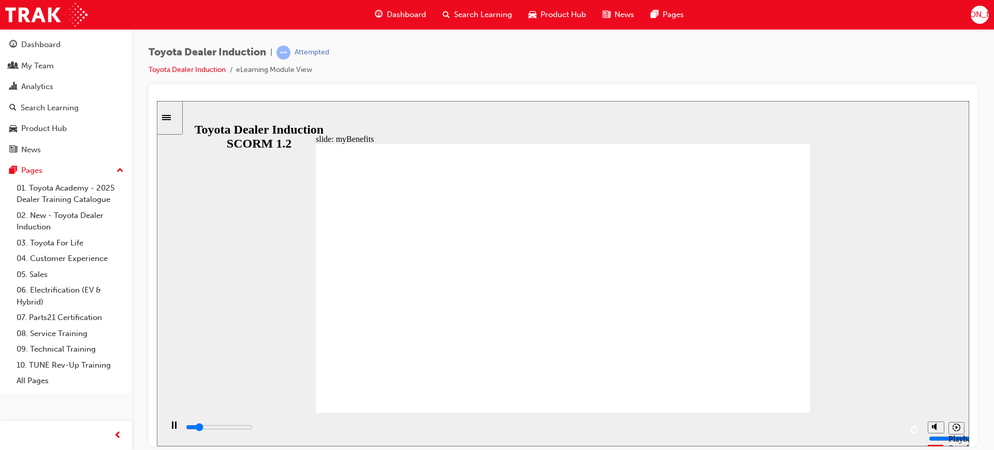
drag, startPoint x: 397, startPoint y: 185, endPoint x: 666, endPoint y: 221, distance: 271.1
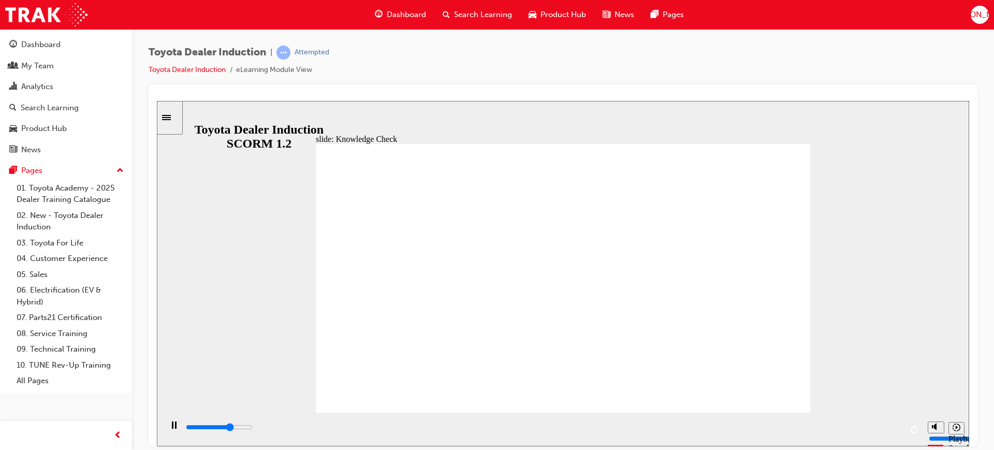
type input "5000"
type input "Engage"
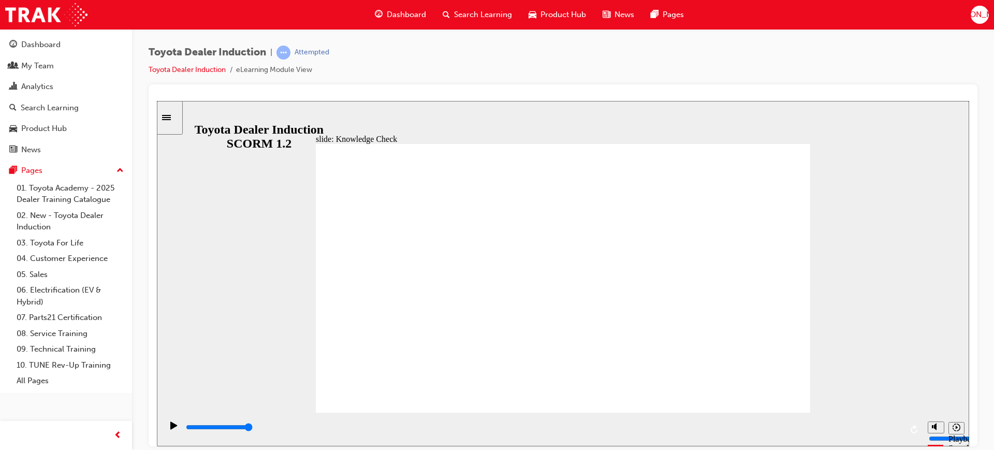
type input "Engage"
drag, startPoint x: 525, startPoint y: 211, endPoint x: 483, endPoint y: 252, distance: 58.2
click at [859, 430] on div "playback controls" at bounding box center [543, 426] width 717 height 11
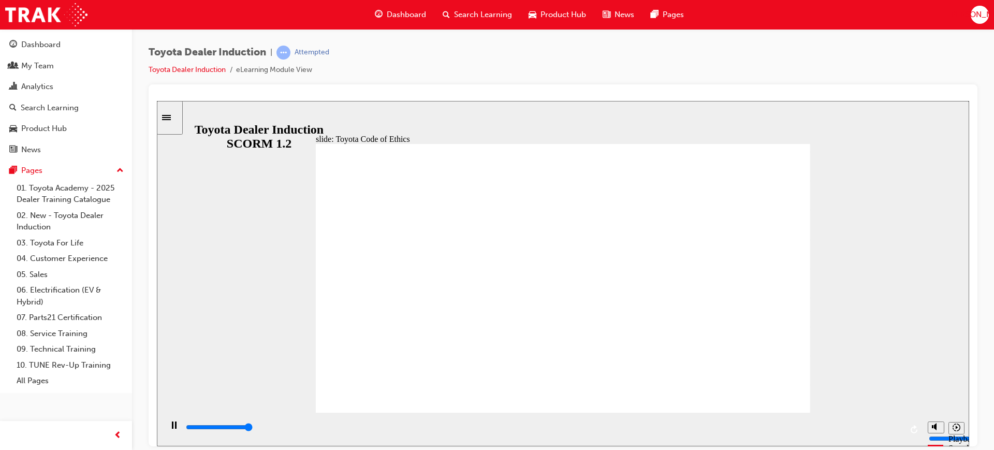
drag, startPoint x: 365, startPoint y: 302, endPoint x: 383, endPoint y: 303, distance: 17.6
drag, startPoint x: 403, startPoint y: 355, endPoint x: 641, endPoint y: 358, distance: 237.7
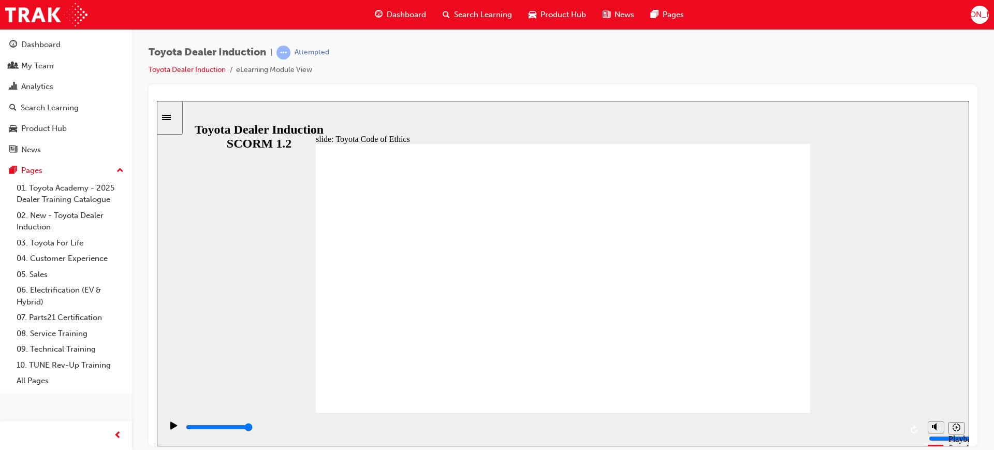
drag, startPoint x: 665, startPoint y: 258, endPoint x: 660, endPoint y: 264, distance: 8.1
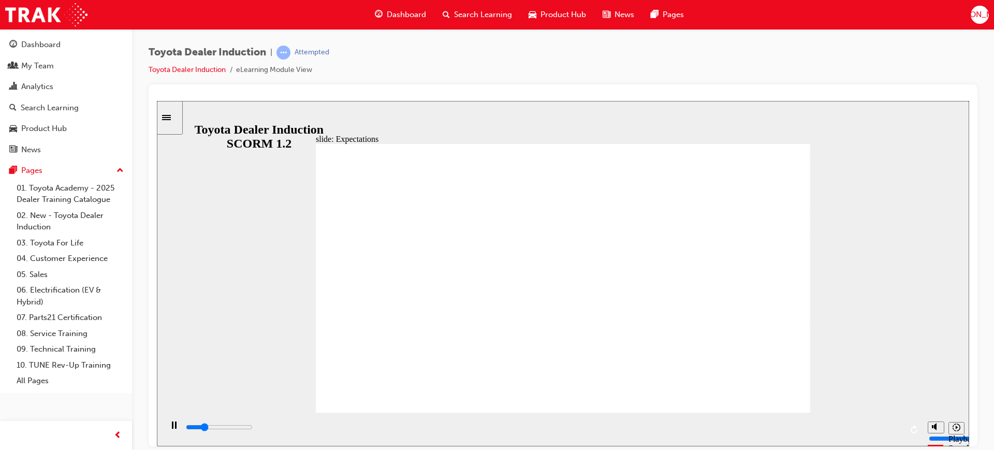
drag, startPoint x: 670, startPoint y: 231, endPoint x: 684, endPoint y: 296, distance: 66.8
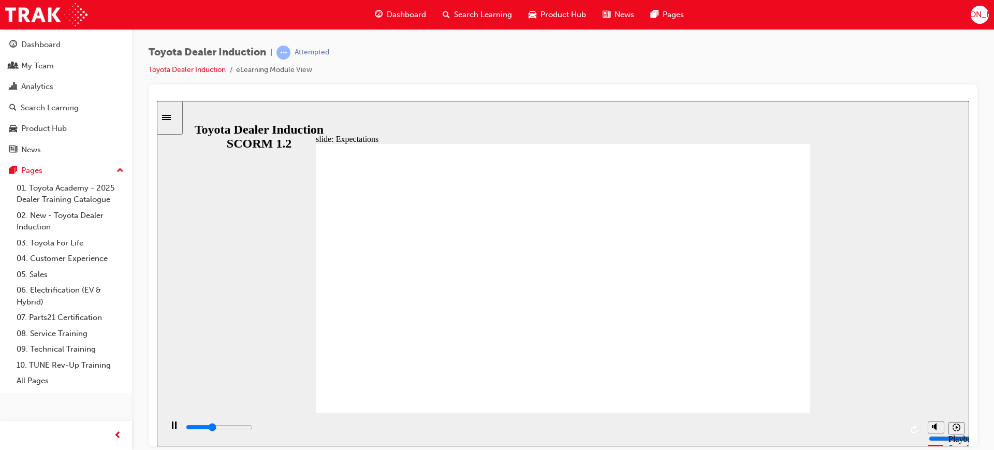
drag, startPoint x: 664, startPoint y: 278, endPoint x: 536, endPoint y: 282, distance: 127.9
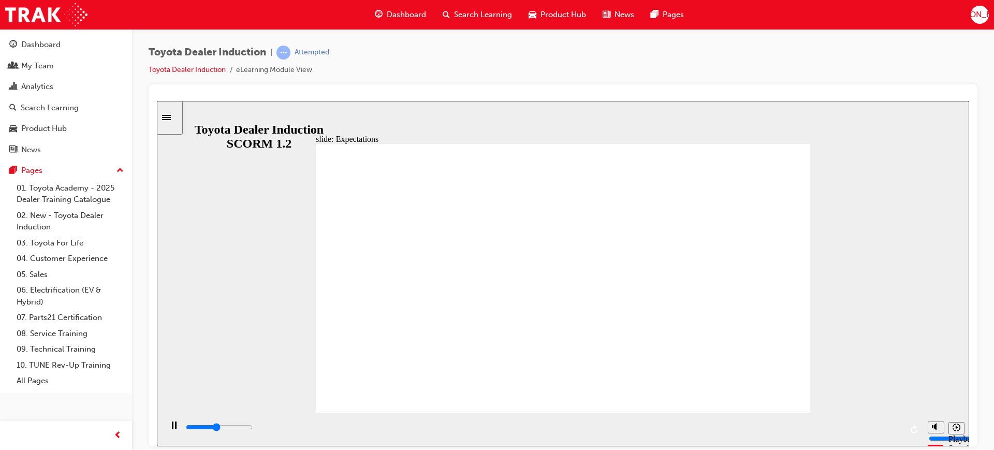
drag, startPoint x: 330, startPoint y: 211, endPoint x: 367, endPoint y: 226, distance: 39.4
drag, startPoint x: 432, startPoint y: 196, endPoint x: 774, endPoint y: 208, distance: 341.9
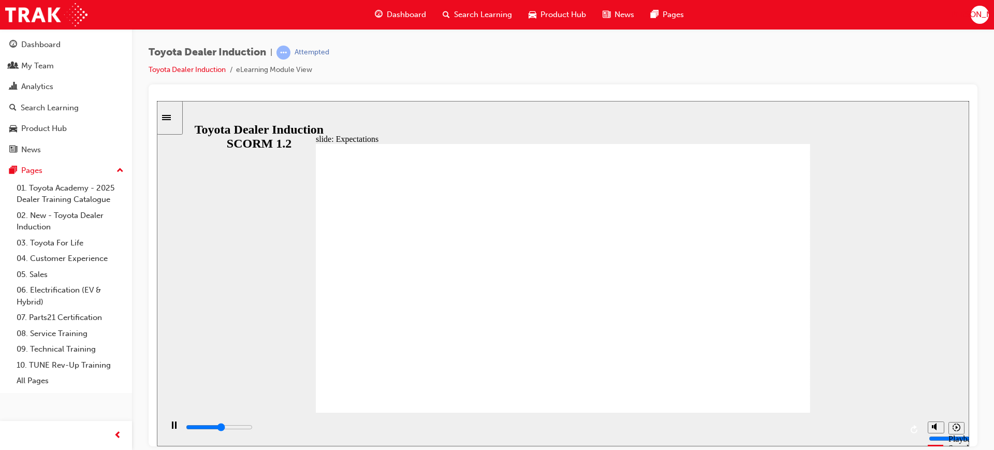
click at [879, 430] on div "playback controls" at bounding box center [543, 426] width 717 height 11
click at [826, 315] on div "slide: Compliance, Ethics WHS Conduct and Ethics Central to our vision of confi…" at bounding box center [563, 272] width 812 height 345
click at [878, 431] on div "playback controls" at bounding box center [543, 426] width 717 height 11
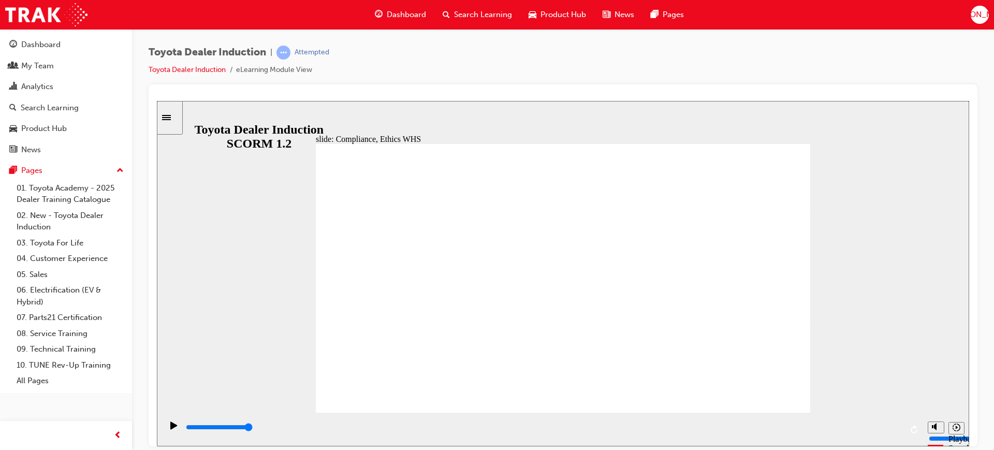
type input "3300"
checkbox input "true"
type input "4000"
checkbox input "true"
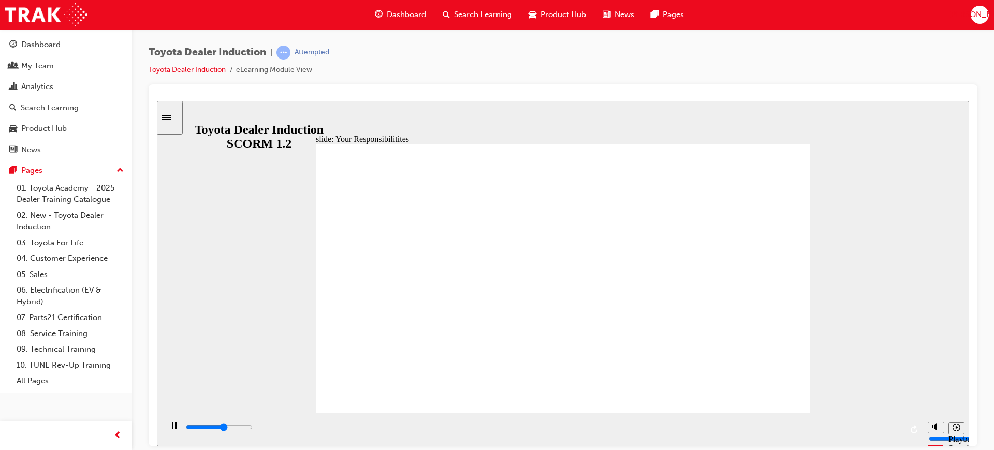
type input "4900"
checkbox input "true"
type input "5800"
checkbox input "true"
type input "6300"
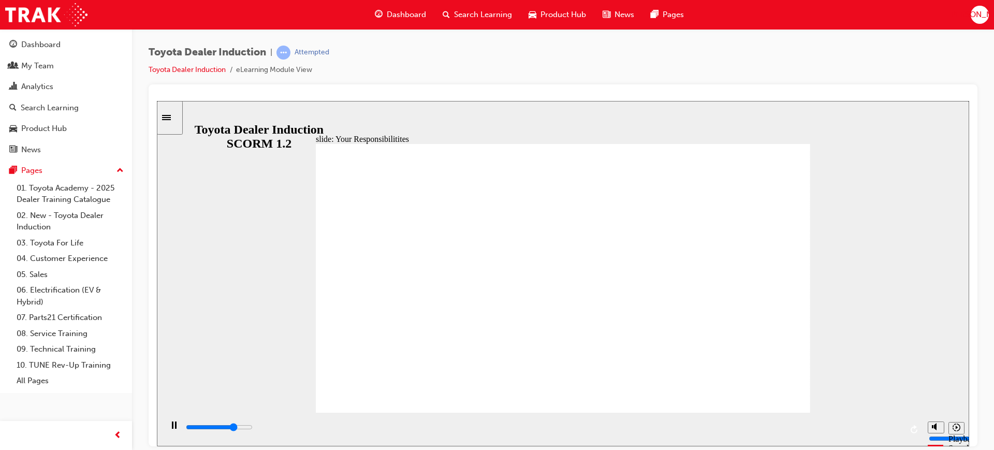
checkbox input "true"
type input "6800"
checkbox input "true"
type input "7300"
checkbox input "true"
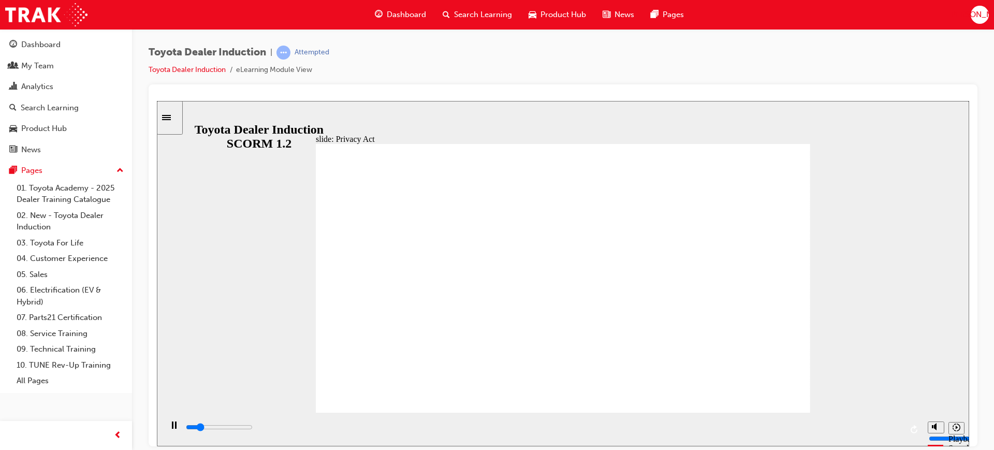
drag, startPoint x: 658, startPoint y: 390, endPoint x: 766, endPoint y: 388, distance: 108.2
click at [253, 429] on input "slide progress" at bounding box center [219, 427] width 67 height 8
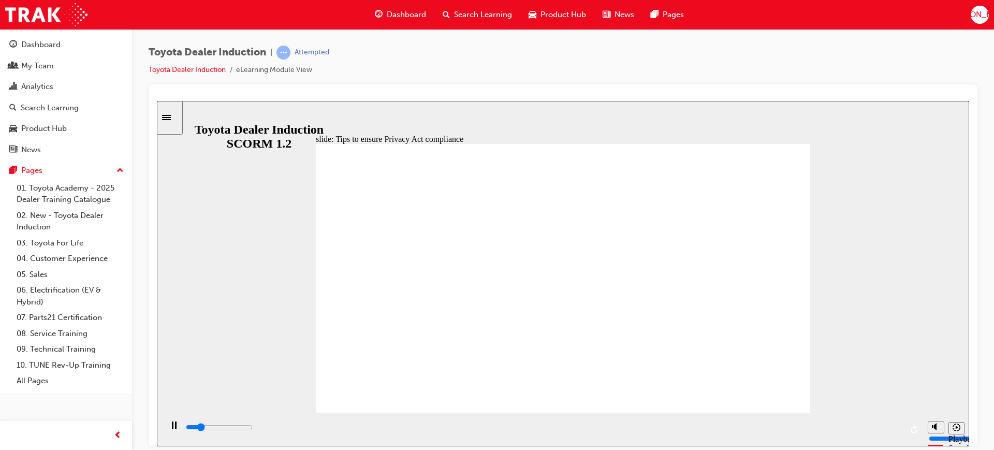
drag, startPoint x: 542, startPoint y: 187, endPoint x: 557, endPoint y: 206, distance: 23.9
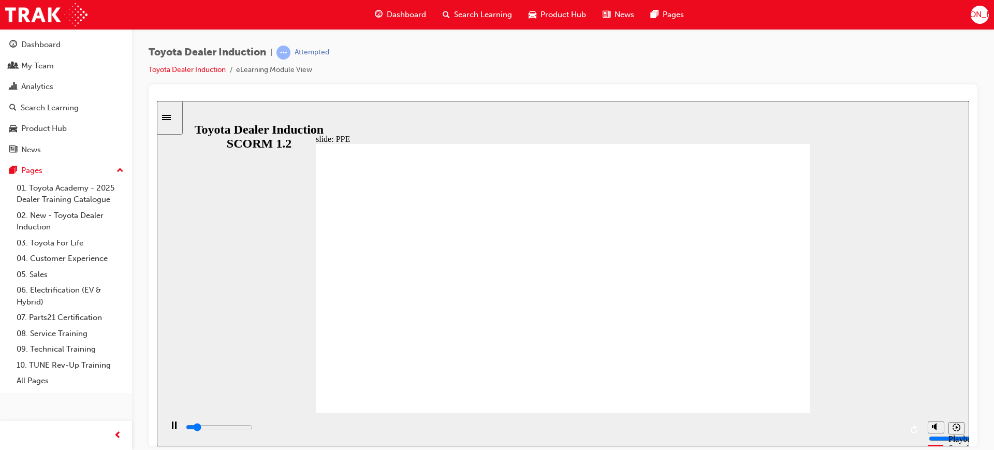
click at [843, 427] on div "playback controls" at bounding box center [543, 426] width 717 height 11
drag, startPoint x: 745, startPoint y: 270, endPoint x: 754, endPoint y: 271, distance: 9.9
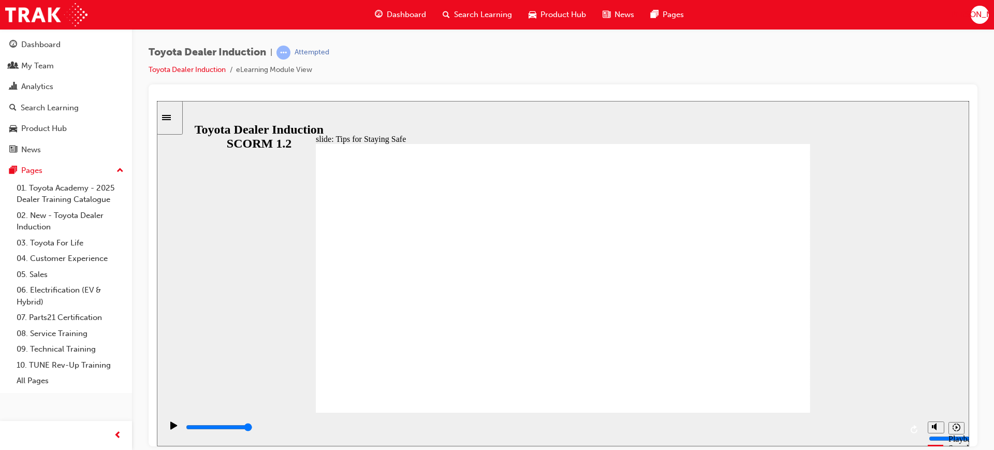
drag, startPoint x: 506, startPoint y: 308, endPoint x: 657, endPoint y: 315, distance: 151.4
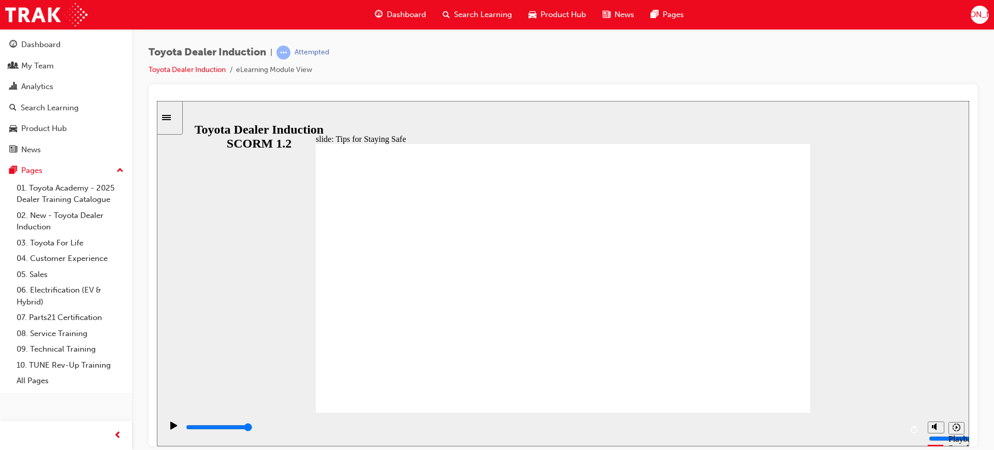
drag, startPoint x: 632, startPoint y: 312, endPoint x: 536, endPoint y: 349, distance: 102.1
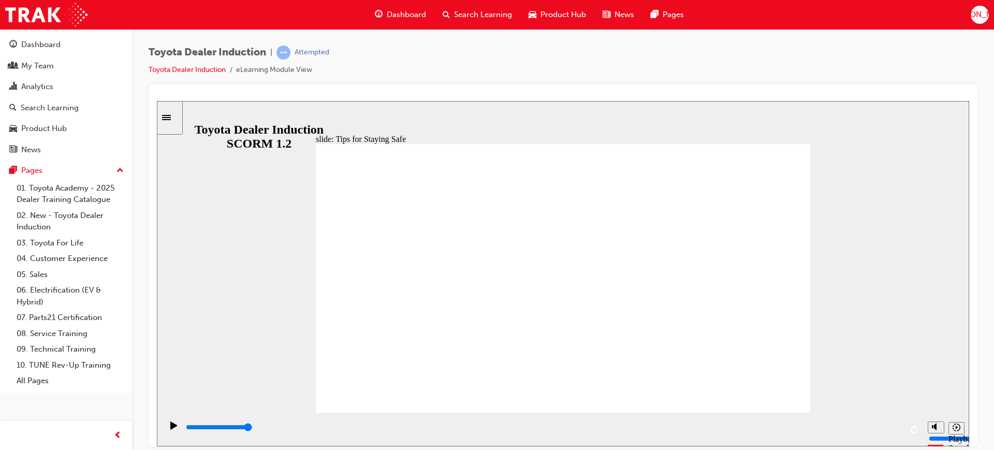
drag, startPoint x: 536, startPoint y: 349, endPoint x: 685, endPoint y: 361, distance: 148.6
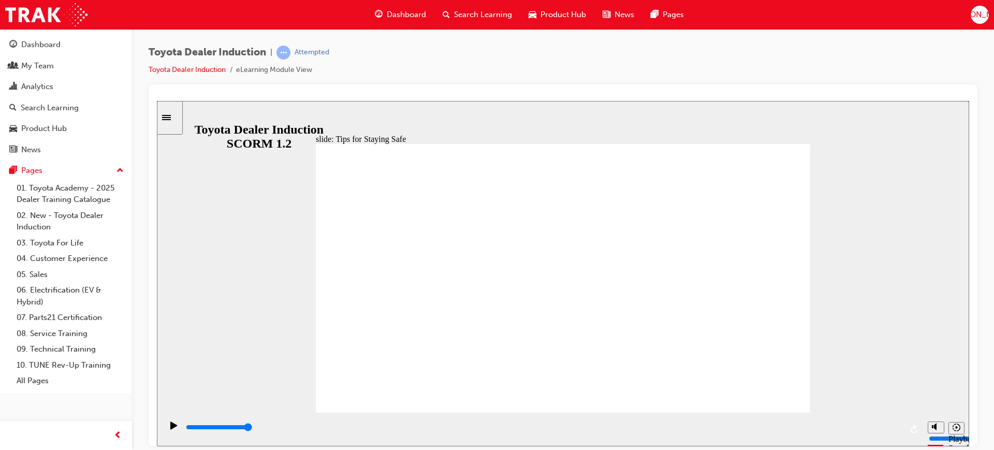
drag, startPoint x: 534, startPoint y: 355, endPoint x: 563, endPoint y: 360, distance: 29.0
drag, startPoint x: 452, startPoint y: 354, endPoint x: 540, endPoint y: 362, distance: 87.9
type input "5000"
checkbox input "true"
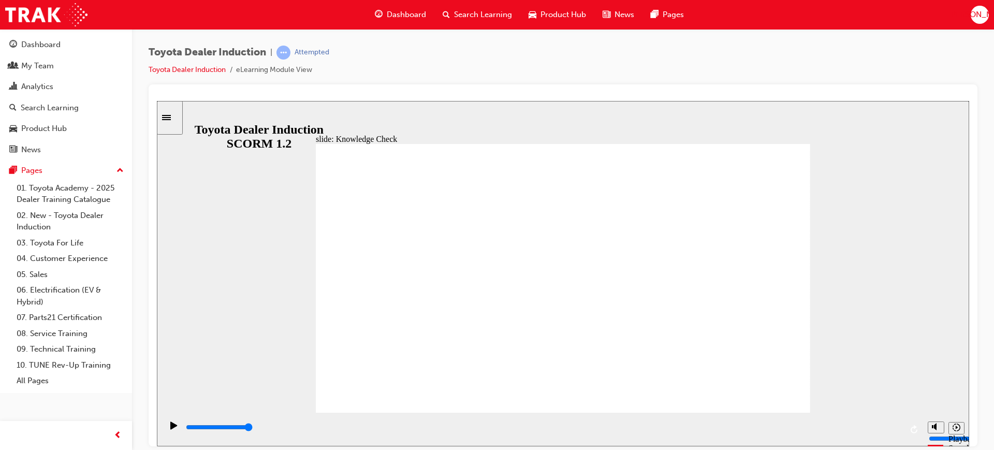
checkbox input "true"
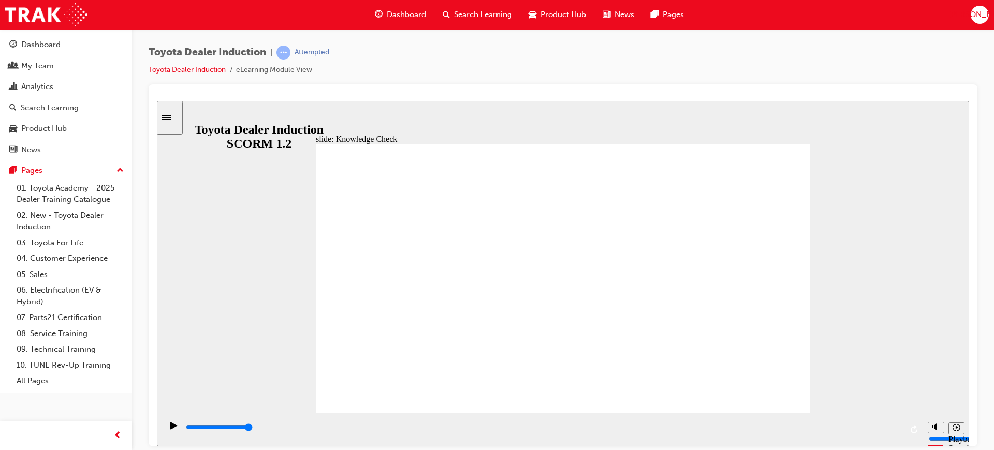
type input "5000"
radio input "true"
type input "4900"
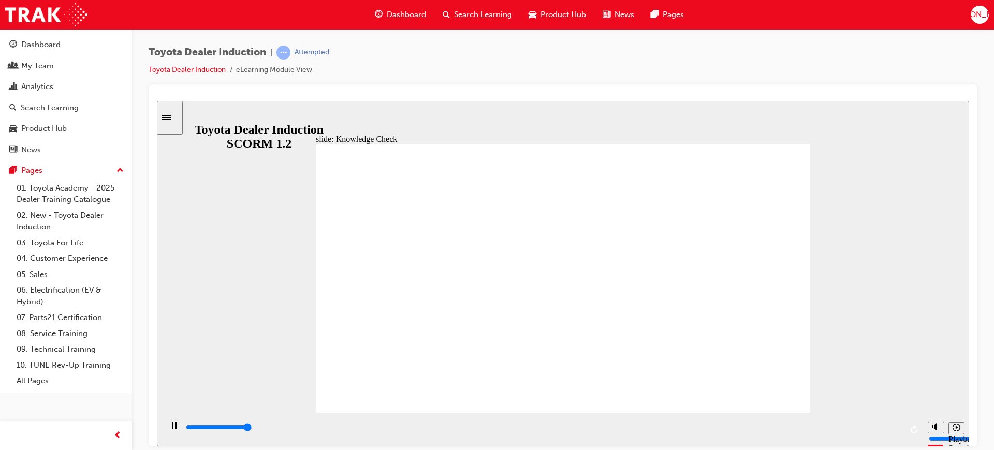
checkbox input "true"
type input "5000"
checkbox input "true"
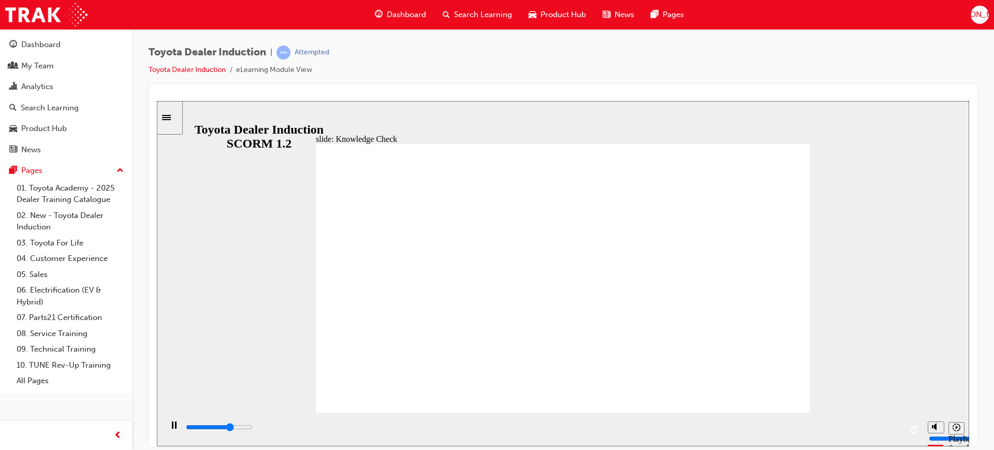
type input "3500"
checkbox input "true"
type input "4400"
checkbox input "true"
type input "4900"
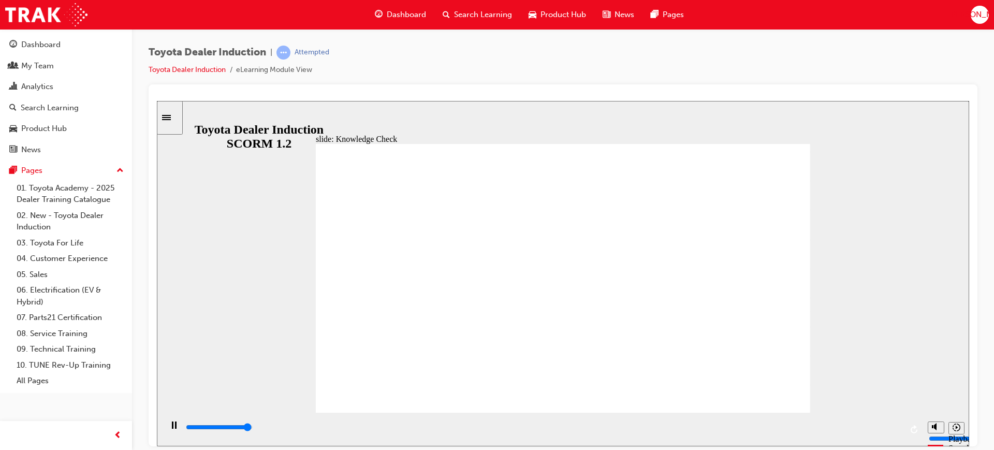
checkbox input "true"
type input "5000"
checkbox input "true"
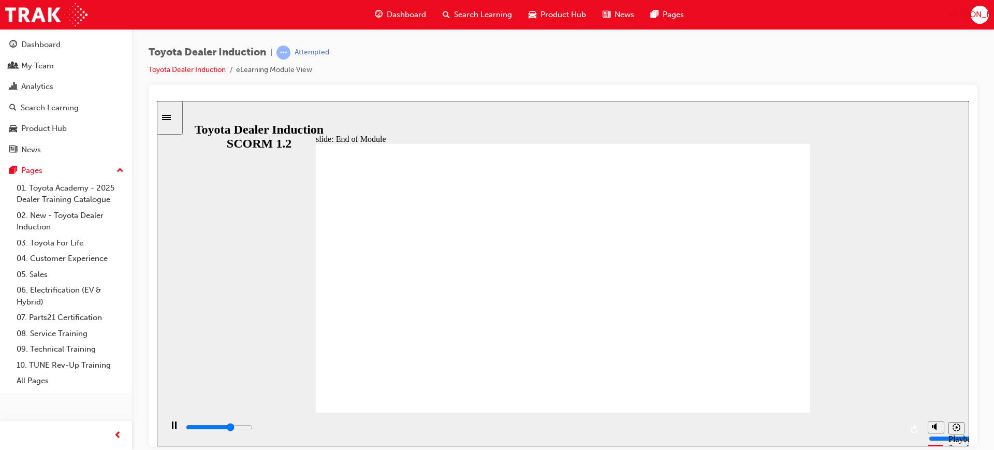
click at [867, 431] on div "playback controls" at bounding box center [543, 426] width 717 height 11
click at [874, 426] on div "playback controls" at bounding box center [543, 426] width 717 height 11
type input "9900"
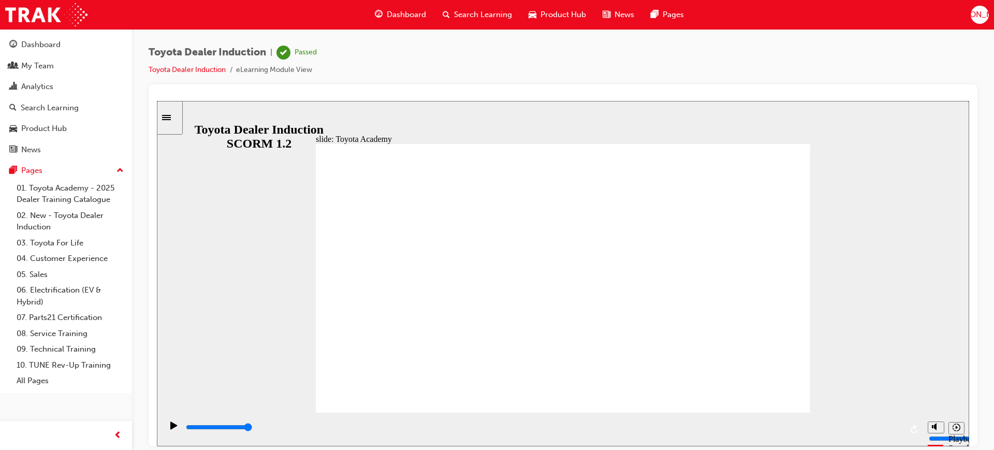
click at [971, 10] on button "JO" at bounding box center [980, 15] width 18 height 18
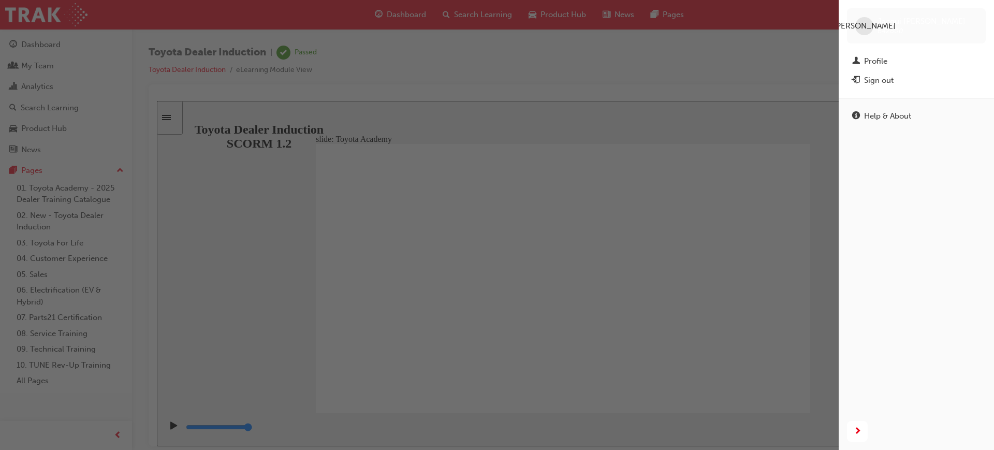
click at [863, 57] on div "Profile" at bounding box center [916, 61] width 128 height 13
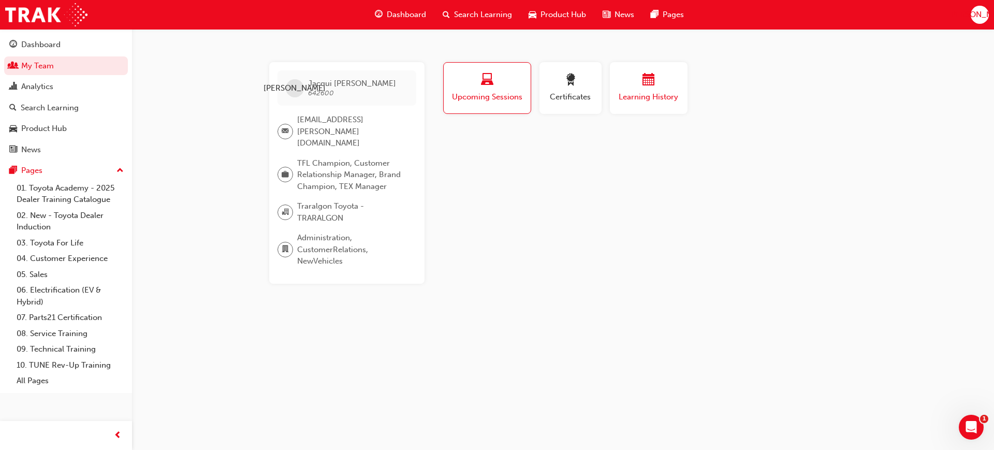
drag, startPoint x: 515, startPoint y: 93, endPoint x: 658, endPoint y: 85, distance: 143.1
click at [630, 91] on div "Profile Upcoming Sessions Certificates Learning History" at bounding box center [649, 92] width 437 height 60
click at [658, 85] on div "button" at bounding box center [649, 82] width 62 height 16
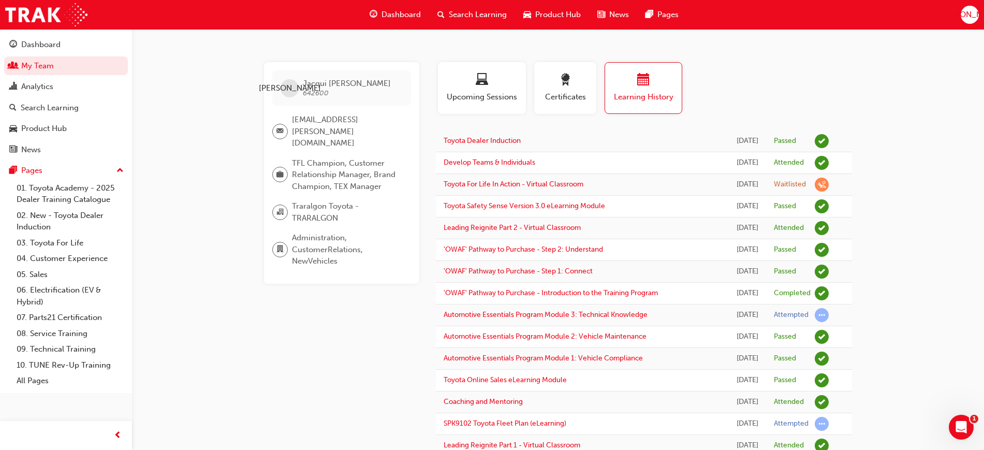
click at [973, 15] on span "JO" at bounding box center [970, 15] width 62 height 12
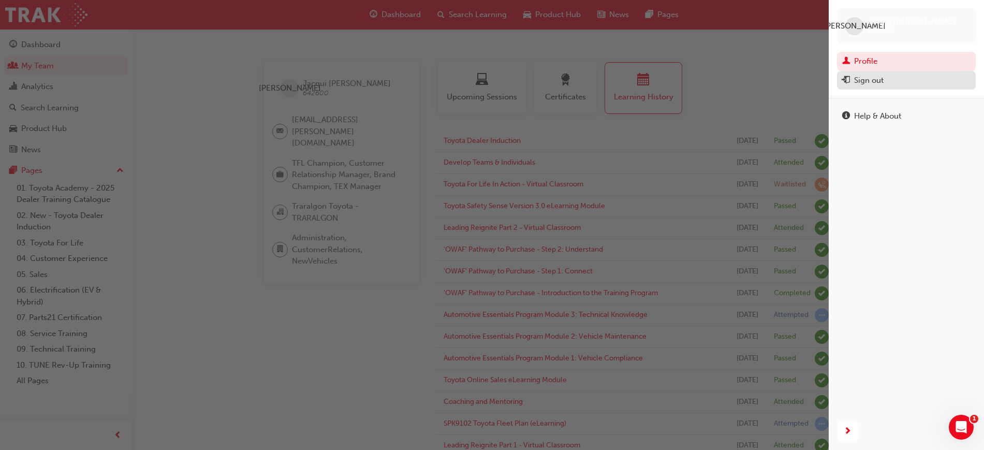
click at [863, 82] on div "Sign out" at bounding box center [869, 81] width 30 height 12
